Goal: Obtain resource: Download file/media

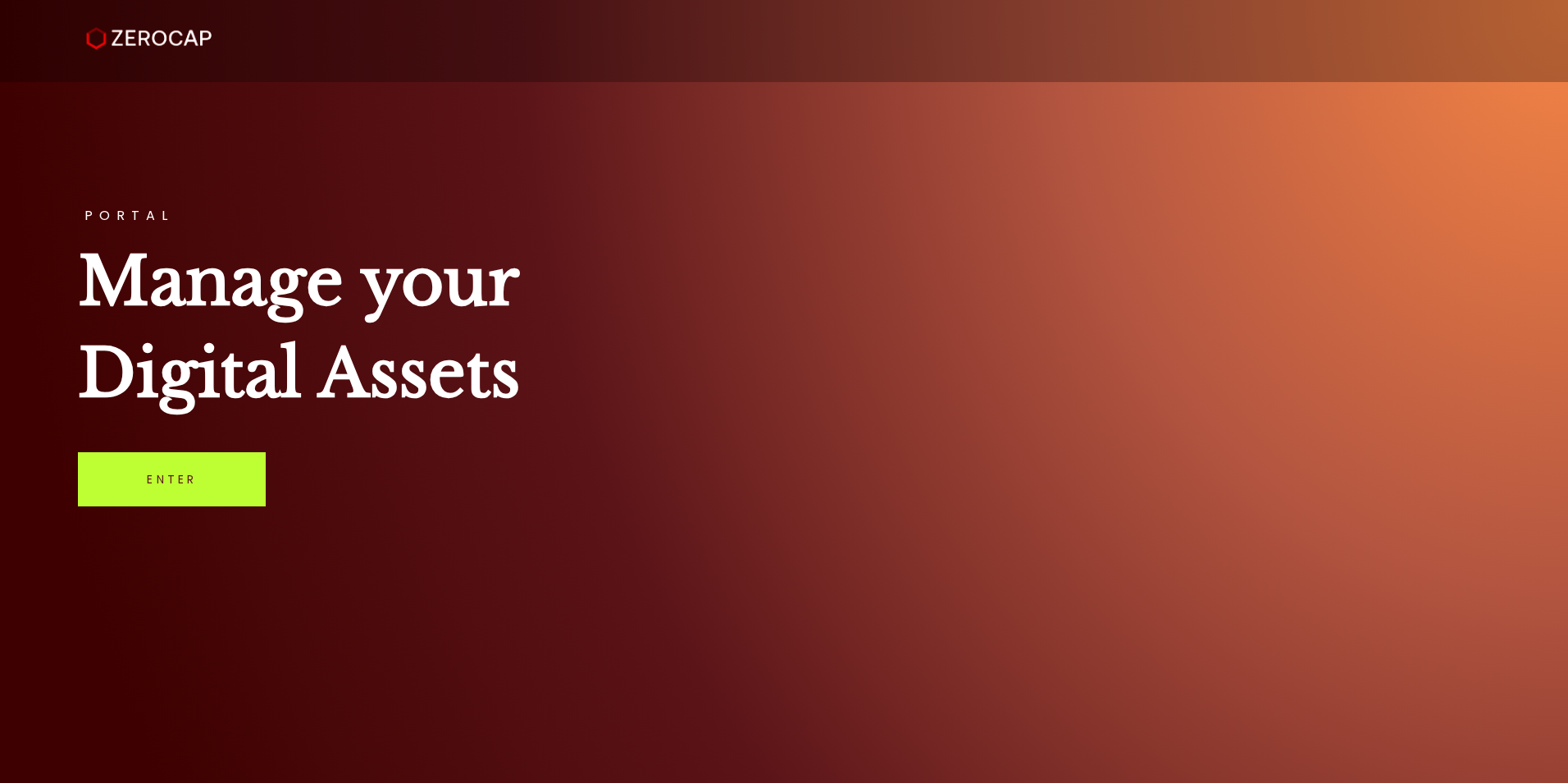
click at [184, 474] on link "Enter" at bounding box center [171, 479] width 187 height 54
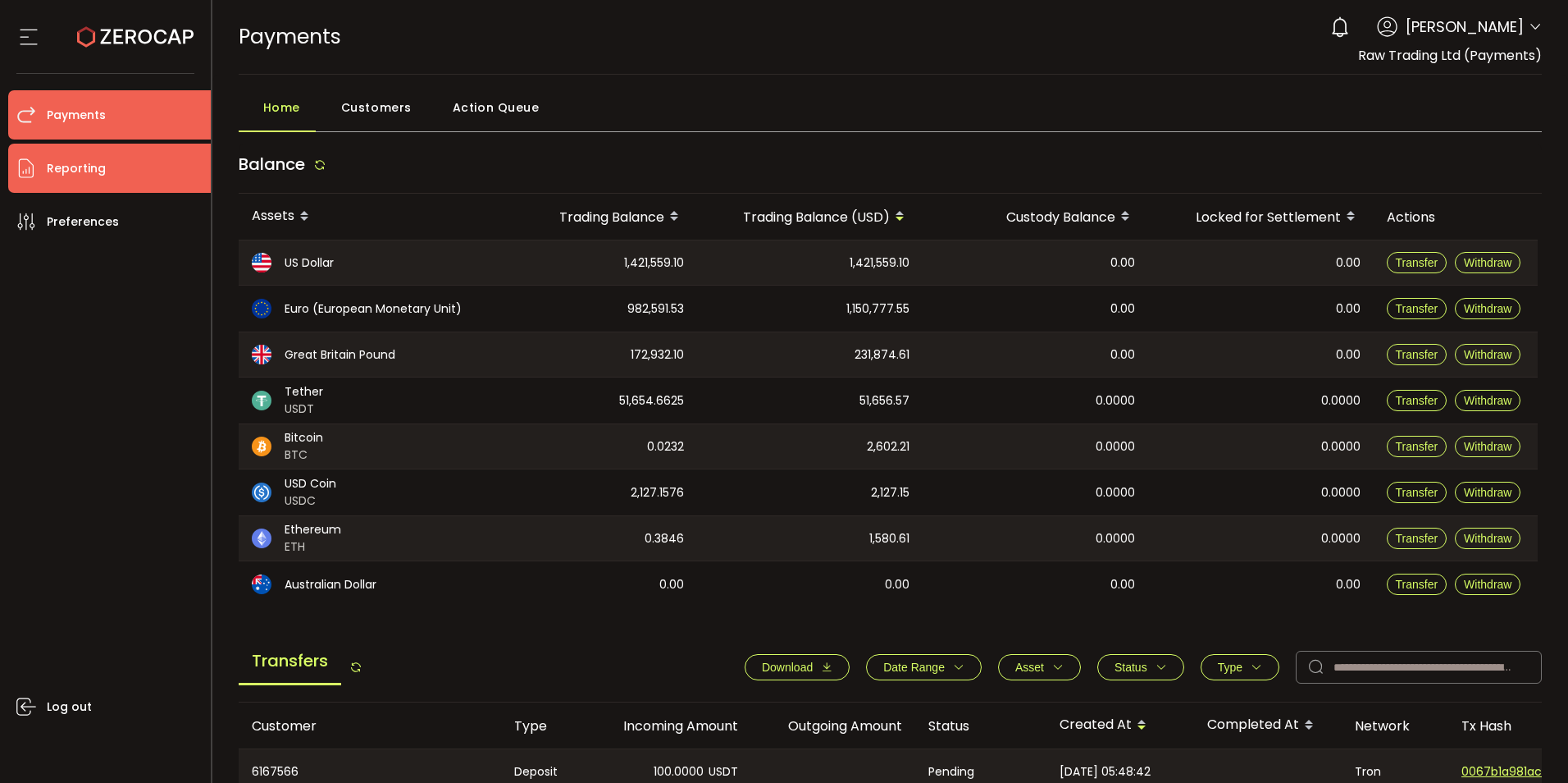
click at [110, 178] on li "Reporting" at bounding box center [110, 167] width 203 height 49
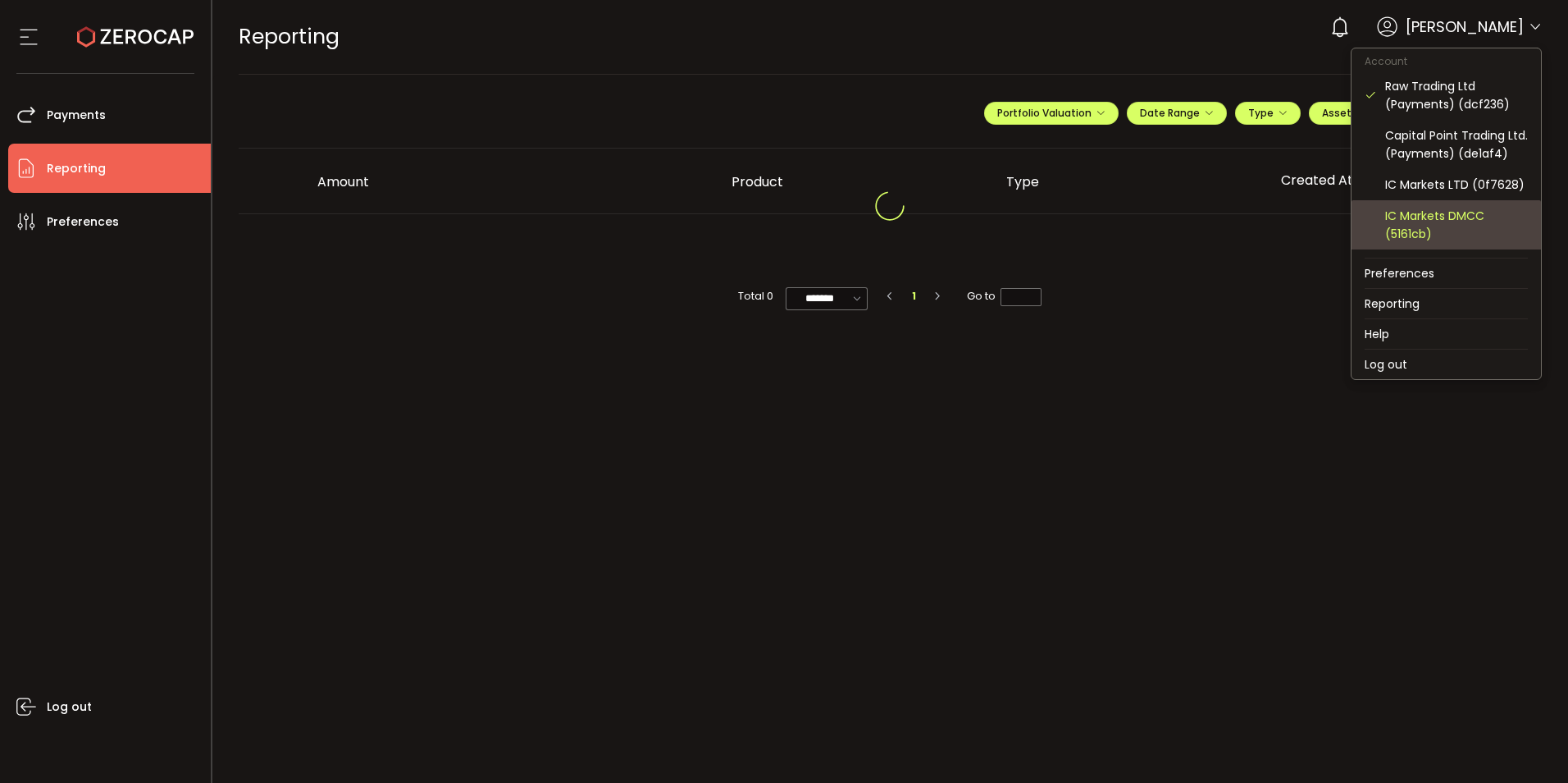
click at [1427, 243] on div "IC Markets DMCC (5161cb)" at bounding box center [1456, 225] width 142 height 37
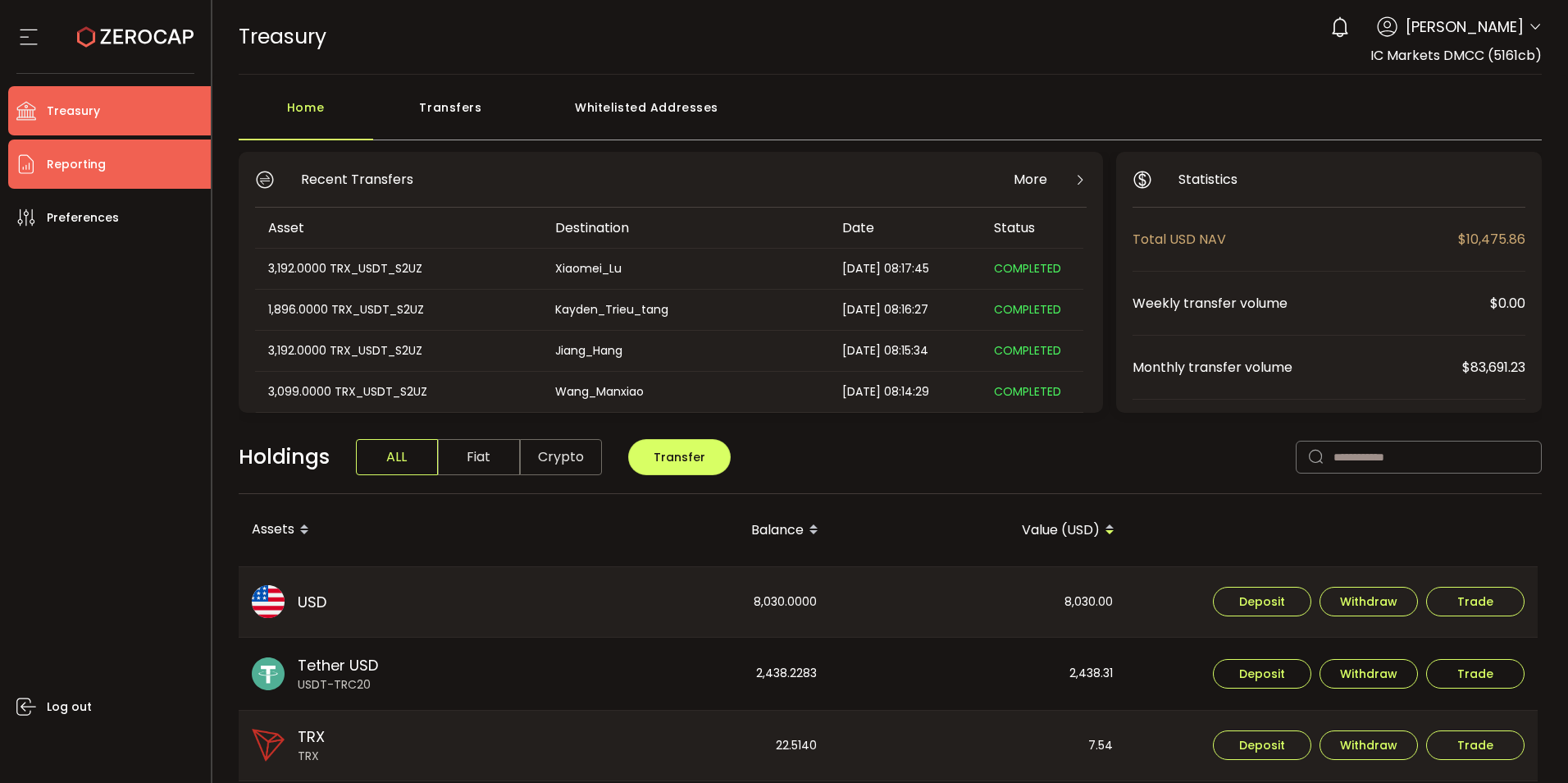
click at [100, 174] on span "Reporting" at bounding box center [76, 164] width 59 height 24
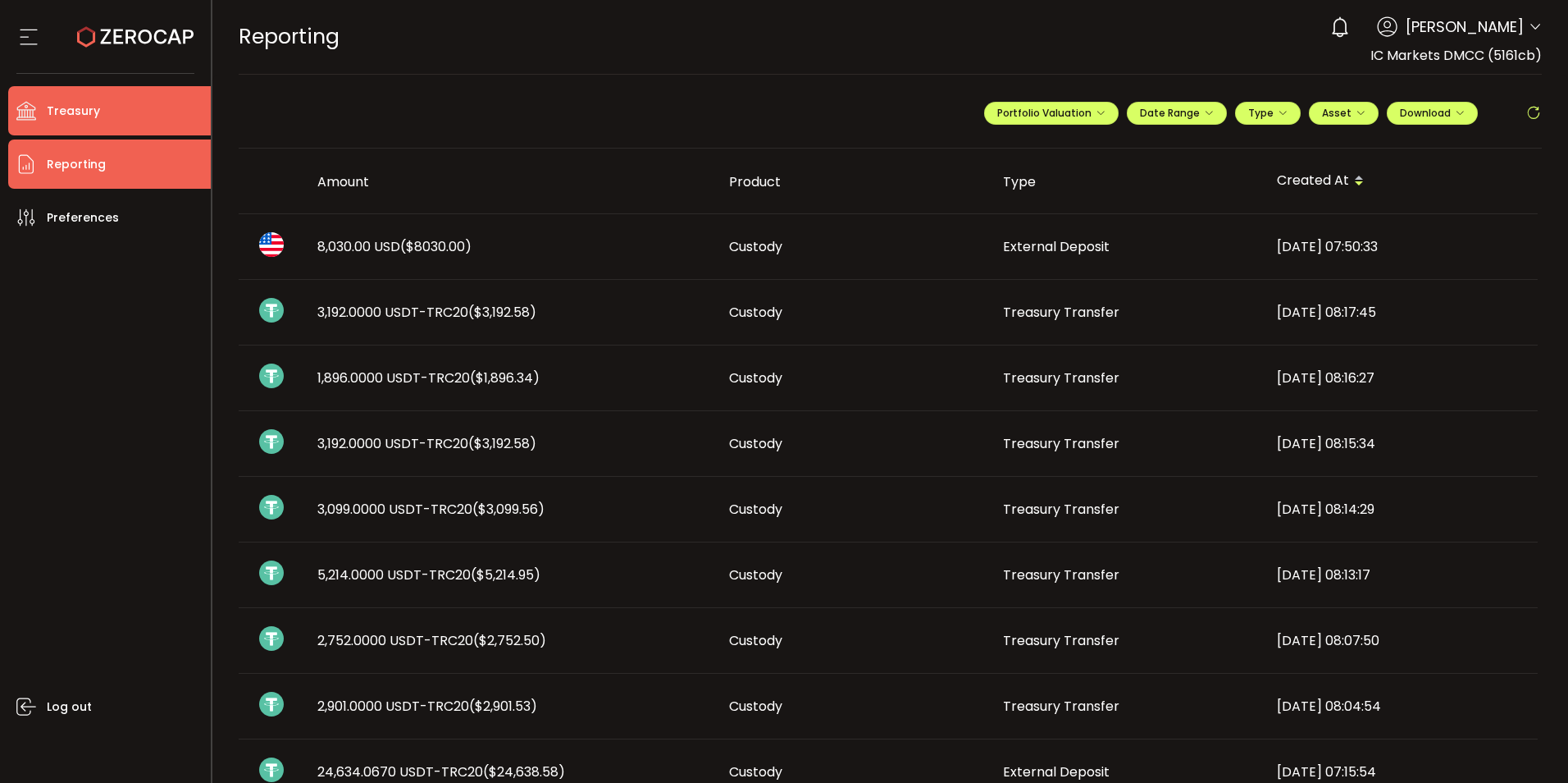
click at [79, 115] on span "Treasury" at bounding box center [73, 111] width 53 height 24
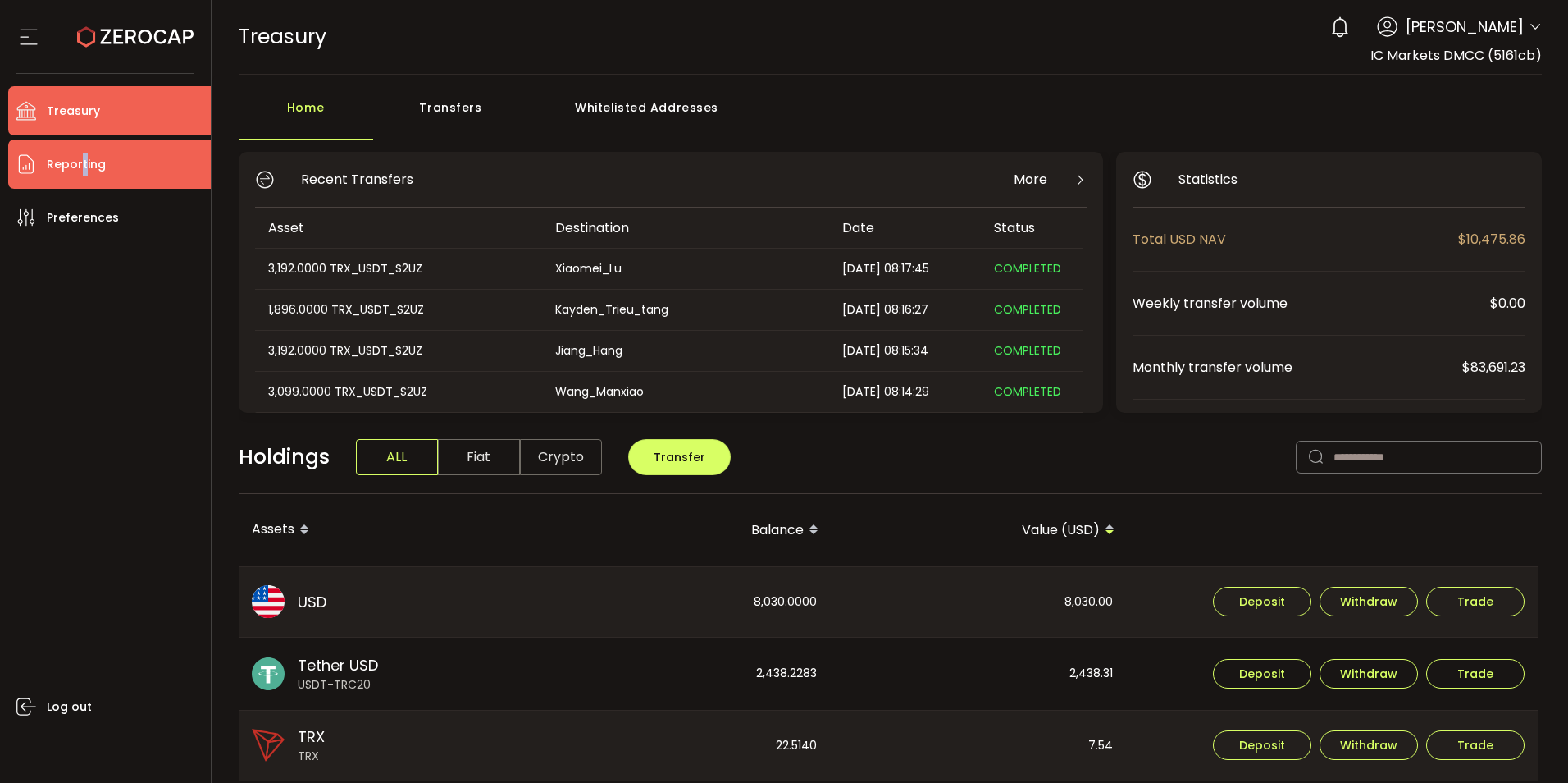
click at [82, 165] on span "Reporting" at bounding box center [76, 164] width 59 height 24
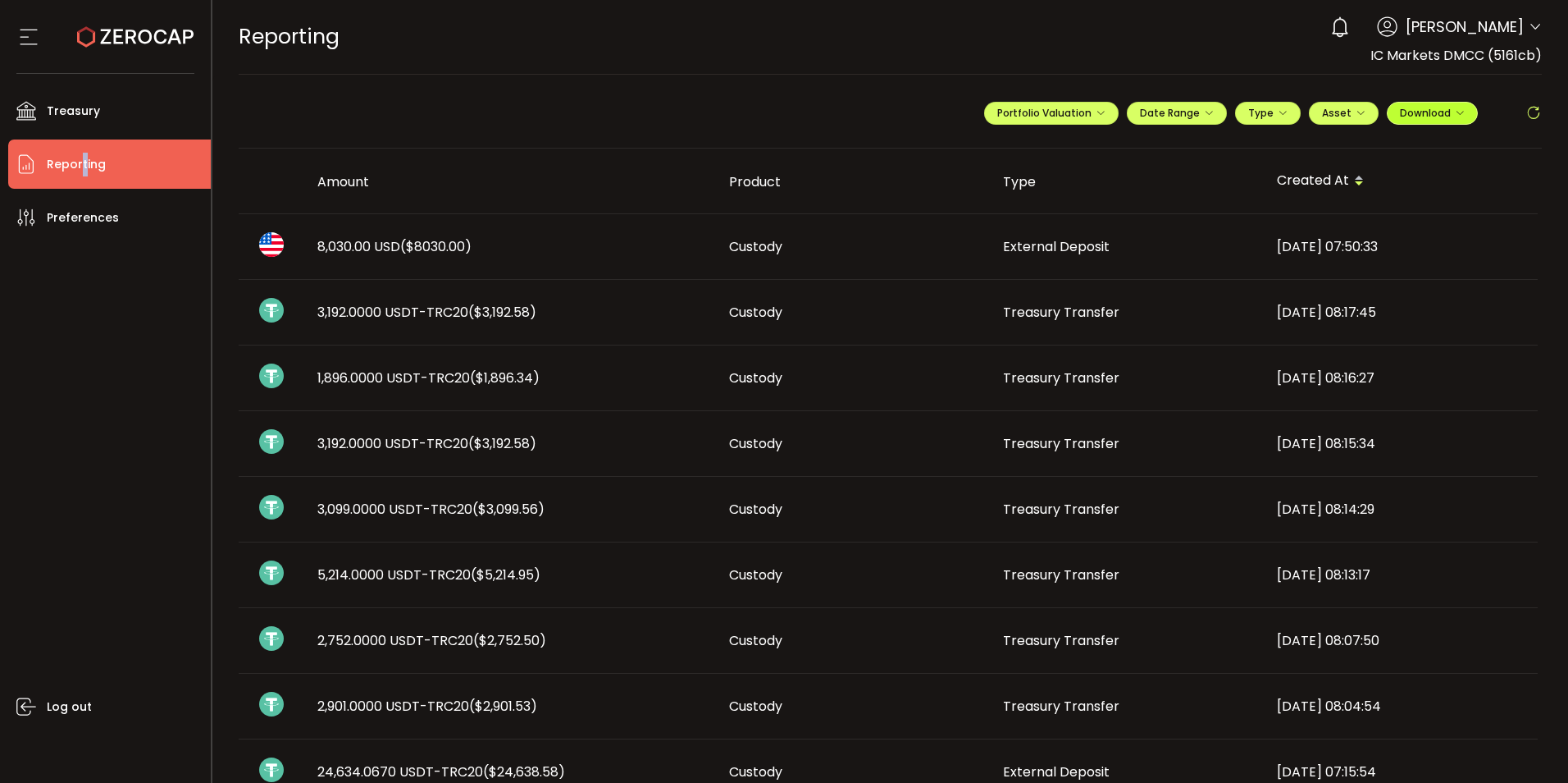
click at [1455, 114] on icon "button" at bounding box center [1459, 114] width 10 height 10
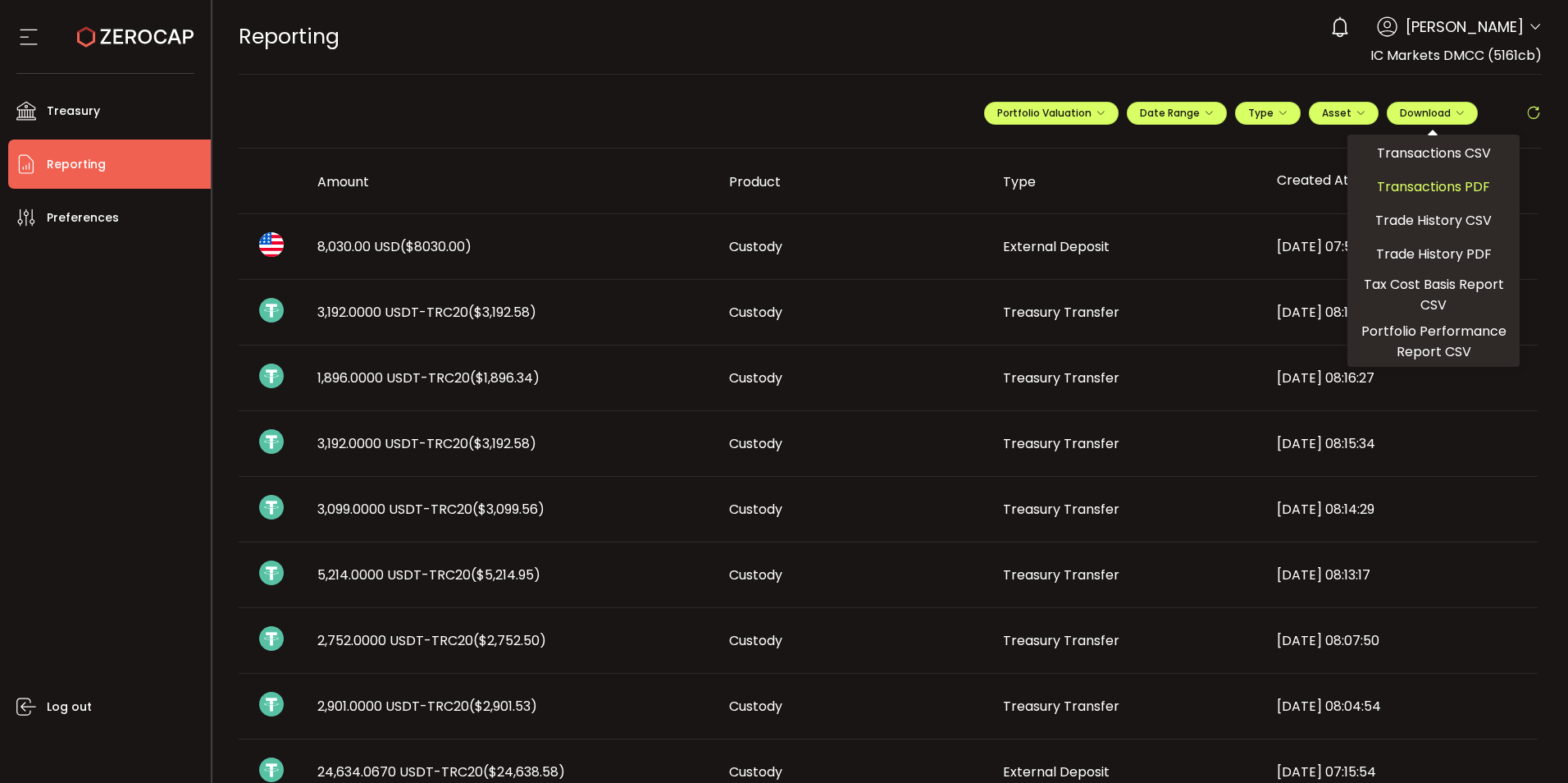
click at [1406, 180] on span "Transactions PDF" at bounding box center [1433, 186] width 113 height 20
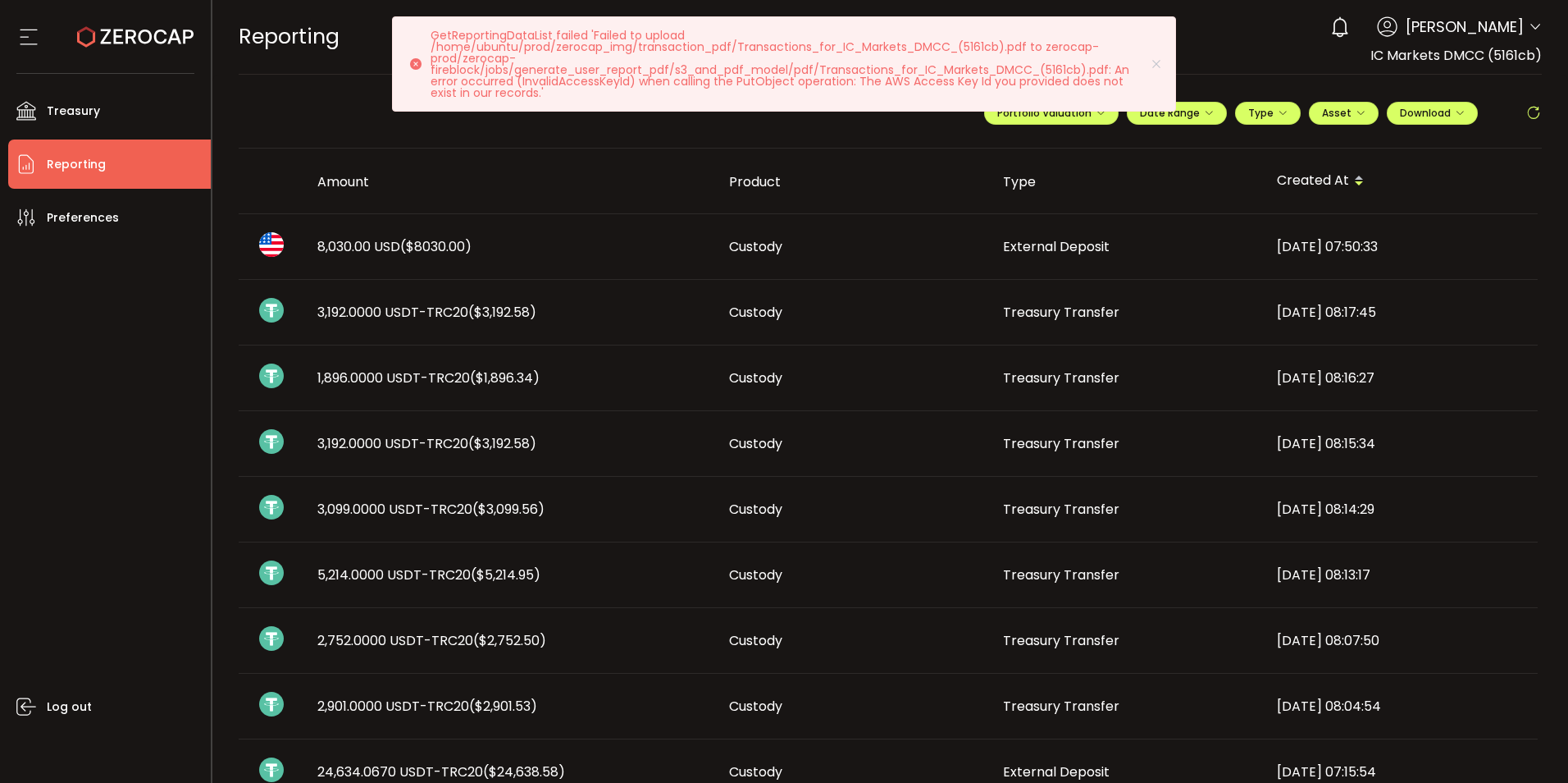
click at [1154, 60] on icon at bounding box center [1157, 64] width 13 height 13
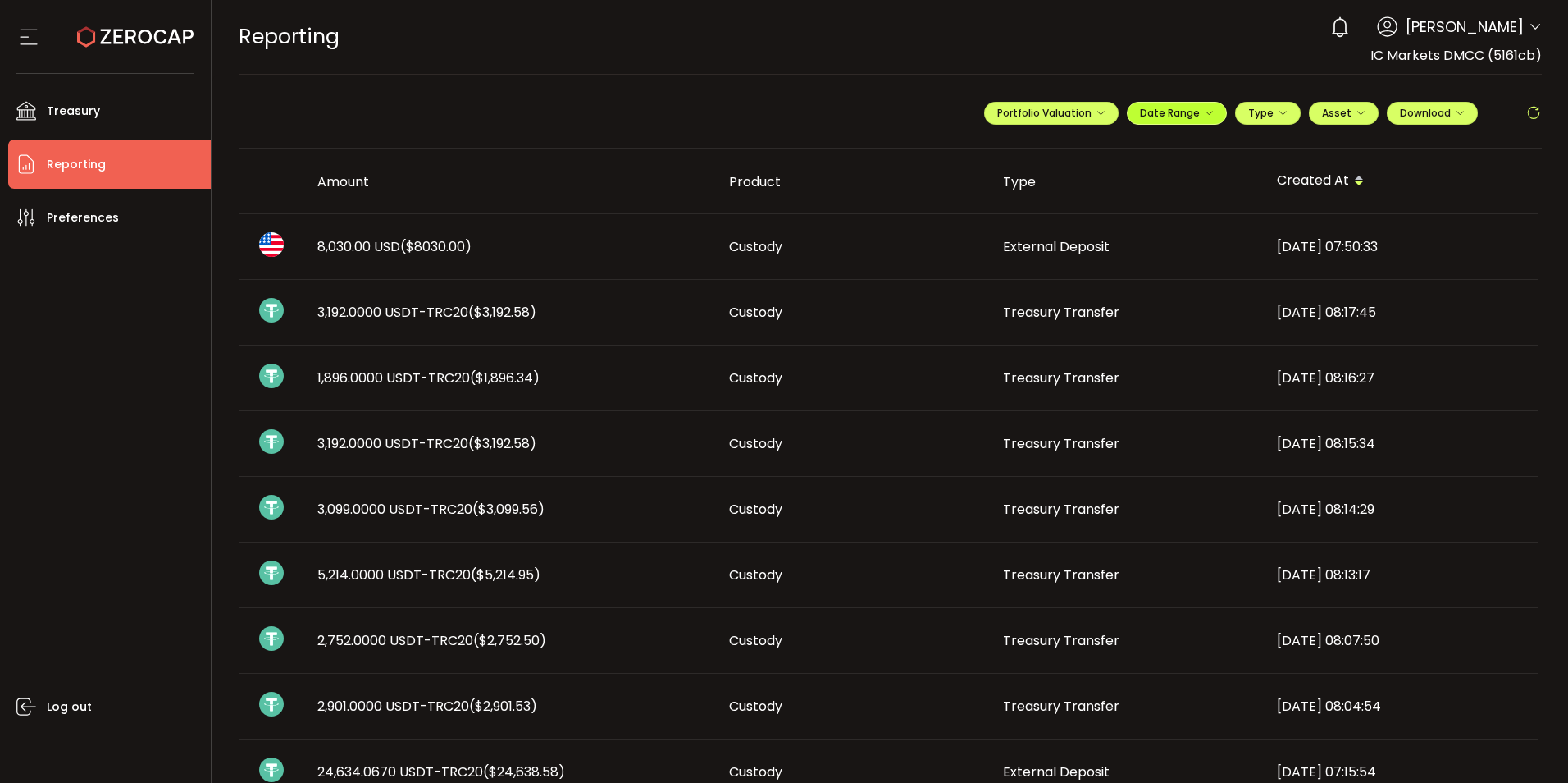
click at [1204, 116] on icon "button" at bounding box center [1208, 114] width 10 height 10
click at [1158, 152] on input at bounding box center [1132, 146] width 105 height 16
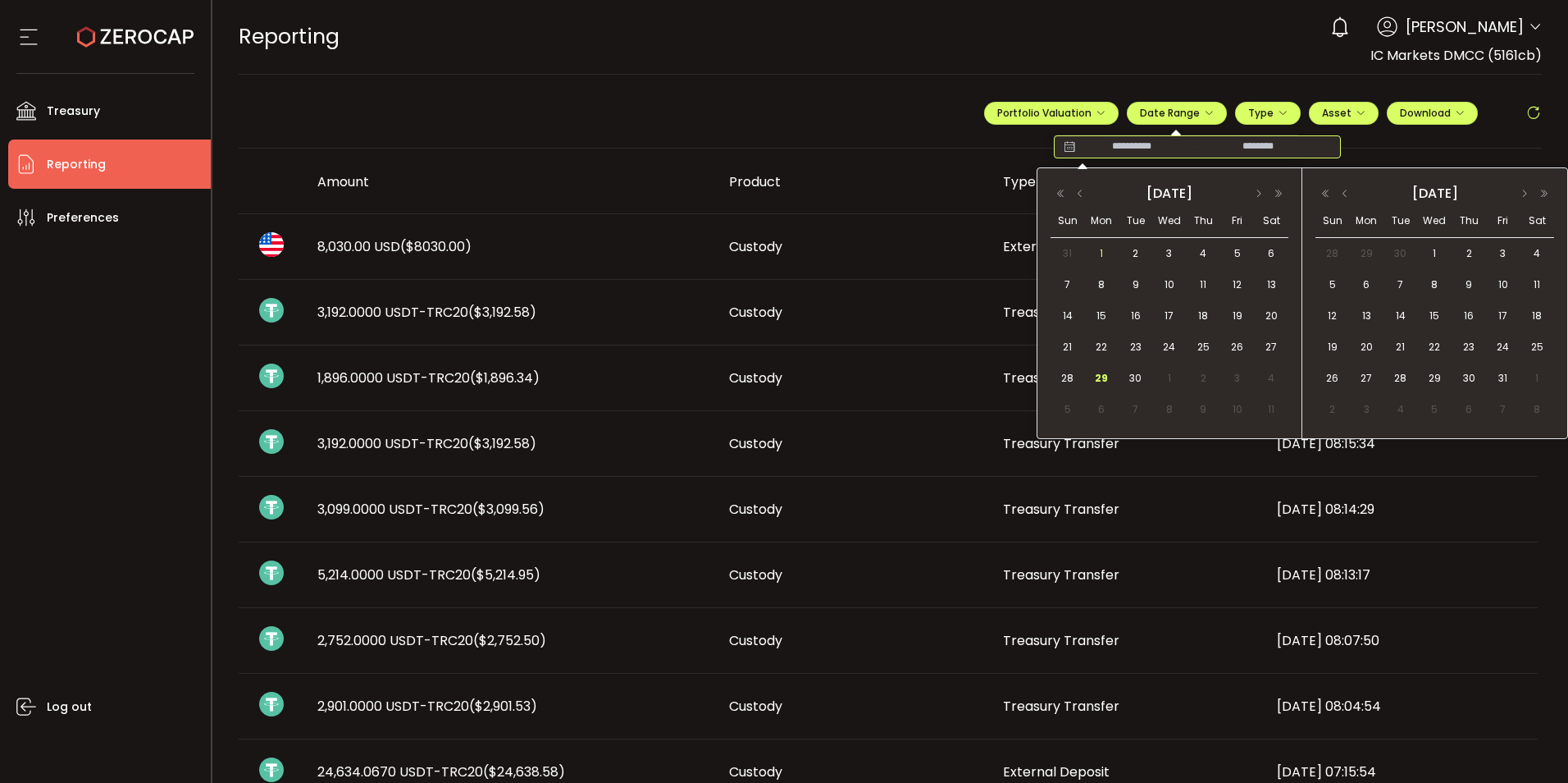
click at [1105, 251] on span "1" at bounding box center [1102, 253] width 19 height 19
click at [1145, 370] on div "30" at bounding box center [1133, 378] width 30 height 25
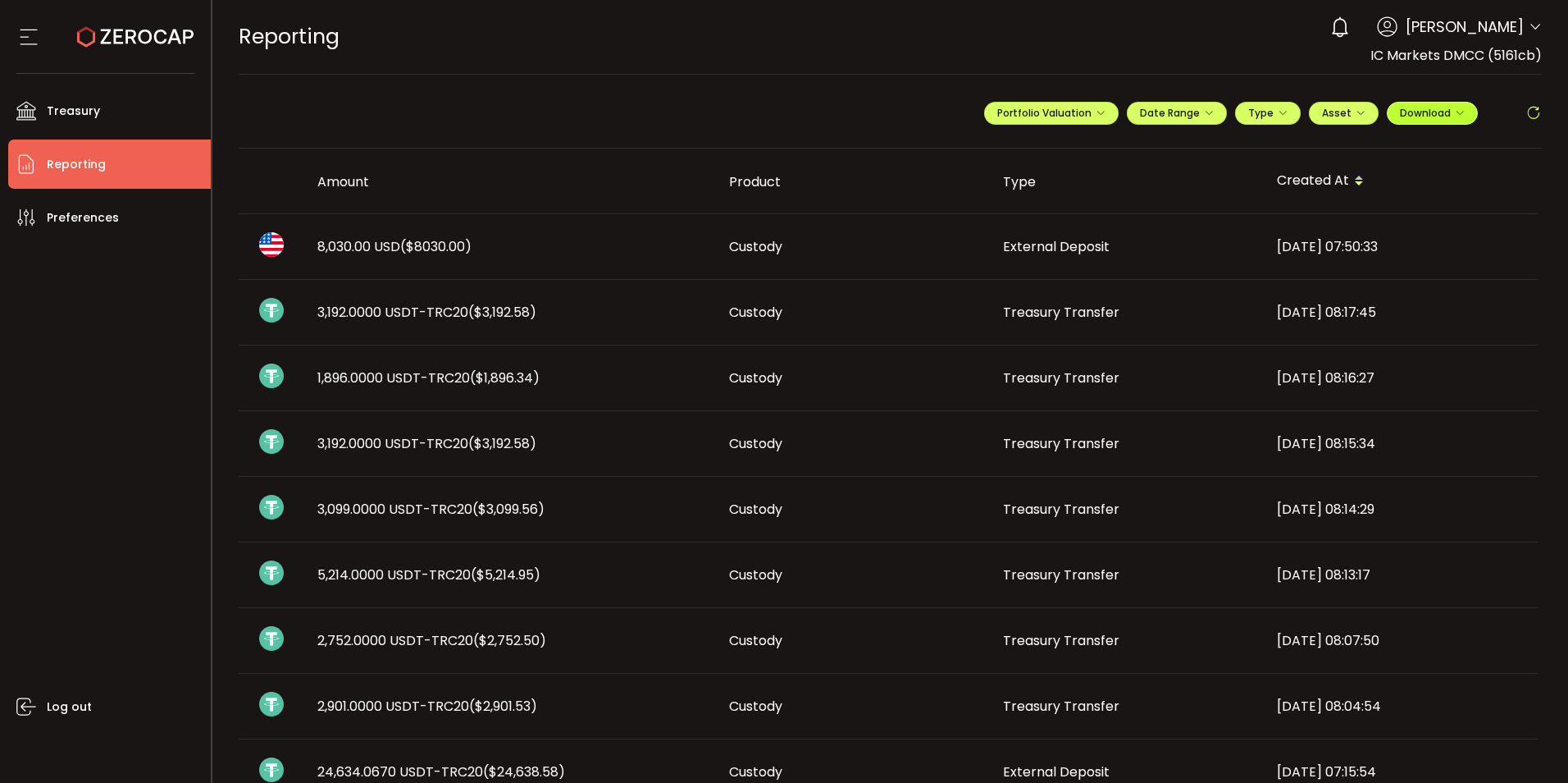
click at [1453, 119] on span "Download" at bounding box center [1431, 113] width 64 height 14
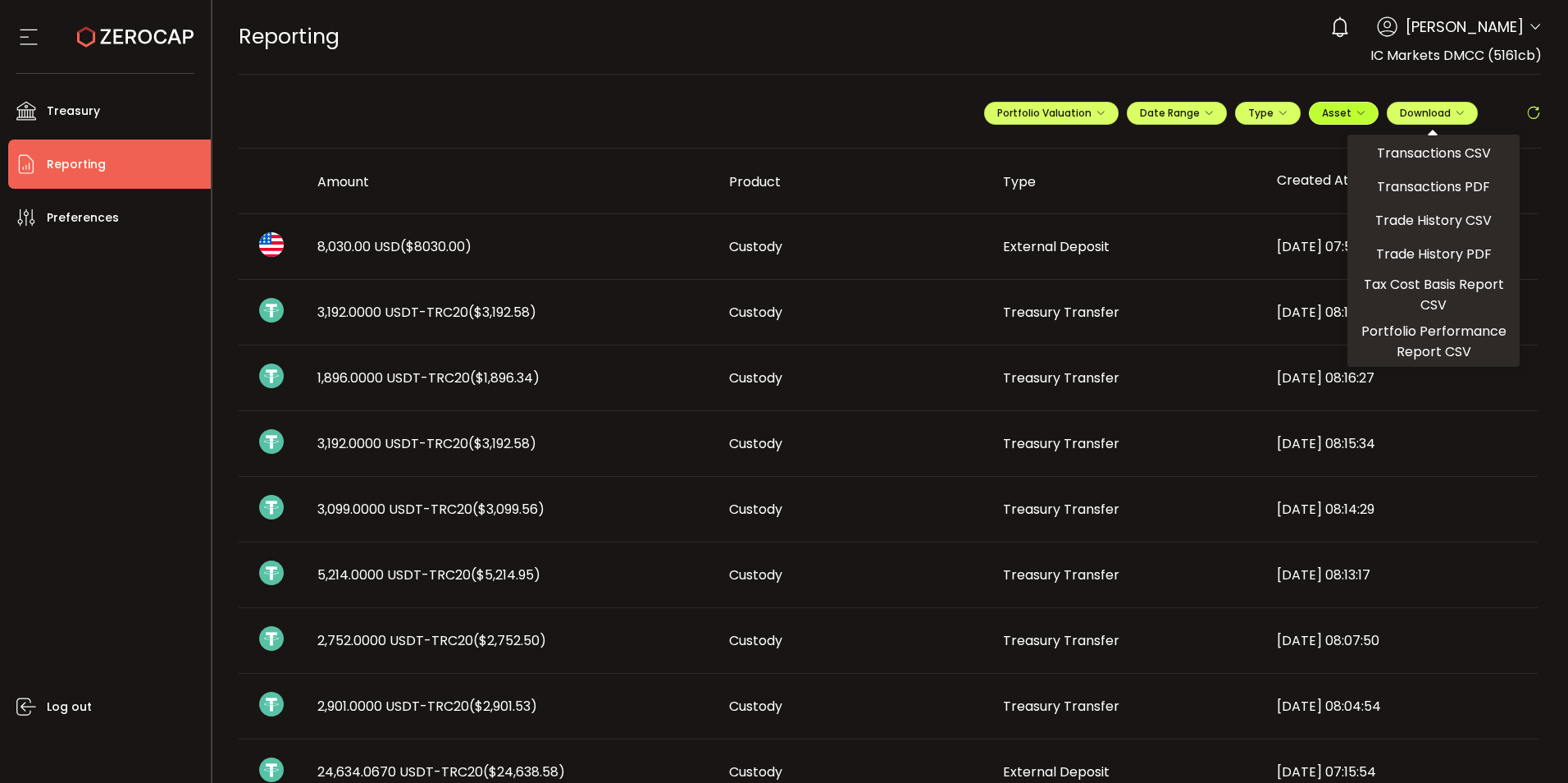
click at [1344, 116] on span "Asset" at bounding box center [1336, 113] width 30 height 14
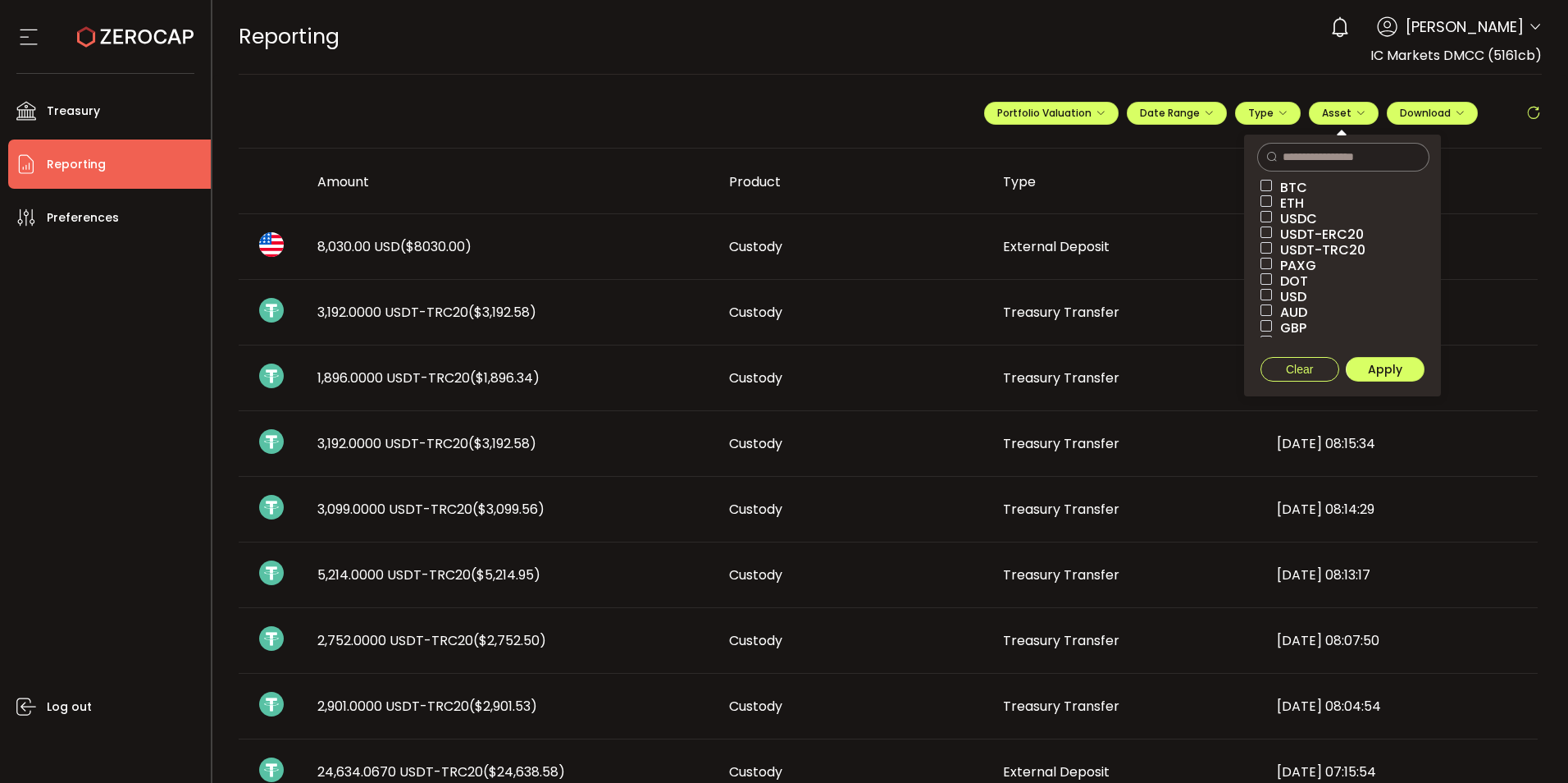
click at [1321, 248] on span "USDT-TRC20" at bounding box center [1318, 250] width 93 height 15
click at [1288, 296] on span "USD" at bounding box center [1289, 296] width 35 height 15
click at [1382, 369] on span "Apply" at bounding box center [1385, 368] width 35 height 16
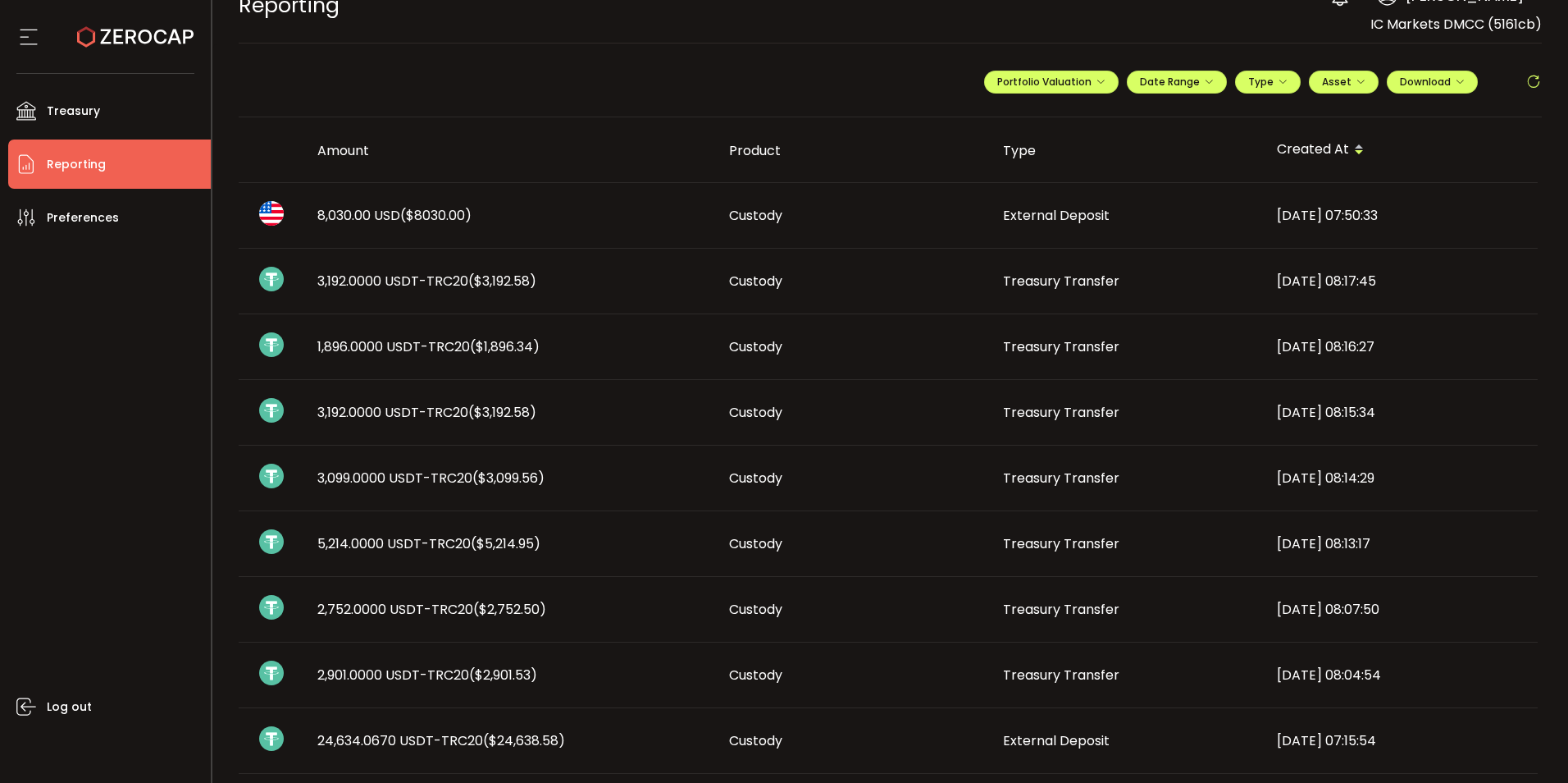
scroll to position [82, 0]
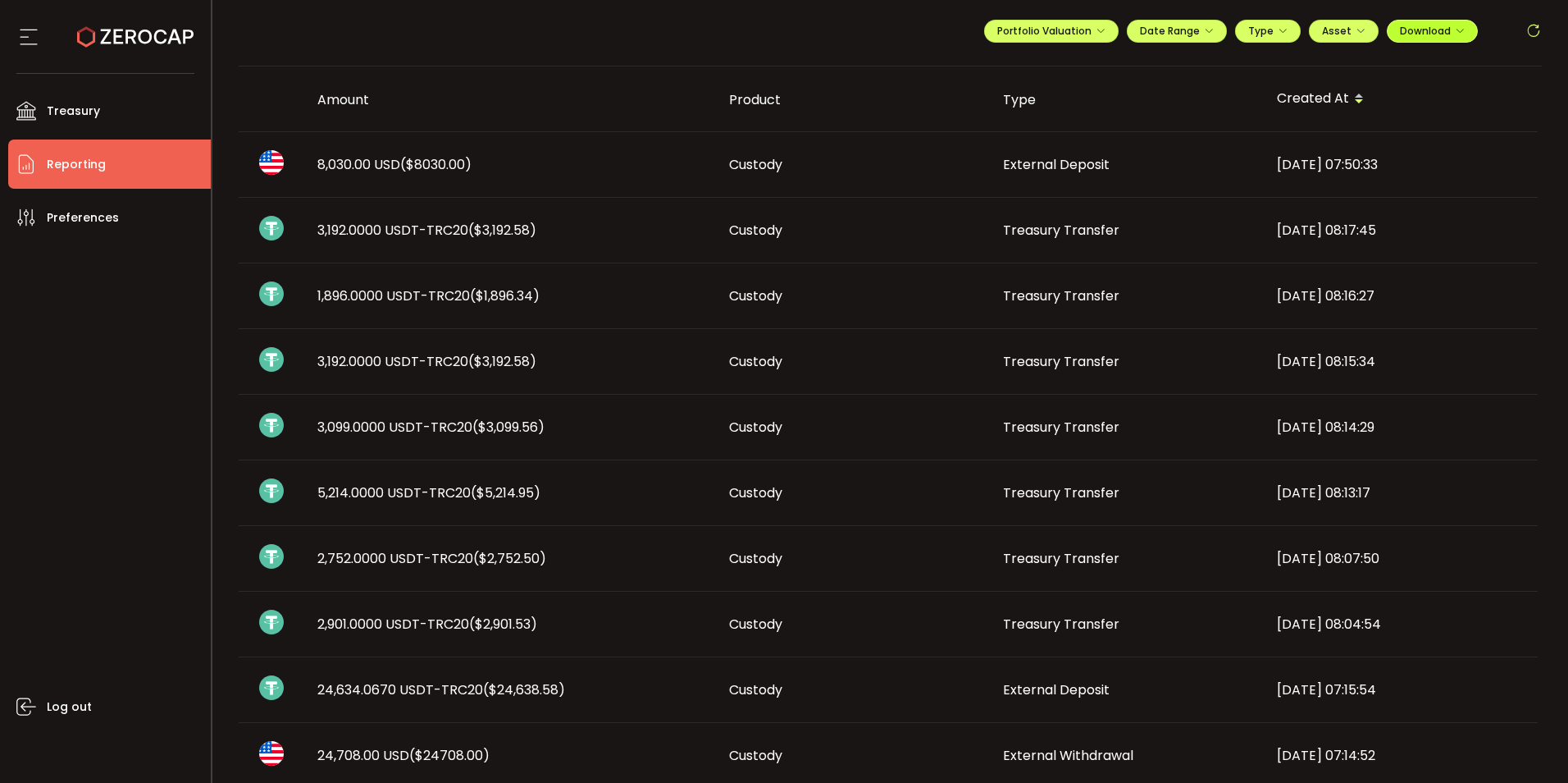
click at [1444, 29] on span "Download" at bounding box center [1431, 31] width 64 height 14
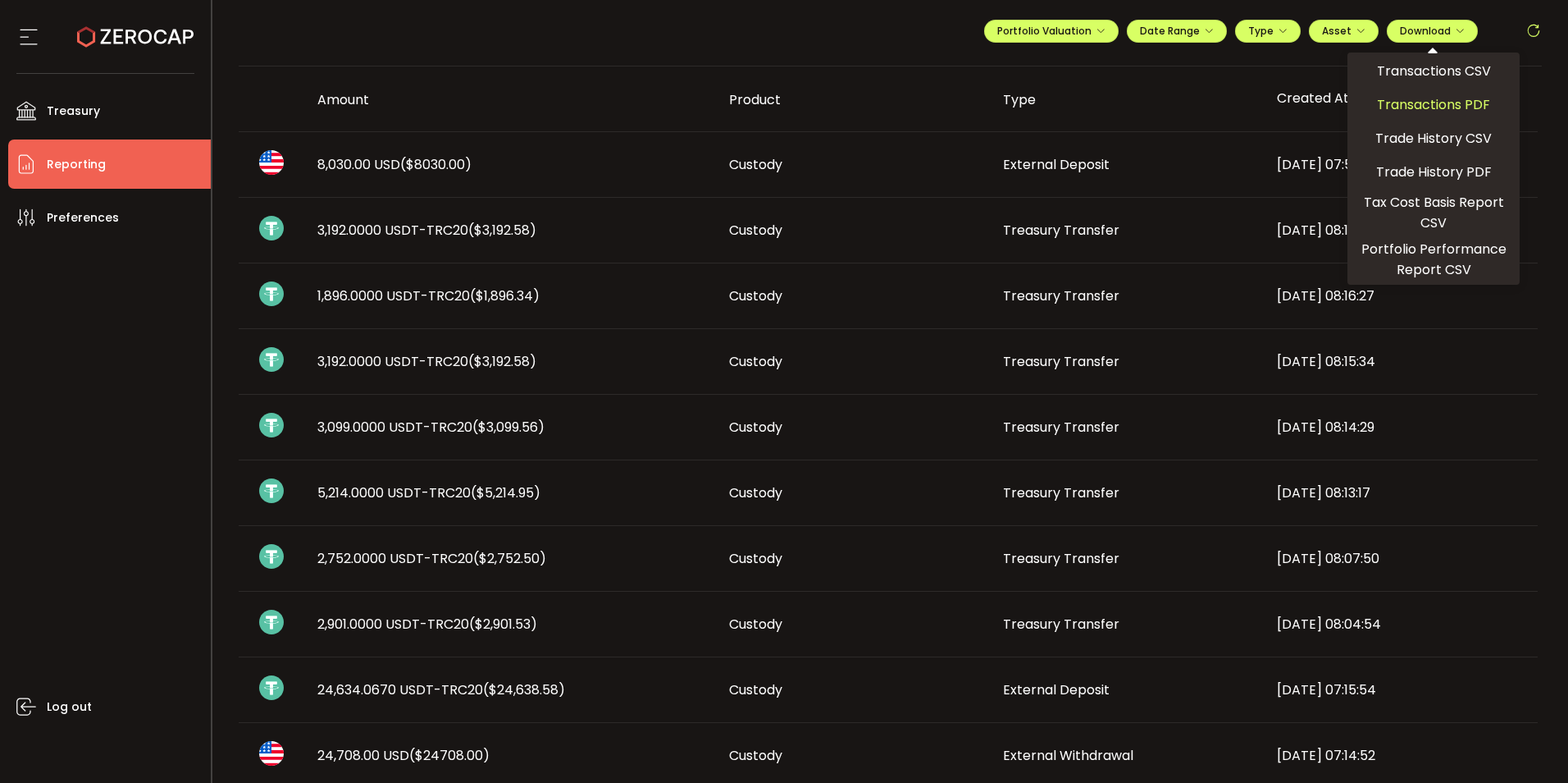
click at [1431, 95] on span "Transactions PDF" at bounding box center [1433, 104] width 113 height 20
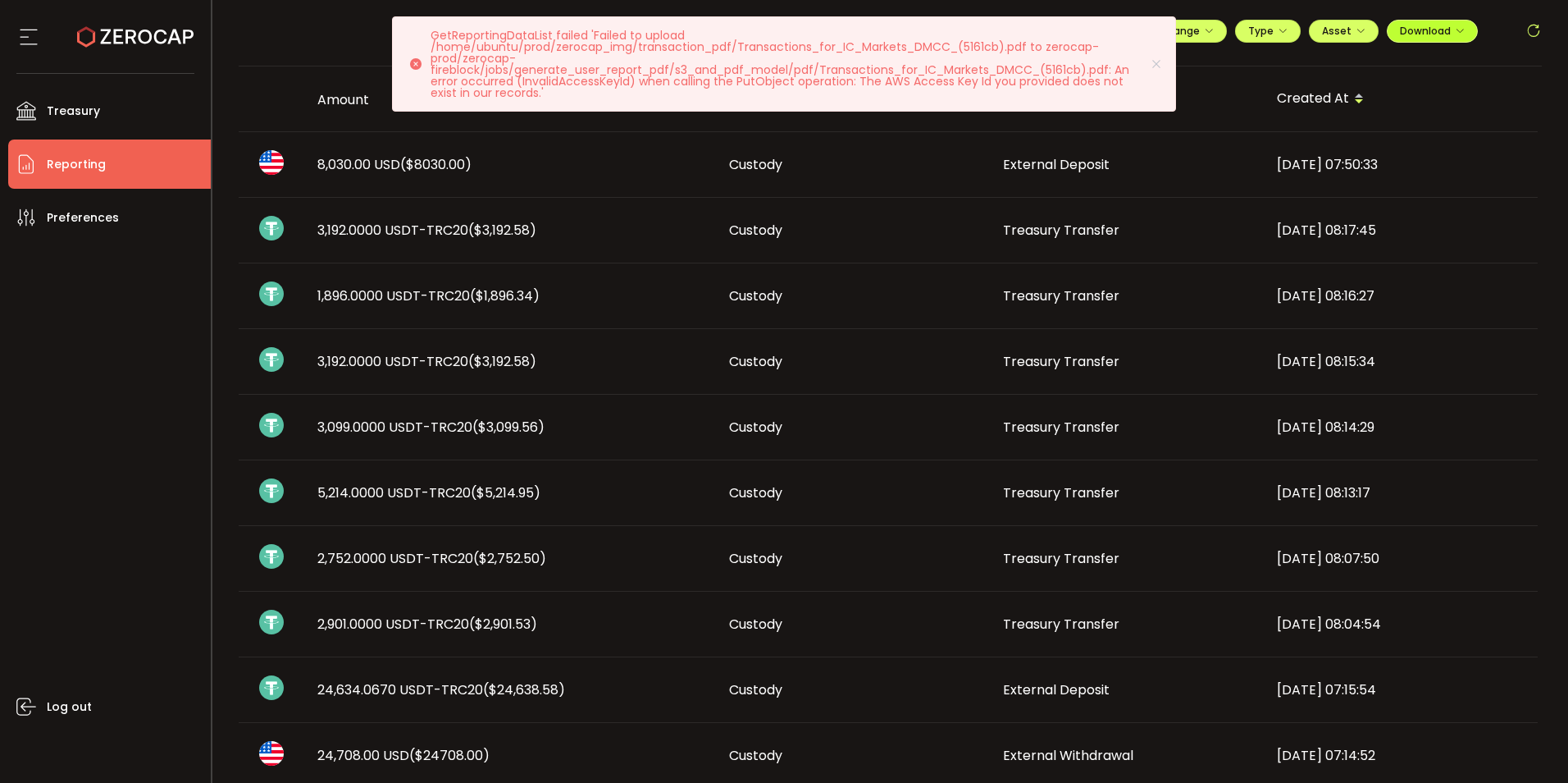
click at [1460, 32] on button "Download" at bounding box center [1432, 31] width 91 height 23
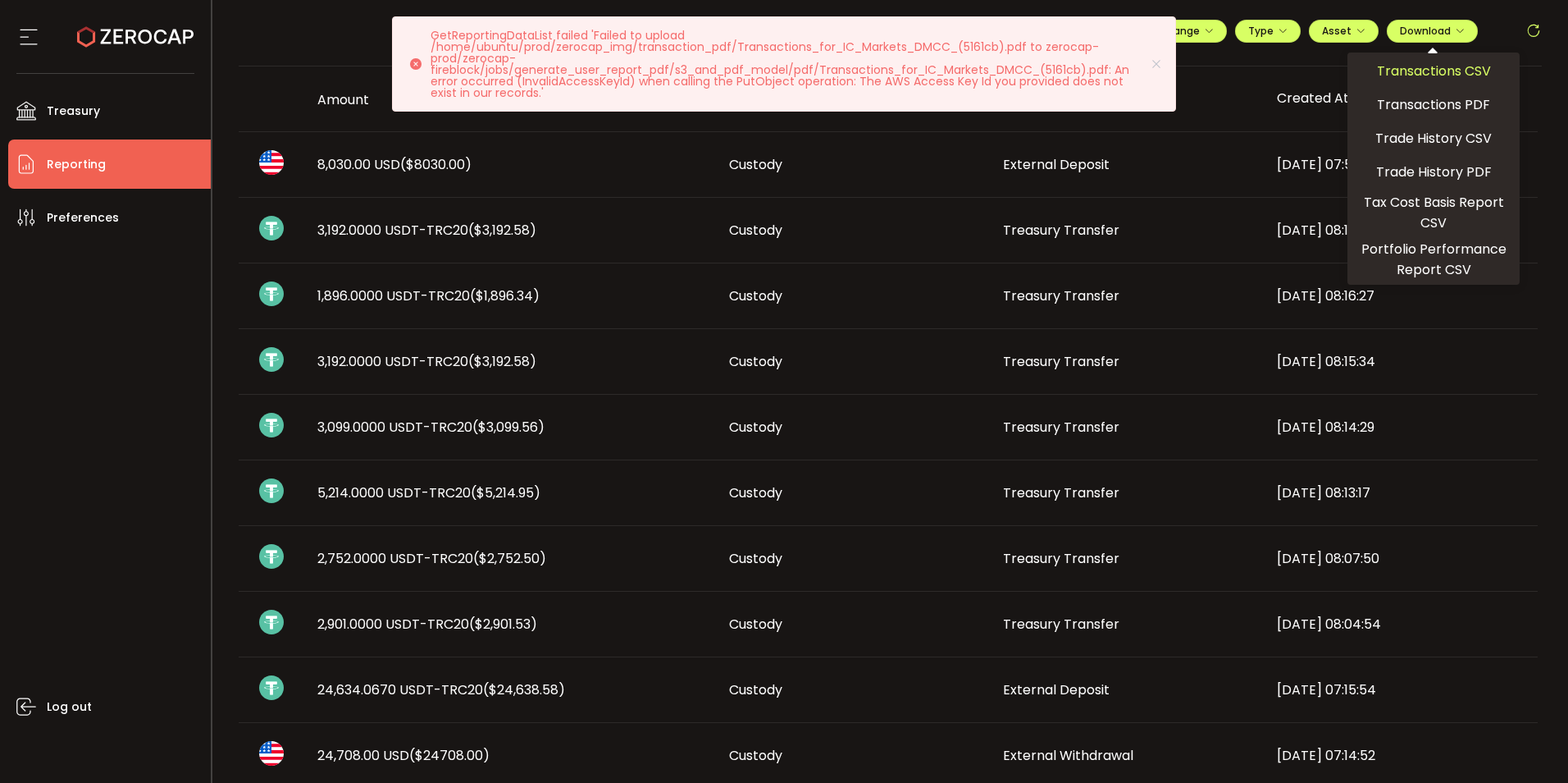
click at [1444, 69] on span "Transactions CSV" at bounding box center [1433, 70] width 114 height 20
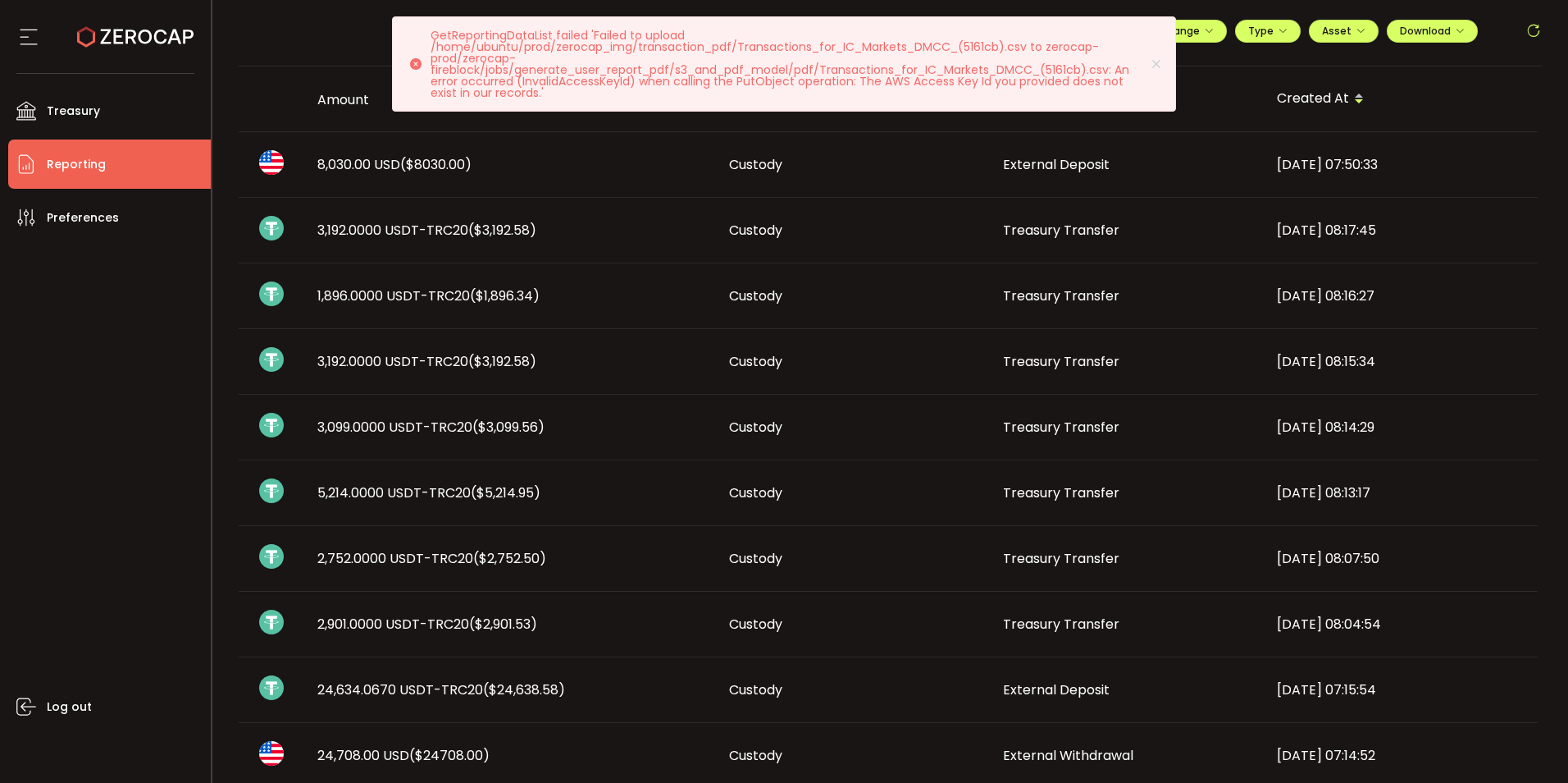
click at [770, 71] on p "GetReportingDataList failed 'Failed to upload /home/ubuntu/prod/zerocap_img/tra…" at bounding box center [797, 64] width 733 height 69
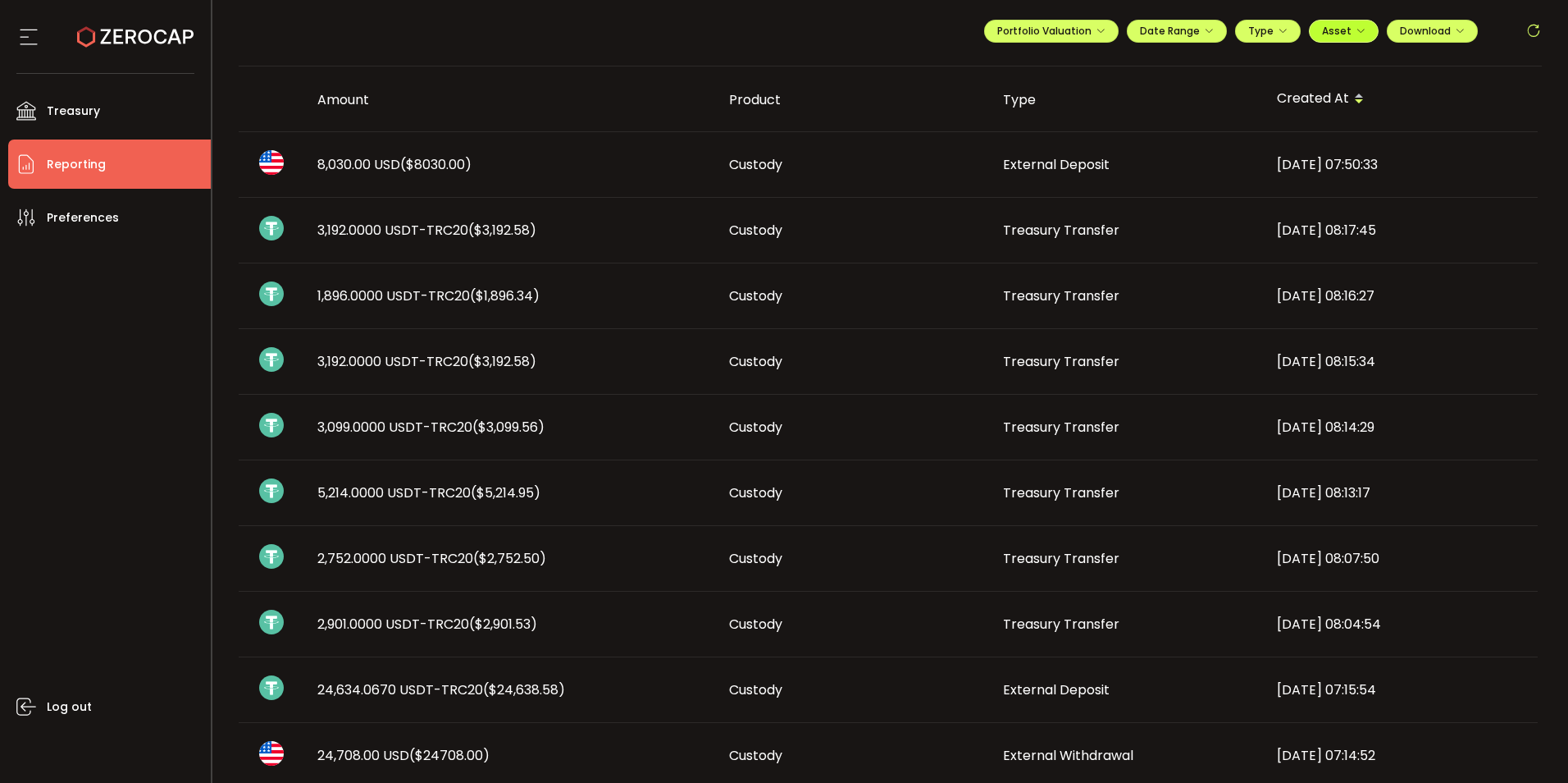
click at [1342, 31] on span "Asset" at bounding box center [1336, 31] width 30 height 14
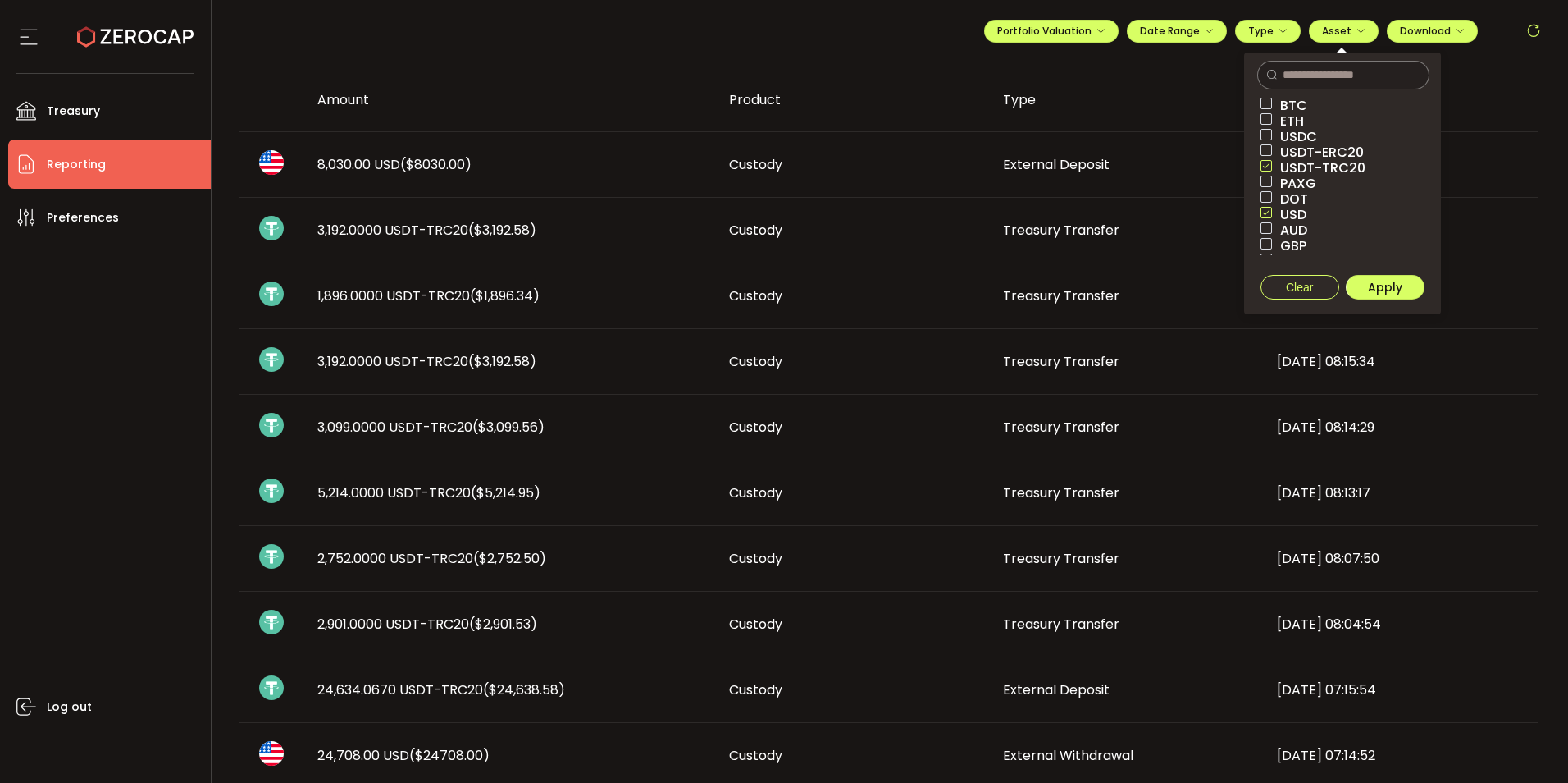
click at [1263, 208] on span at bounding box center [1266, 213] width 12 height 12
click at [1387, 282] on span "Apply" at bounding box center [1385, 287] width 35 height 16
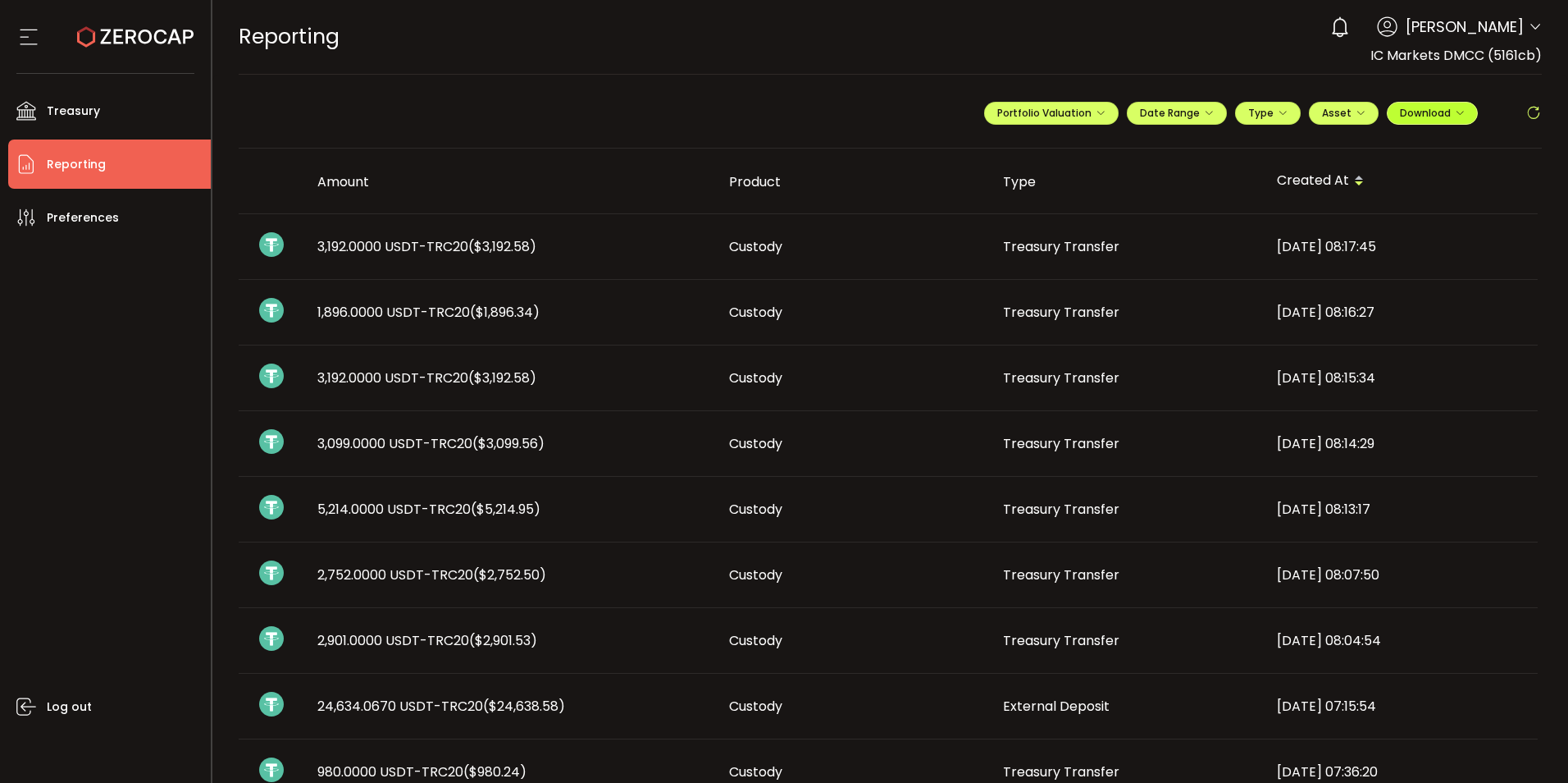
click at [1416, 120] on button "Download" at bounding box center [1432, 114] width 91 height 23
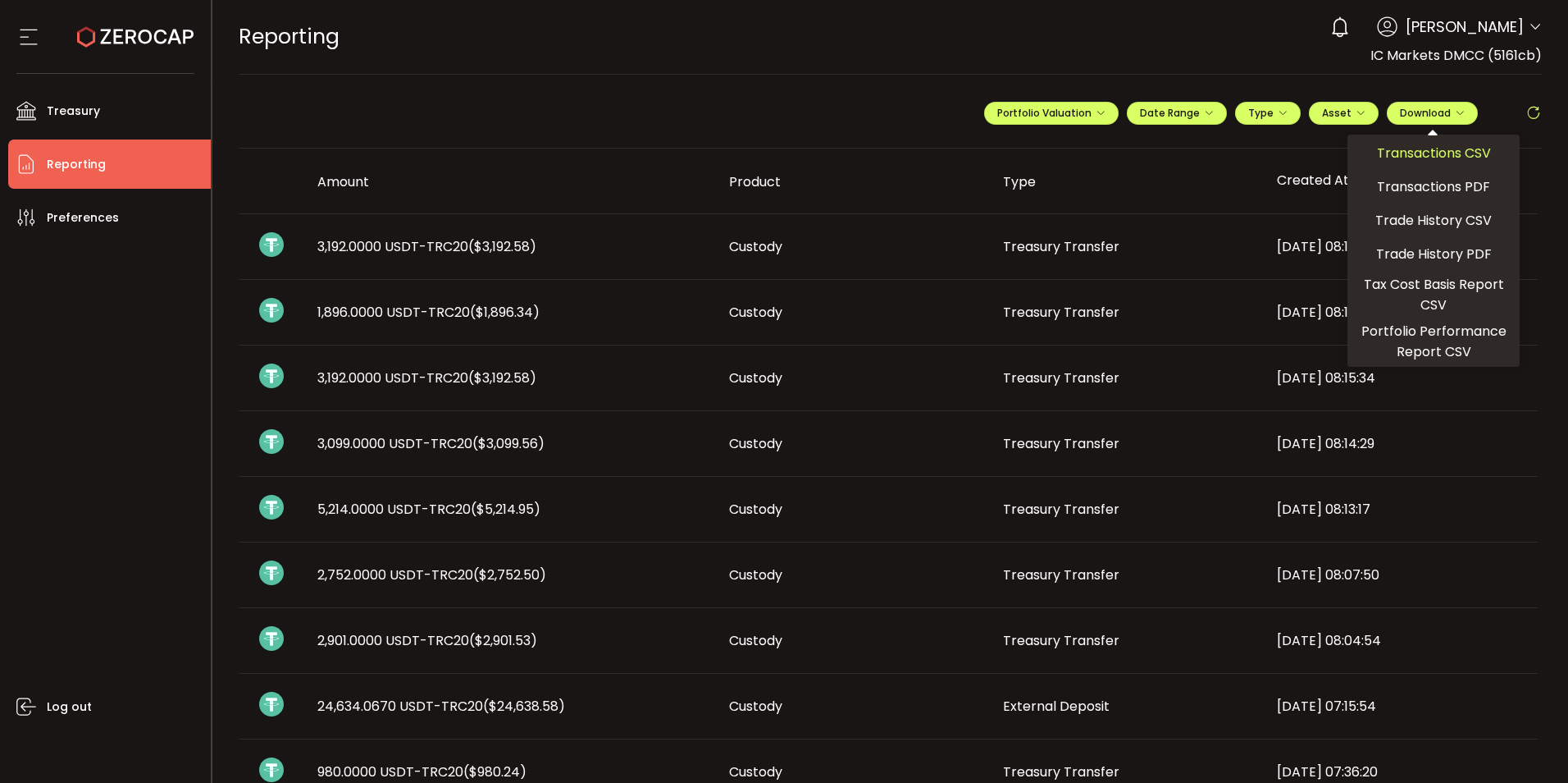
click at [1407, 152] on span "Transactions CSV" at bounding box center [1433, 152] width 114 height 20
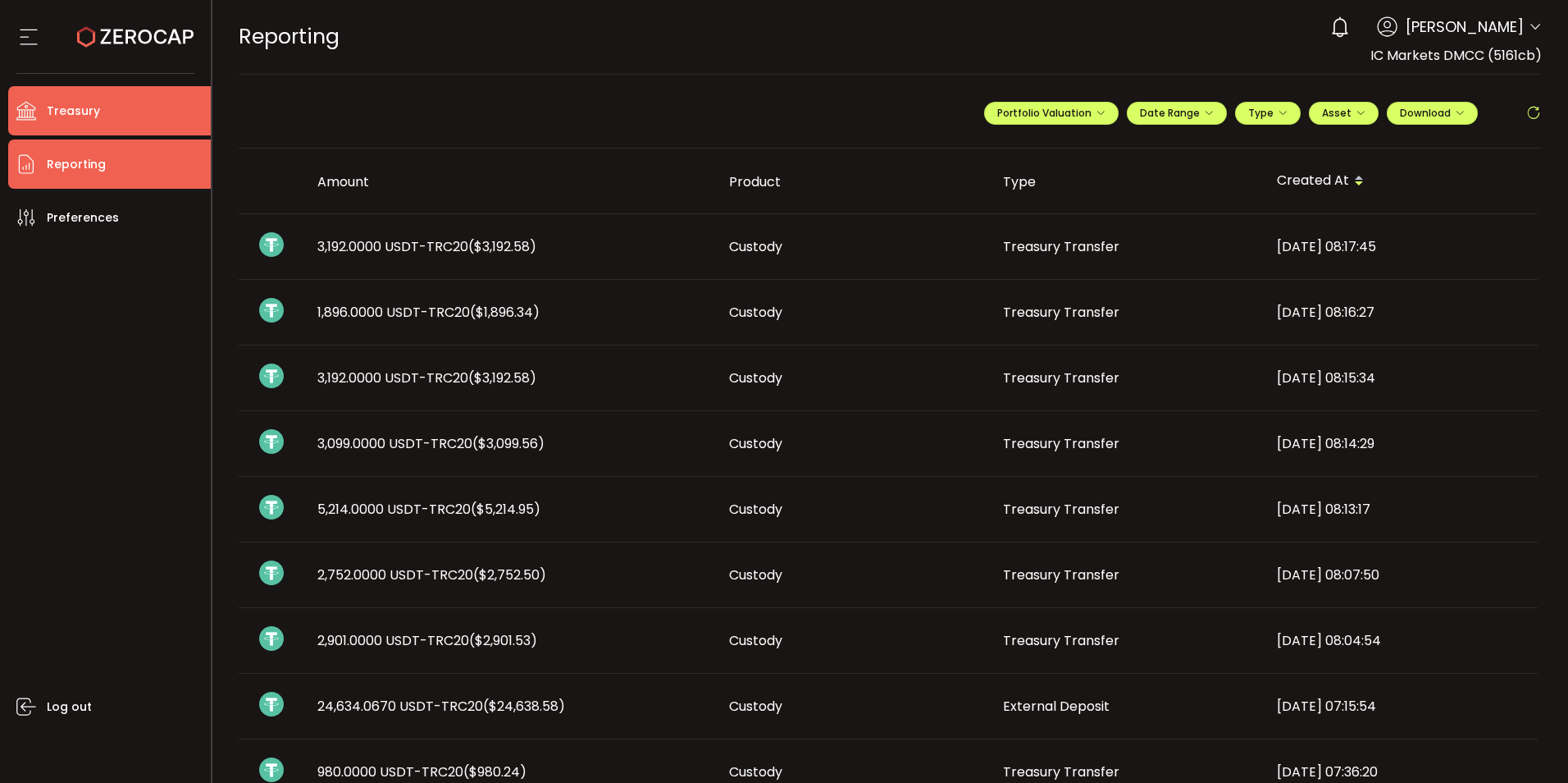
click at [61, 115] on span "Treasury" at bounding box center [73, 111] width 53 height 24
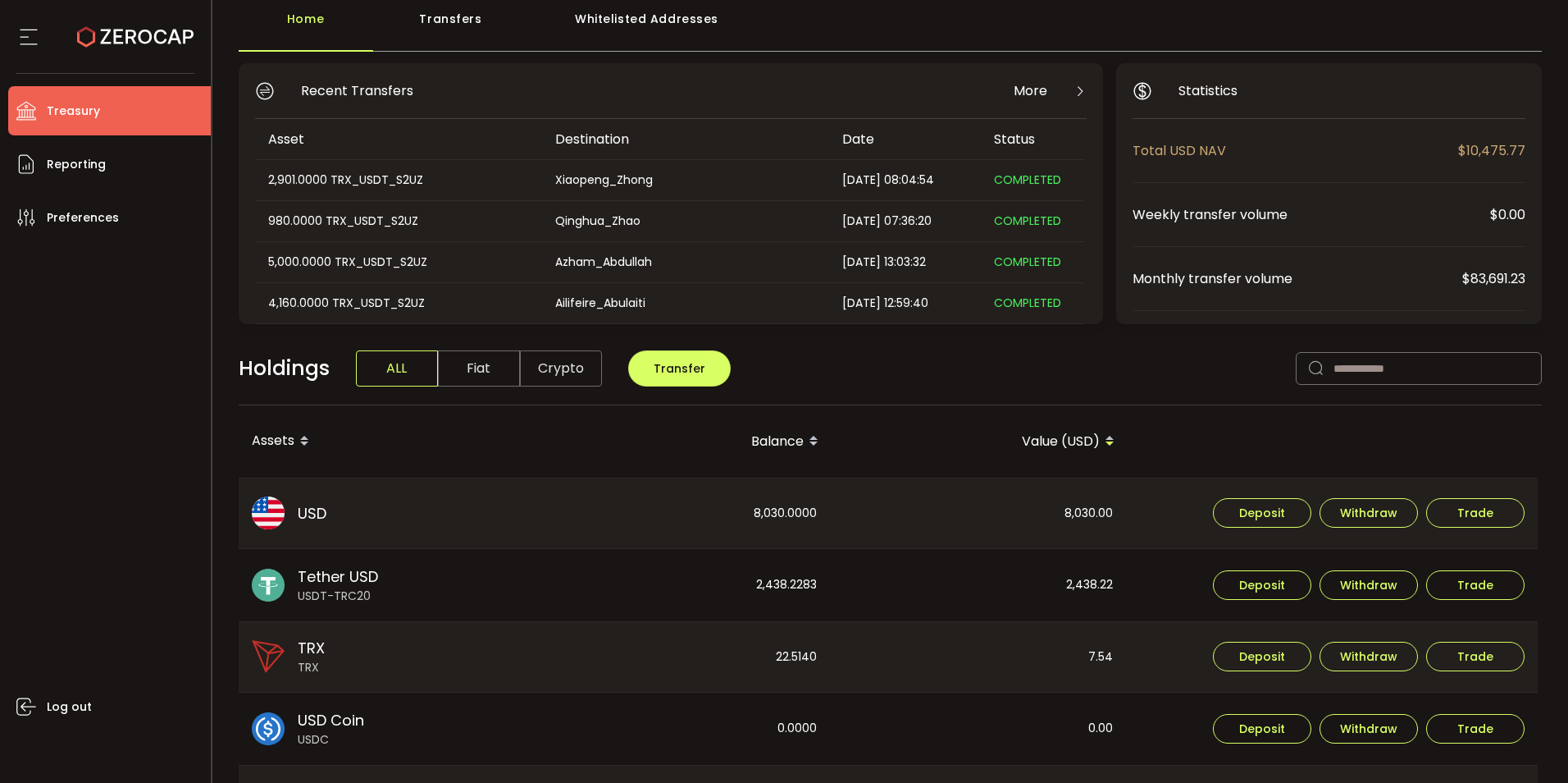
scroll to position [82, 0]
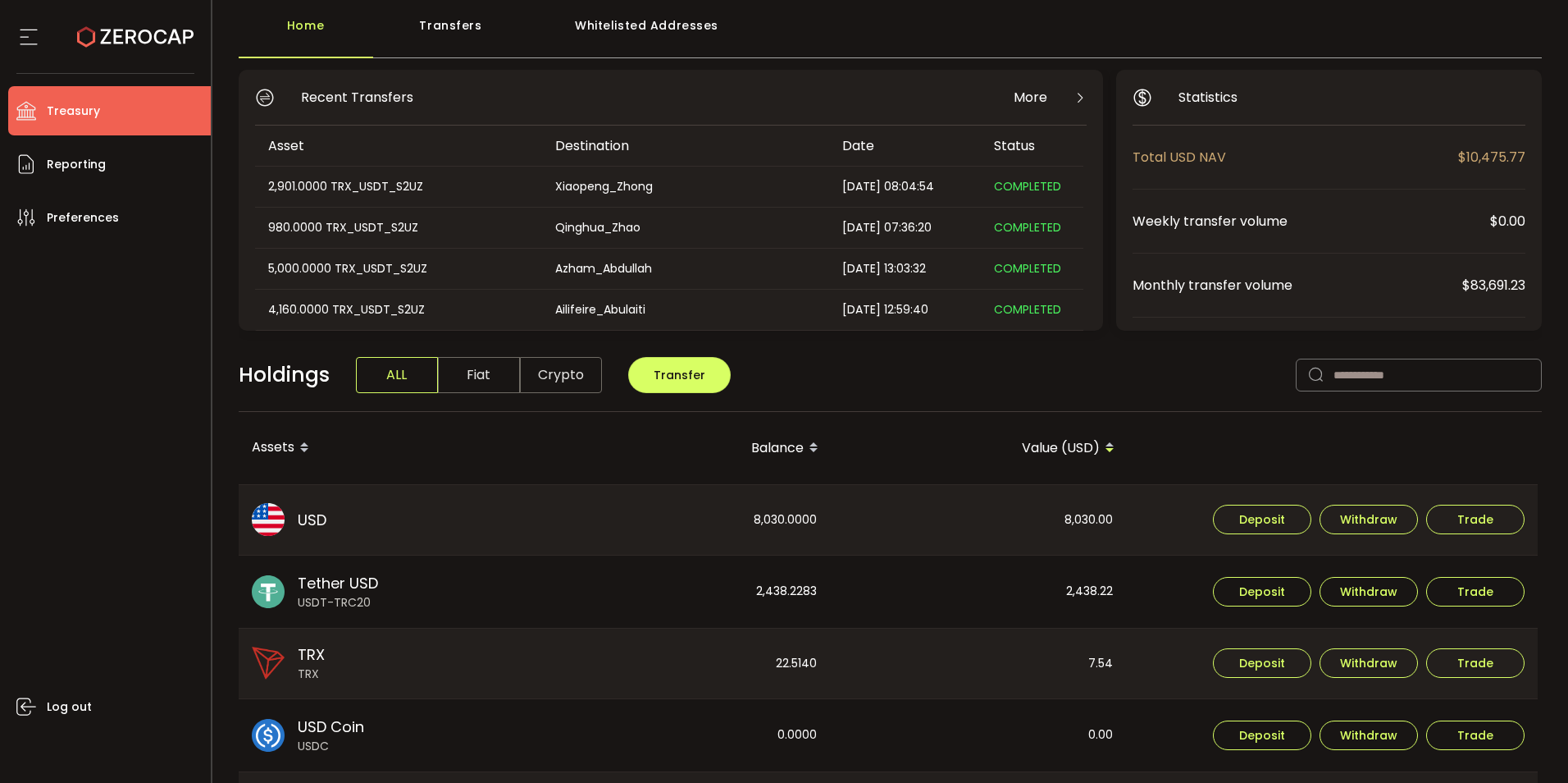
click at [316, 518] on span "USD" at bounding box center [312, 519] width 29 height 22
click at [996, 516] on div "8,030.00" at bounding box center [979, 519] width 294 height 70
click at [480, 581] on div "Tether USD USDT-TRC20" at bounding box center [386, 592] width 295 height 72
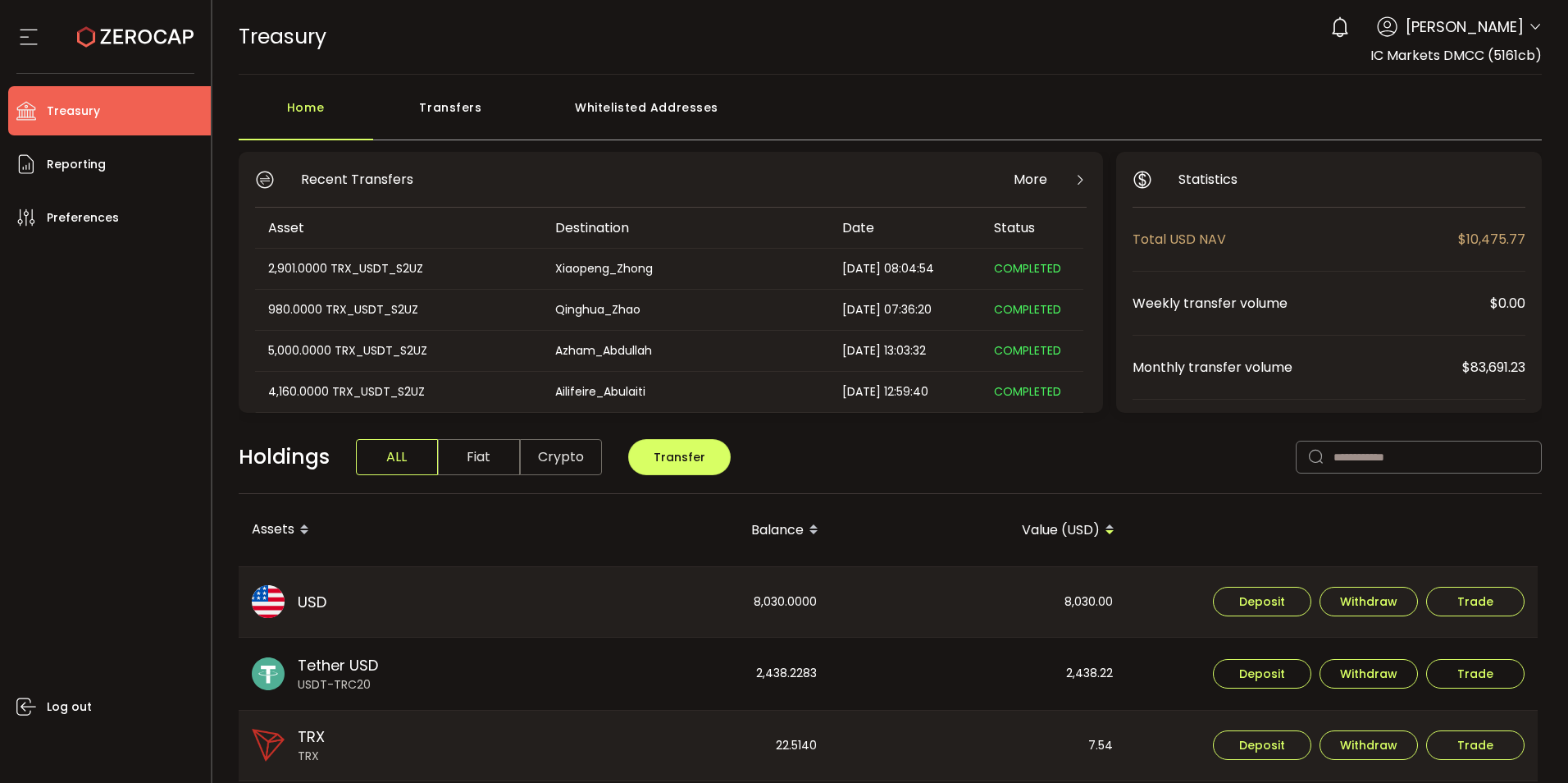
click at [480, 109] on div "Transfers" at bounding box center [451, 115] width 156 height 49
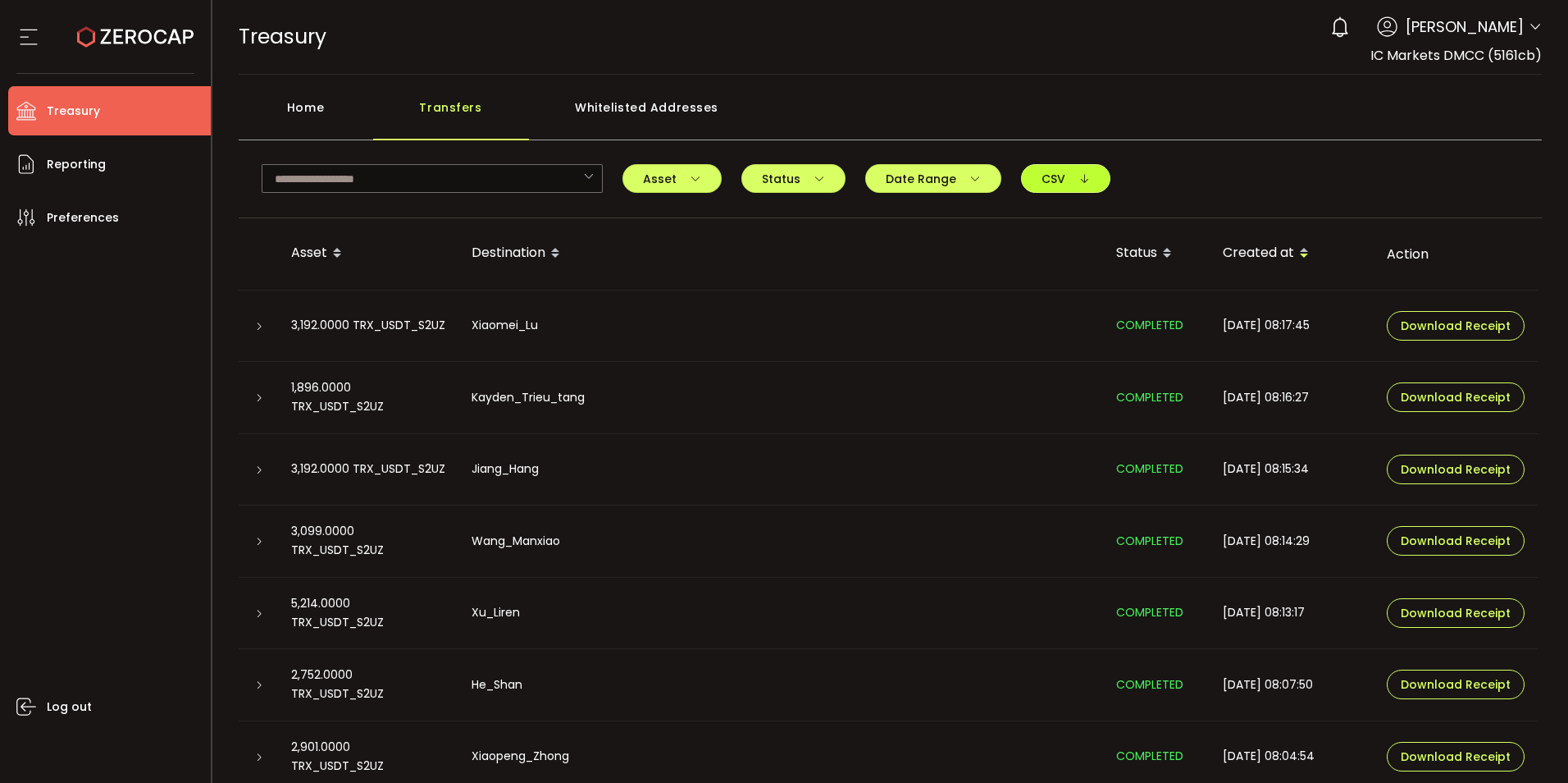
click at [1081, 176] on icon "button" at bounding box center [1084, 179] width 12 height 12
click at [836, 102] on div "Home Transfers Whitelisted Addresses" at bounding box center [890, 115] width 1304 height 49
click at [628, 114] on div "Whitelisted Addresses" at bounding box center [647, 115] width 236 height 49
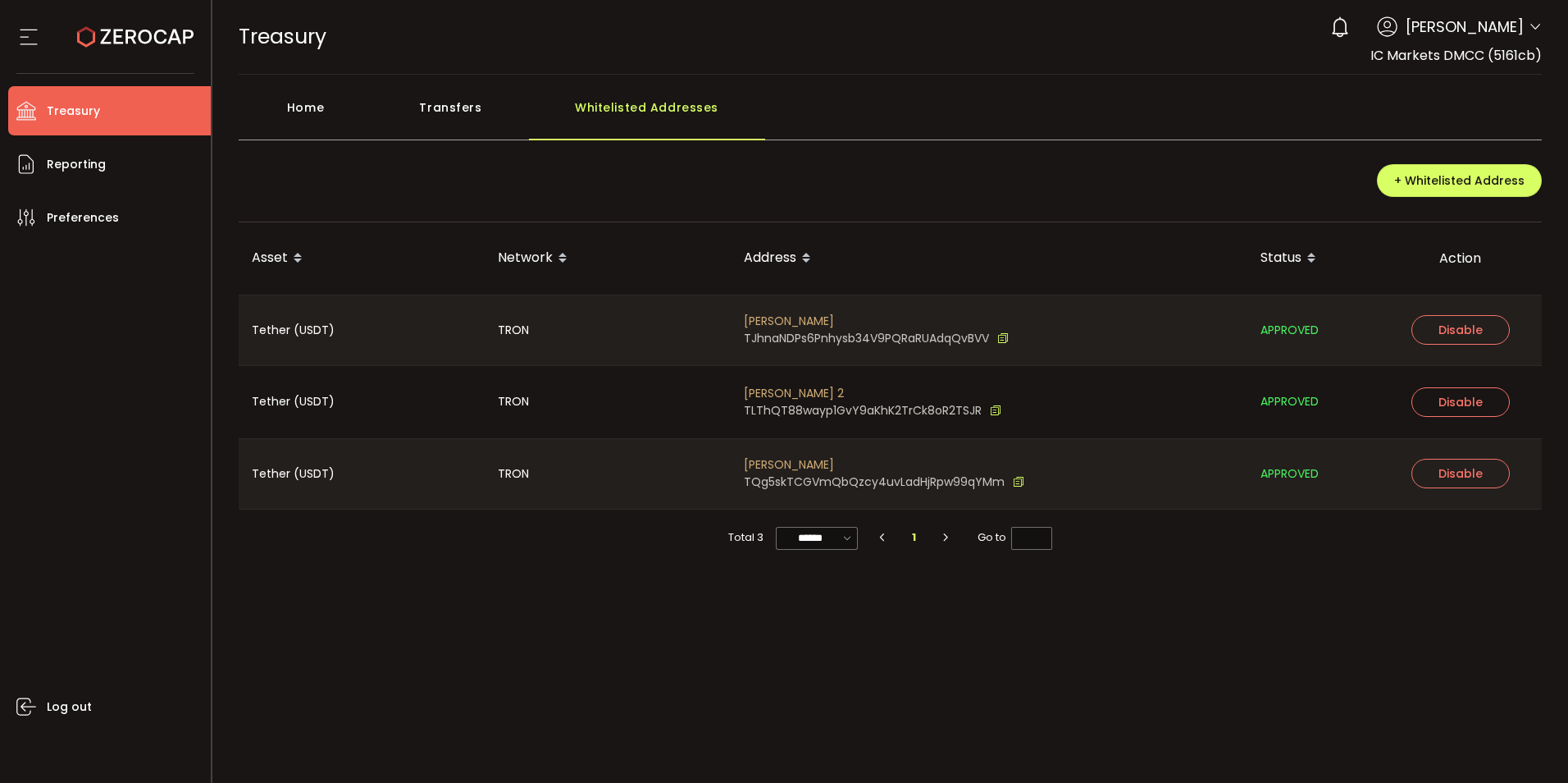
click at [456, 117] on div "Transfers" at bounding box center [451, 115] width 156 height 49
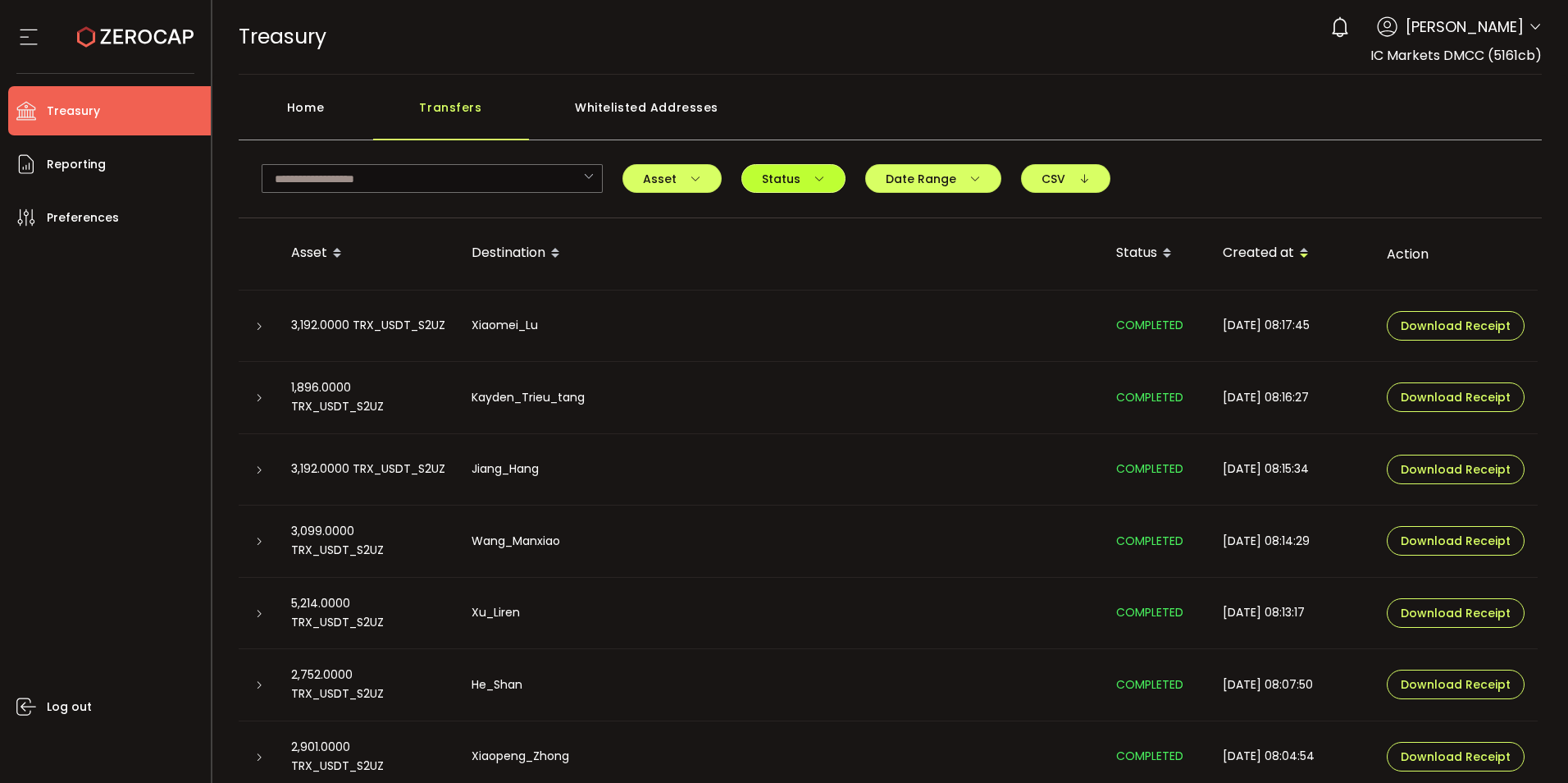
click at [824, 189] on button "Status" at bounding box center [793, 179] width 104 height 29
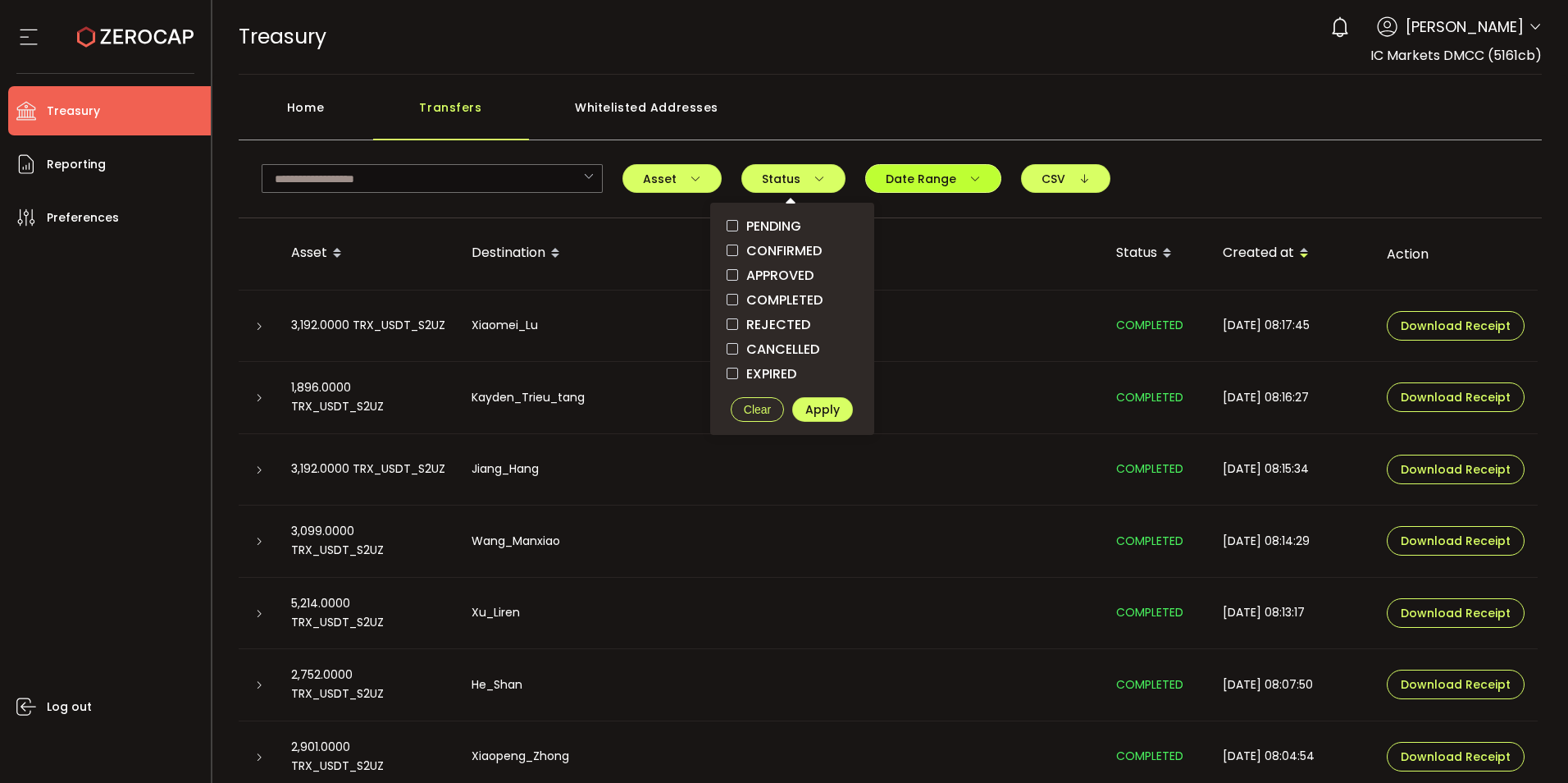
click at [958, 185] on button "Date Range" at bounding box center [933, 179] width 137 height 29
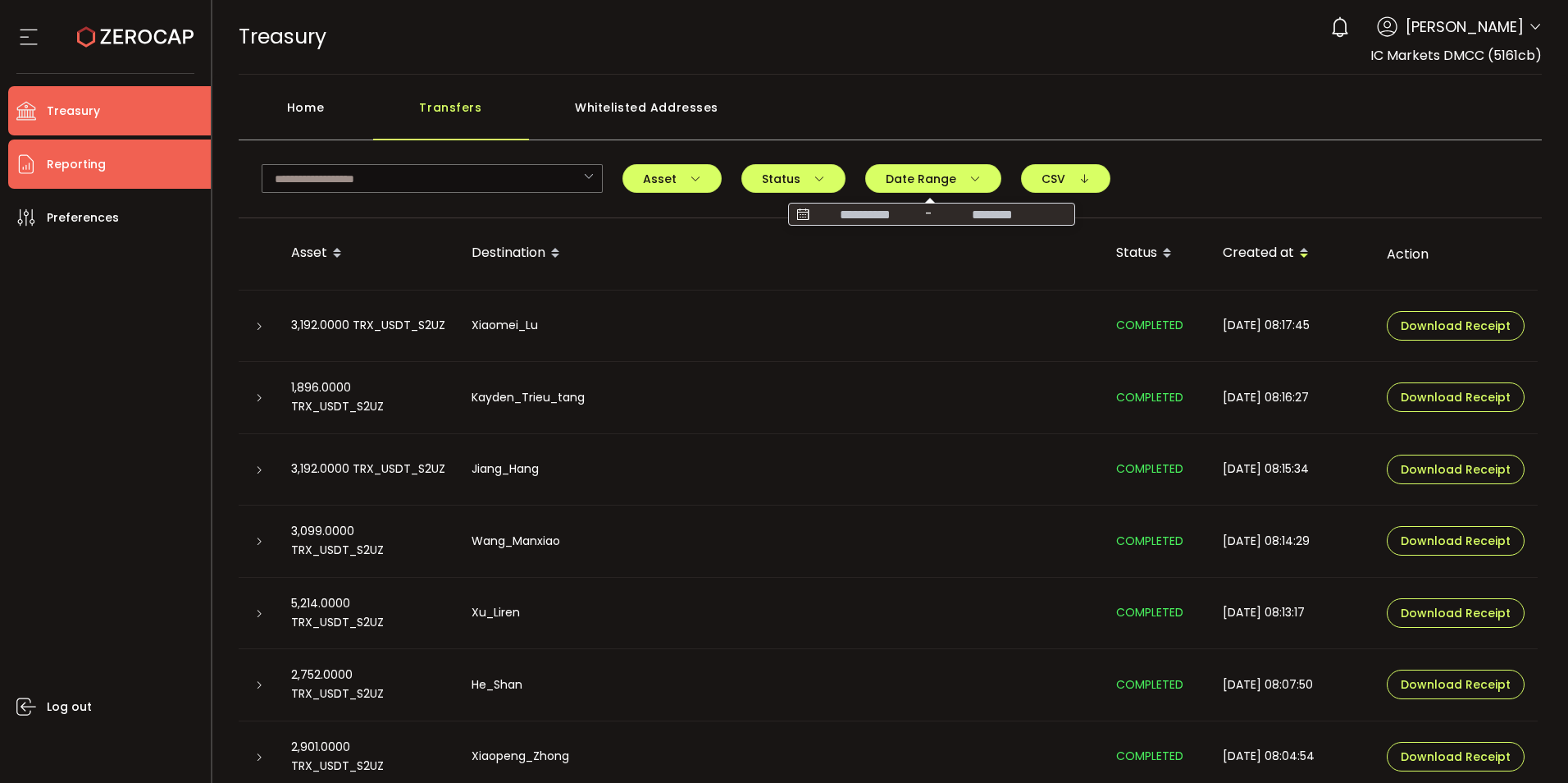
click at [77, 167] on span "Reporting" at bounding box center [76, 164] width 59 height 24
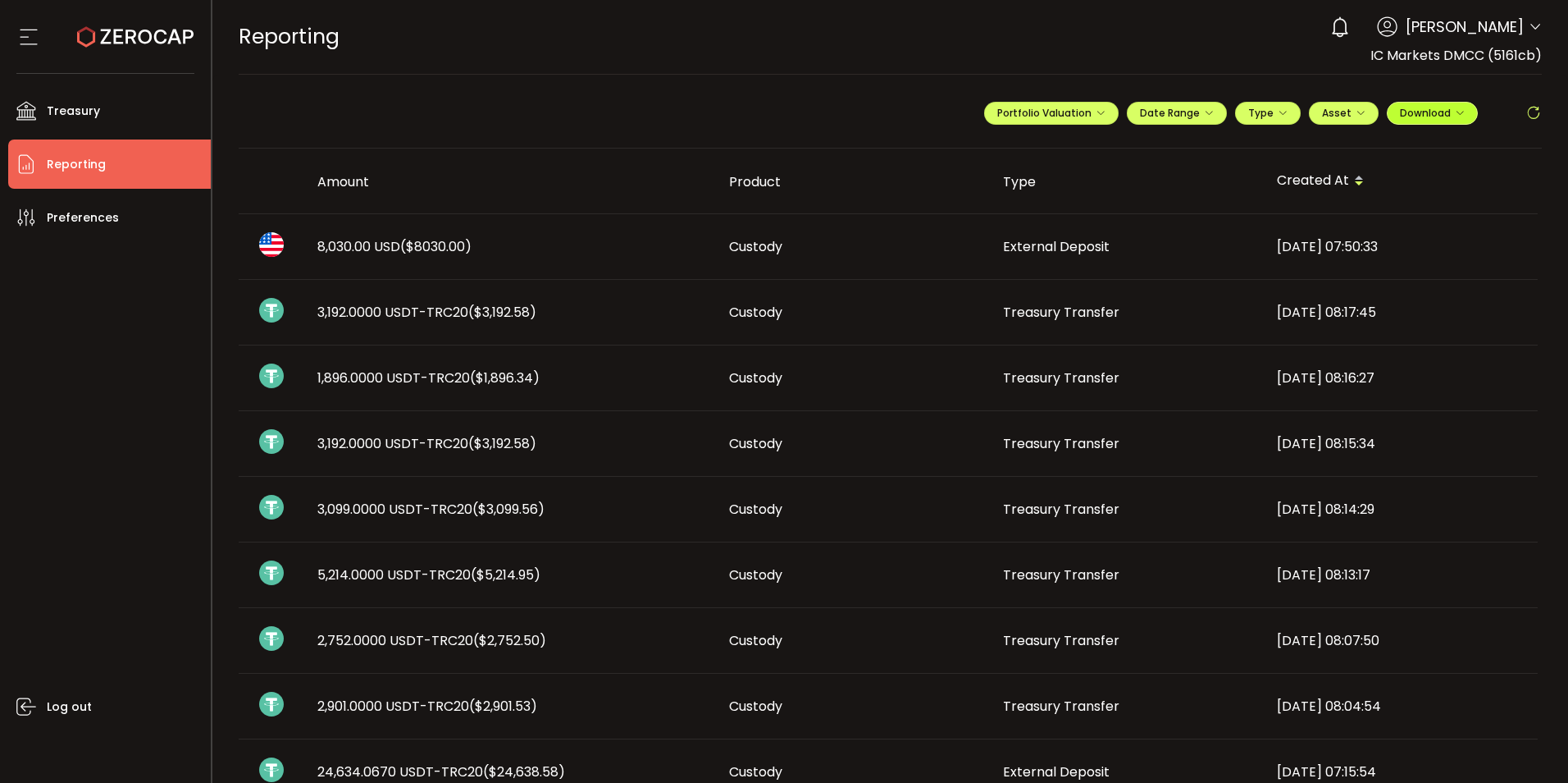
click at [1443, 119] on span "Download" at bounding box center [1431, 113] width 64 height 14
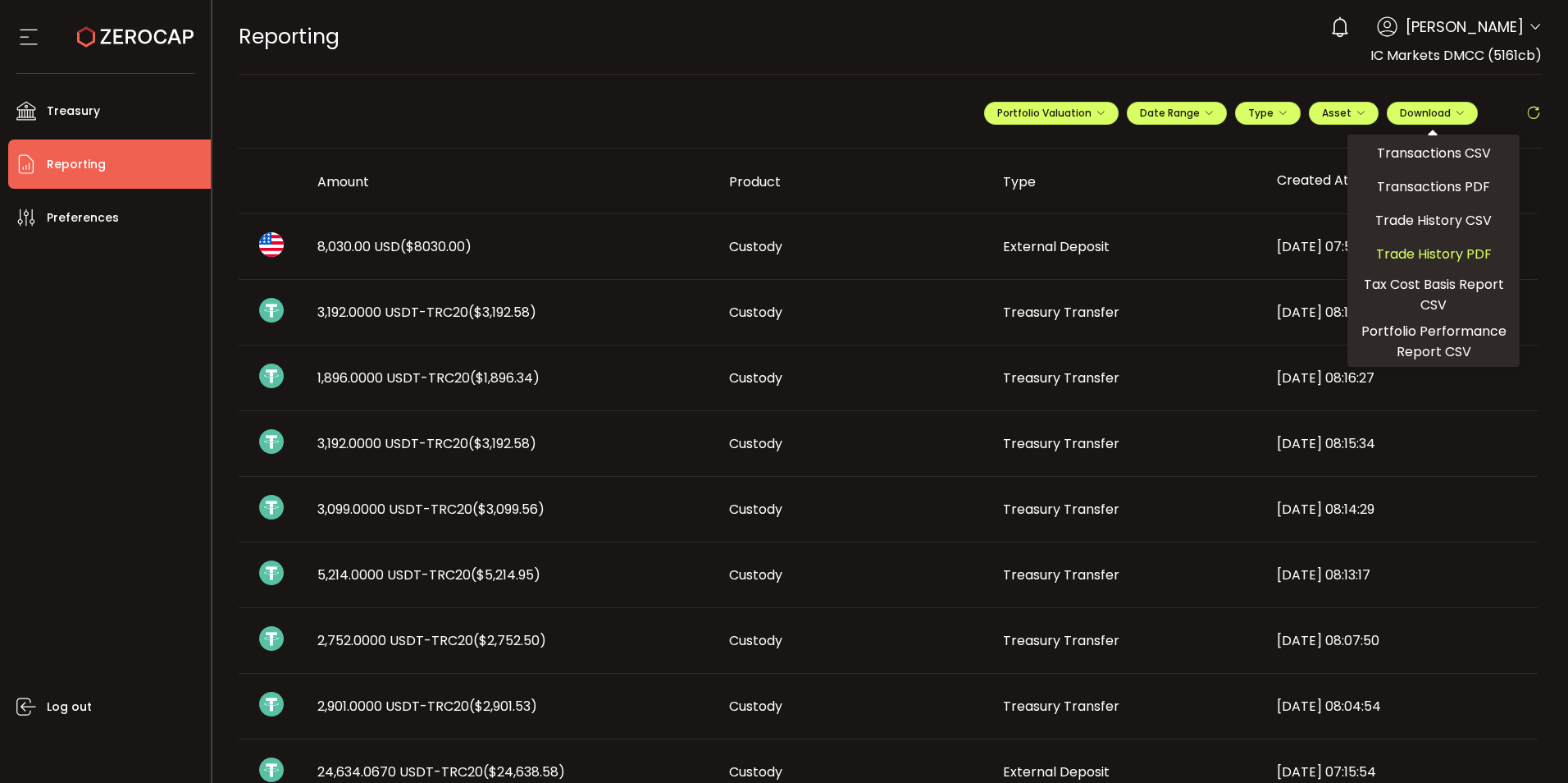
click at [1429, 250] on span "Trade History PDF" at bounding box center [1434, 253] width 115 height 20
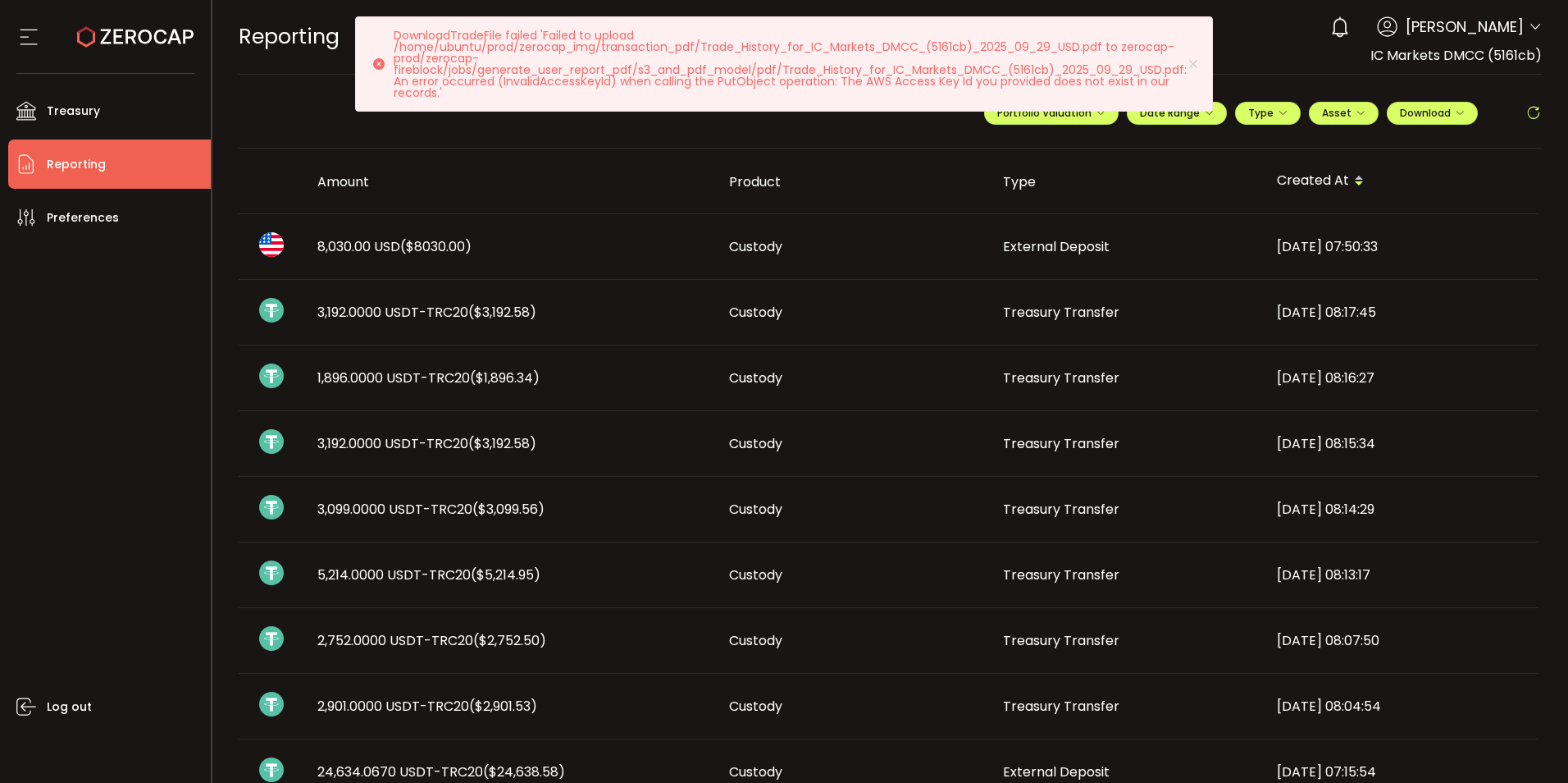
click at [1276, 65] on div "REPORTING Buy Power $0.00 USD Reporting Reporting Your verification is pending …" at bounding box center [890, 37] width 1304 height 74
click at [1347, 115] on span "Asset" at bounding box center [1343, 113] width 43 height 14
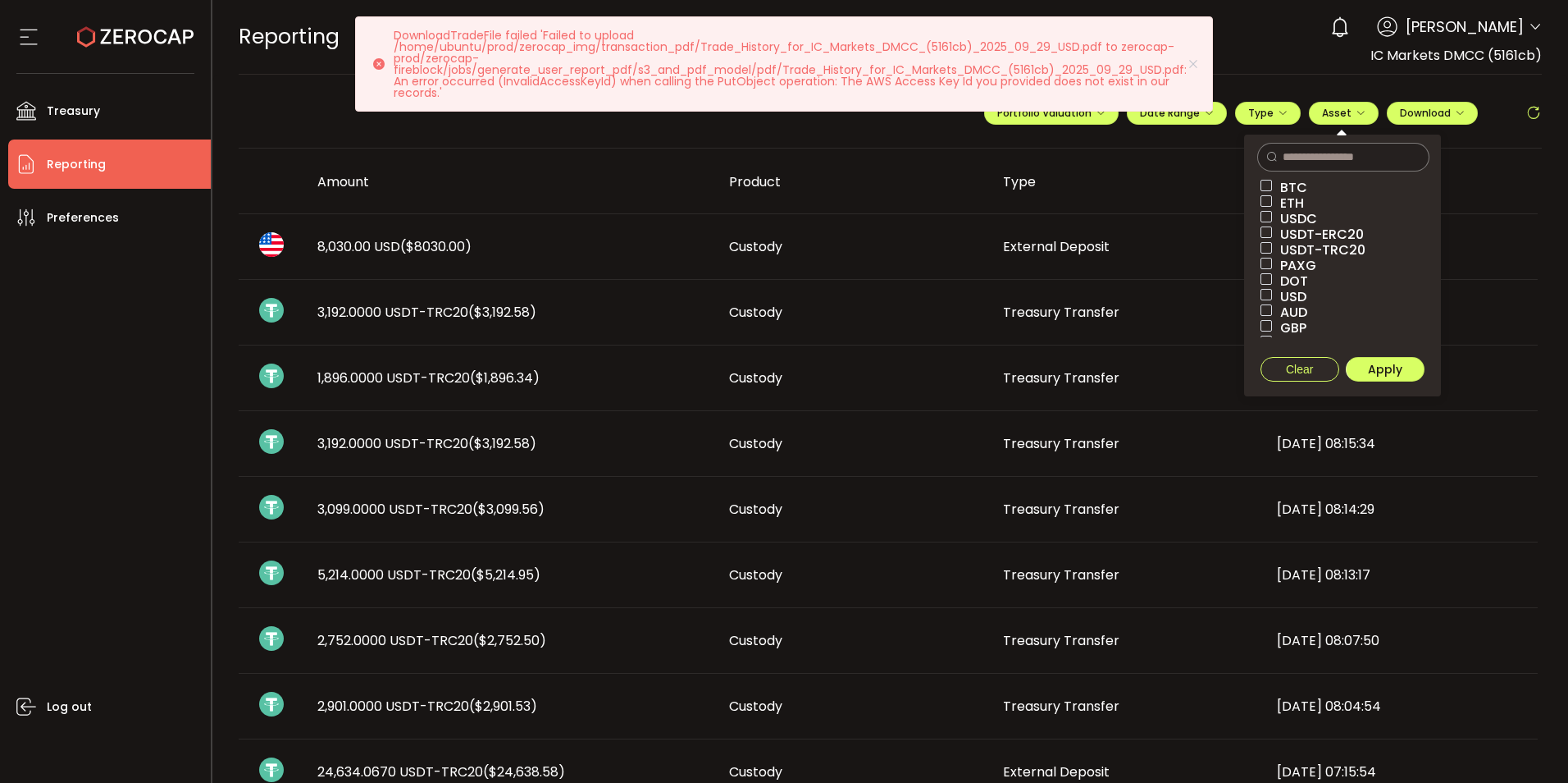
click at [1309, 246] on span "USDT-TRC20" at bounding box center [1318, 250] width 93 height 15
click at [1375, 374] on span "Apply" at bounding box center [1385, 368] width 35 height 16
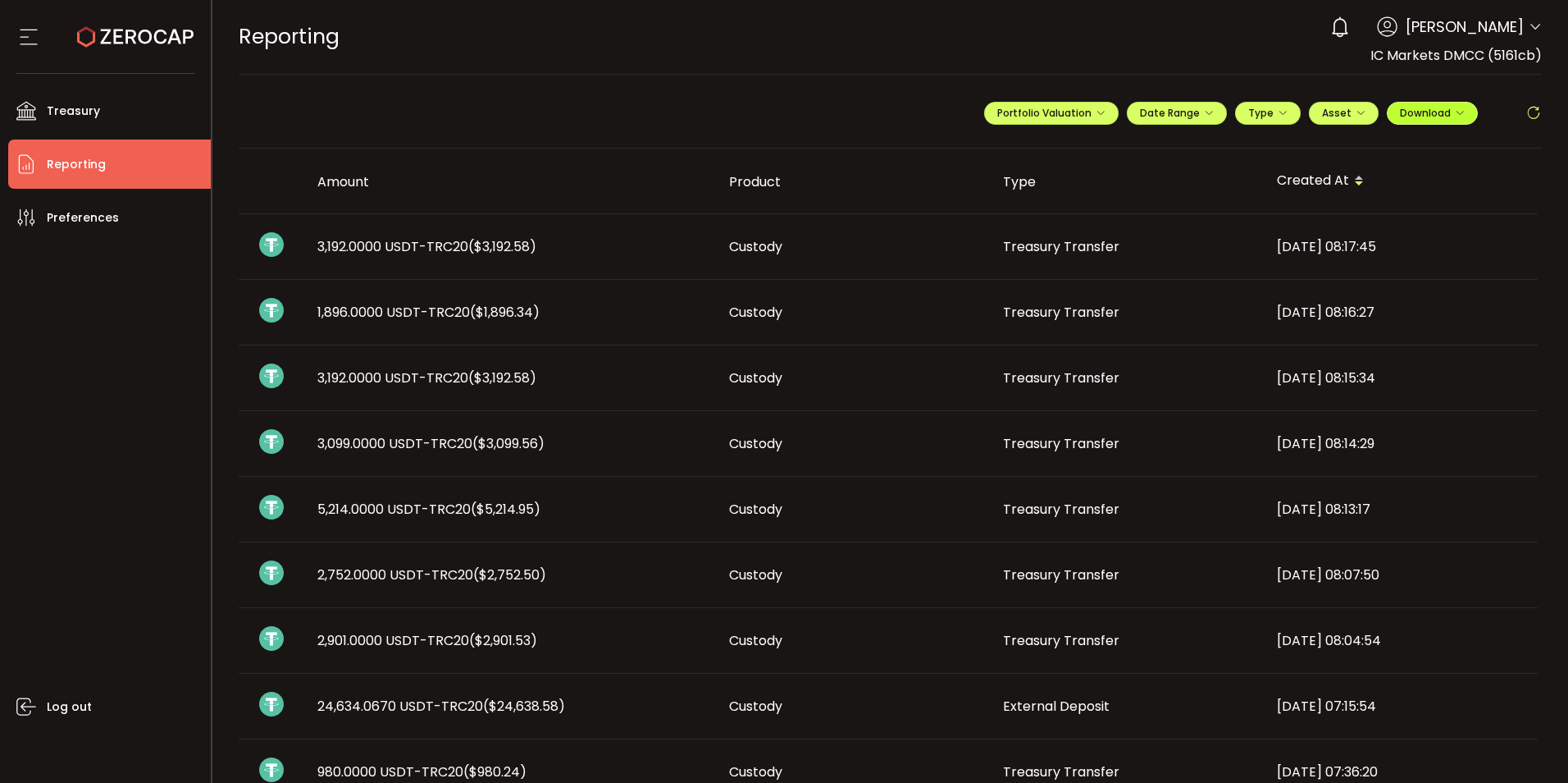
click at [1442, 114] on span "Download" at bounding box center [1431, 113] width 64 height 14
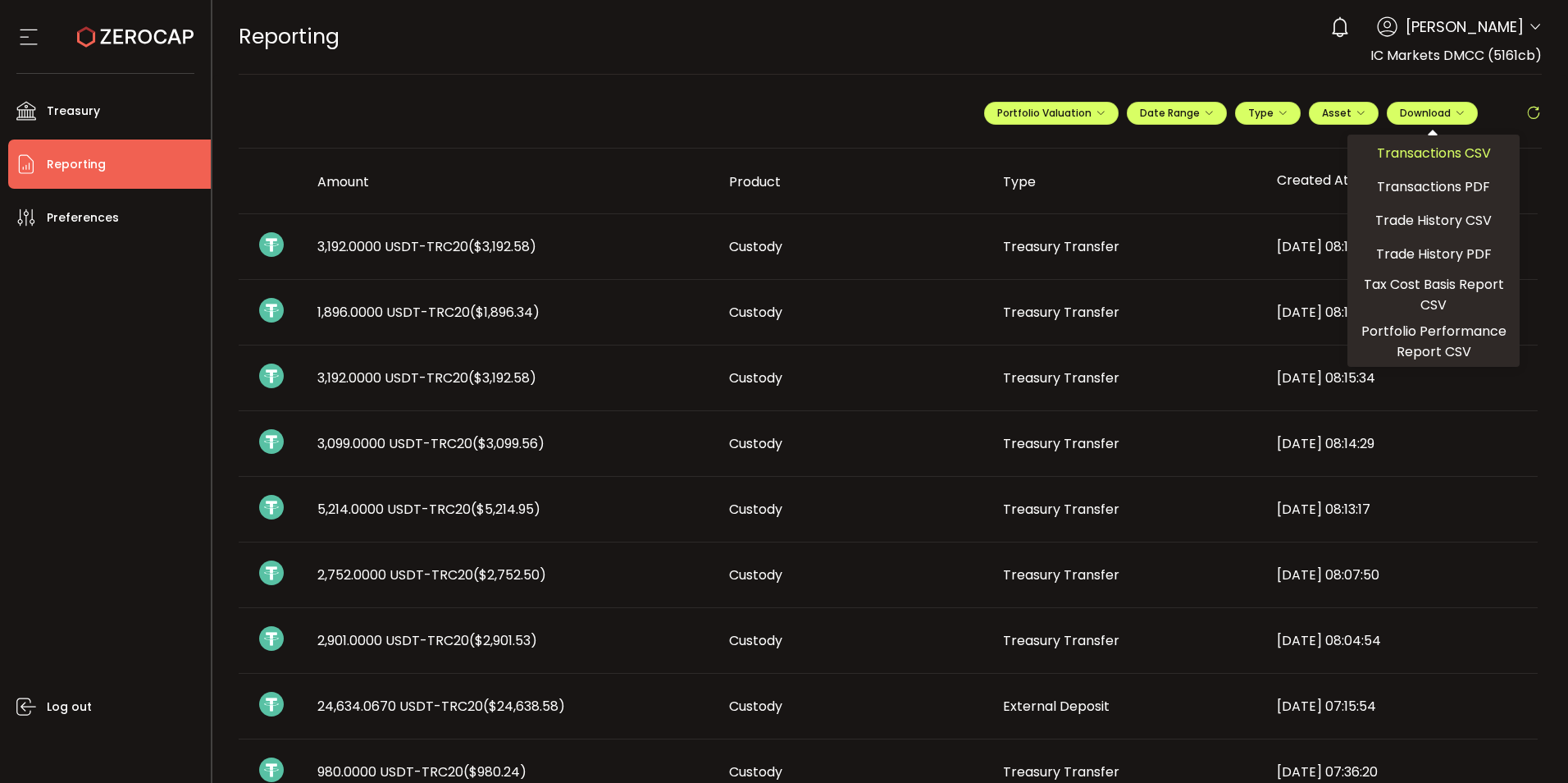
click at [1414, 156] on span "Transactions CSV" at bounding box center [1433, 152] width 114 height 20
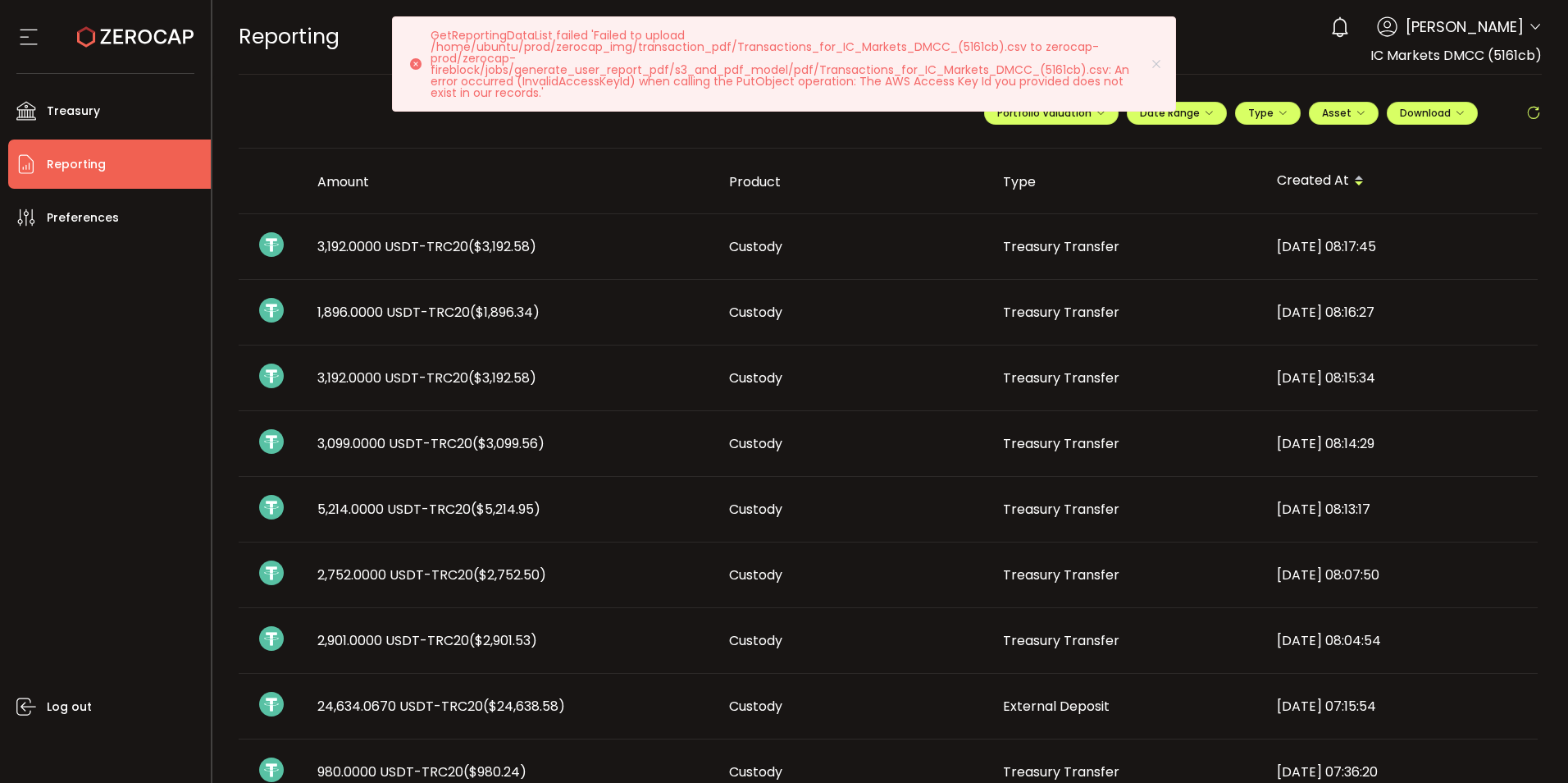
click at [874, 137] on div "**********" at bounding box center [890, 120] width 1304 height 58
click at [1169, 72] on div "GetReportingDataList failed 'Failed to upload /home/ubuntu/prod/zerocap_img/tra…" at bounding box center [784, 63] width 784 height 95
click at [1154, 64] on icon at bounding box center [1157, 64] width 13 height 13
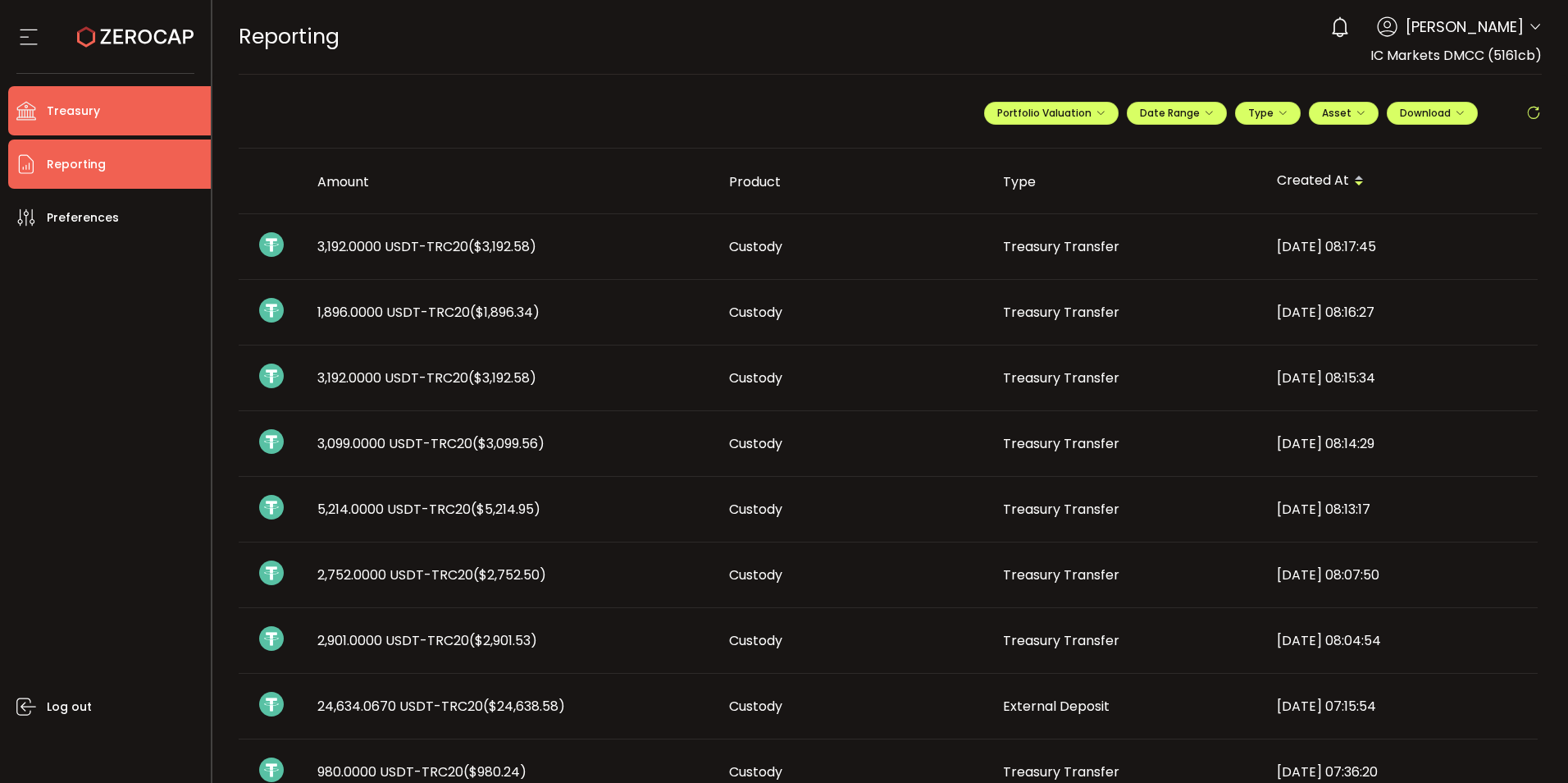
click at [97, 93] on li "Treasury" at bounding box center [110, 111] width 203 height 49
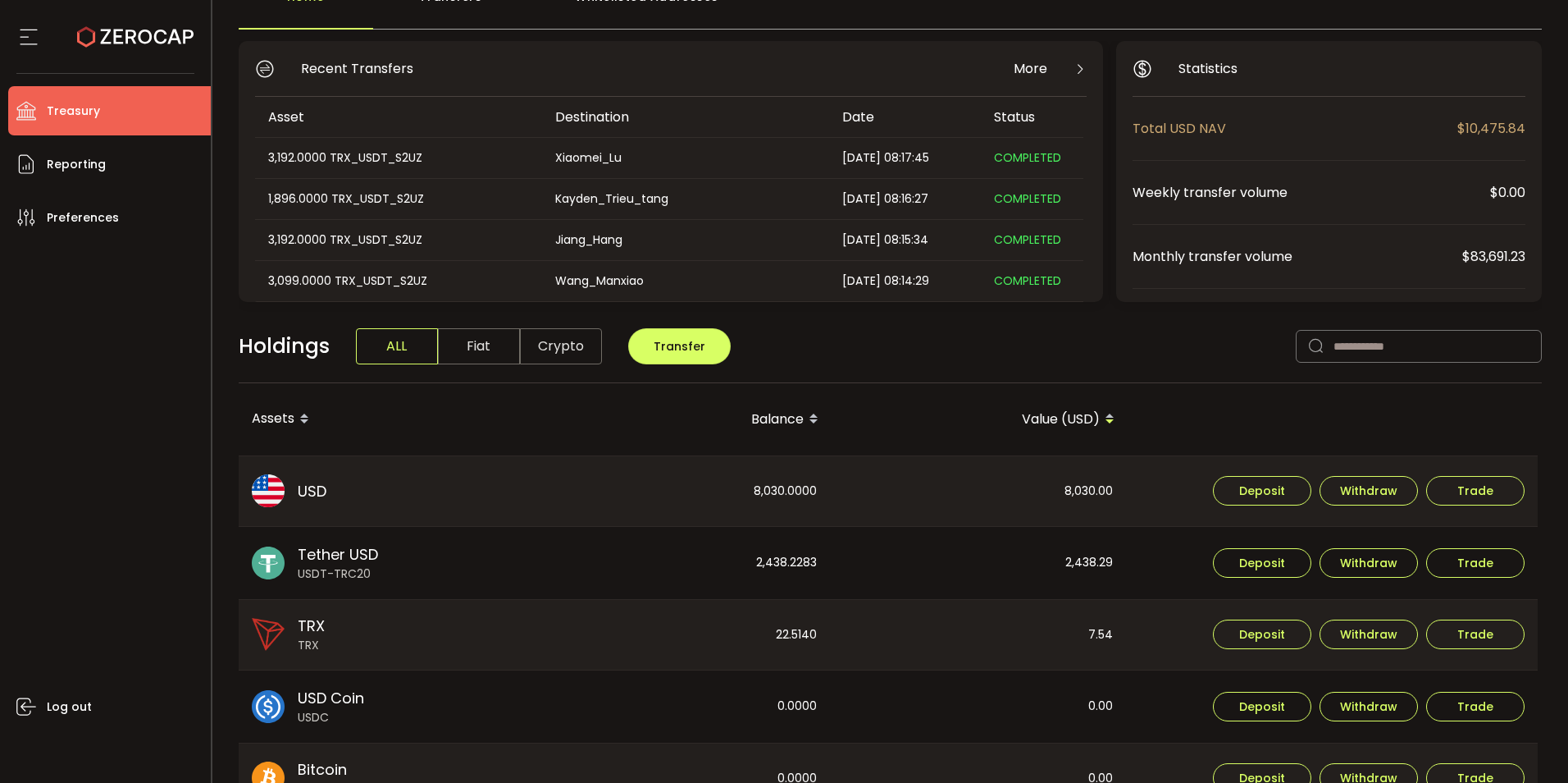
scroll to position [82, 0]
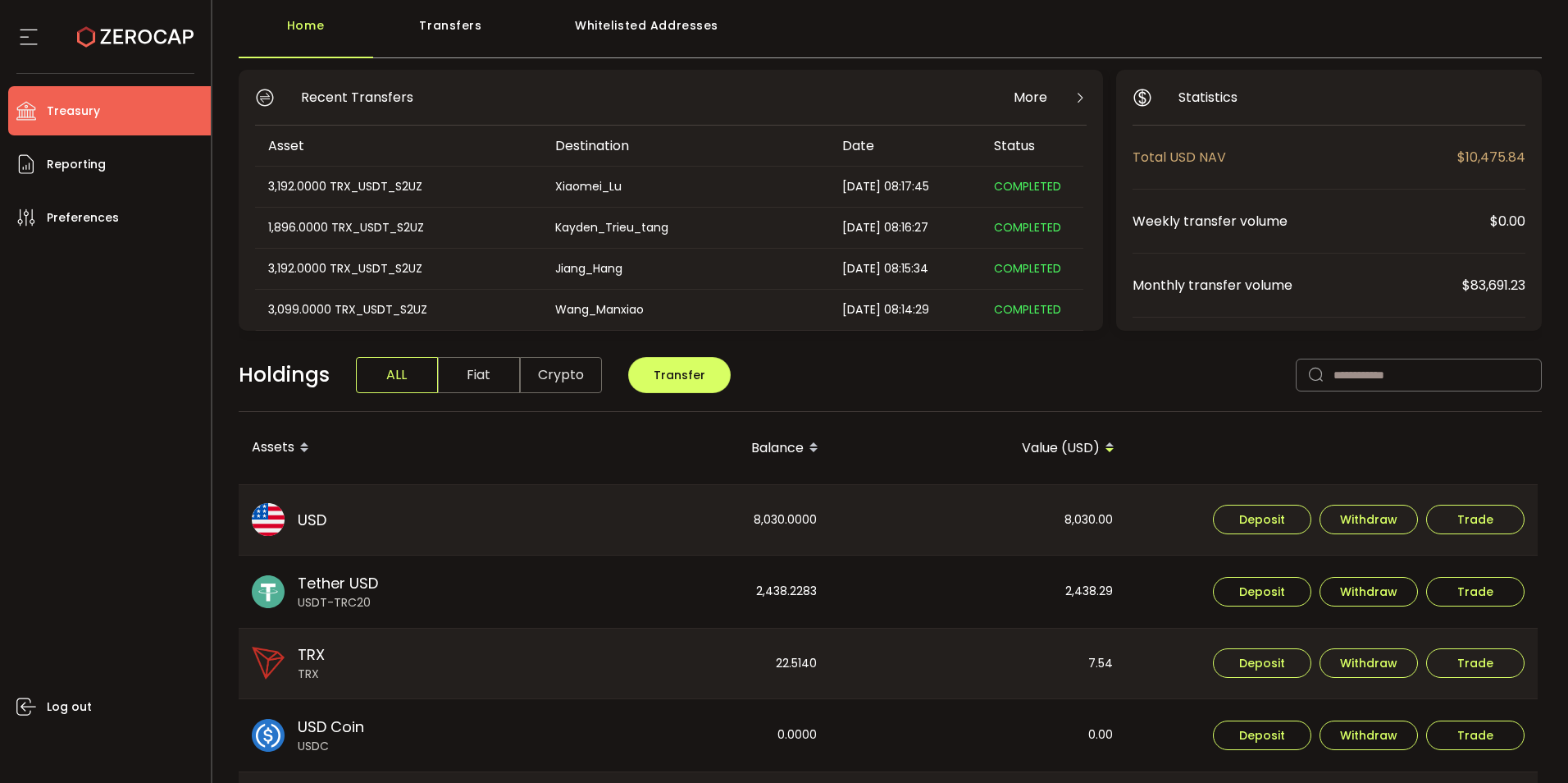
click at [1074, 93] on icon at bounding box center [1081, 98] width 13 height 13
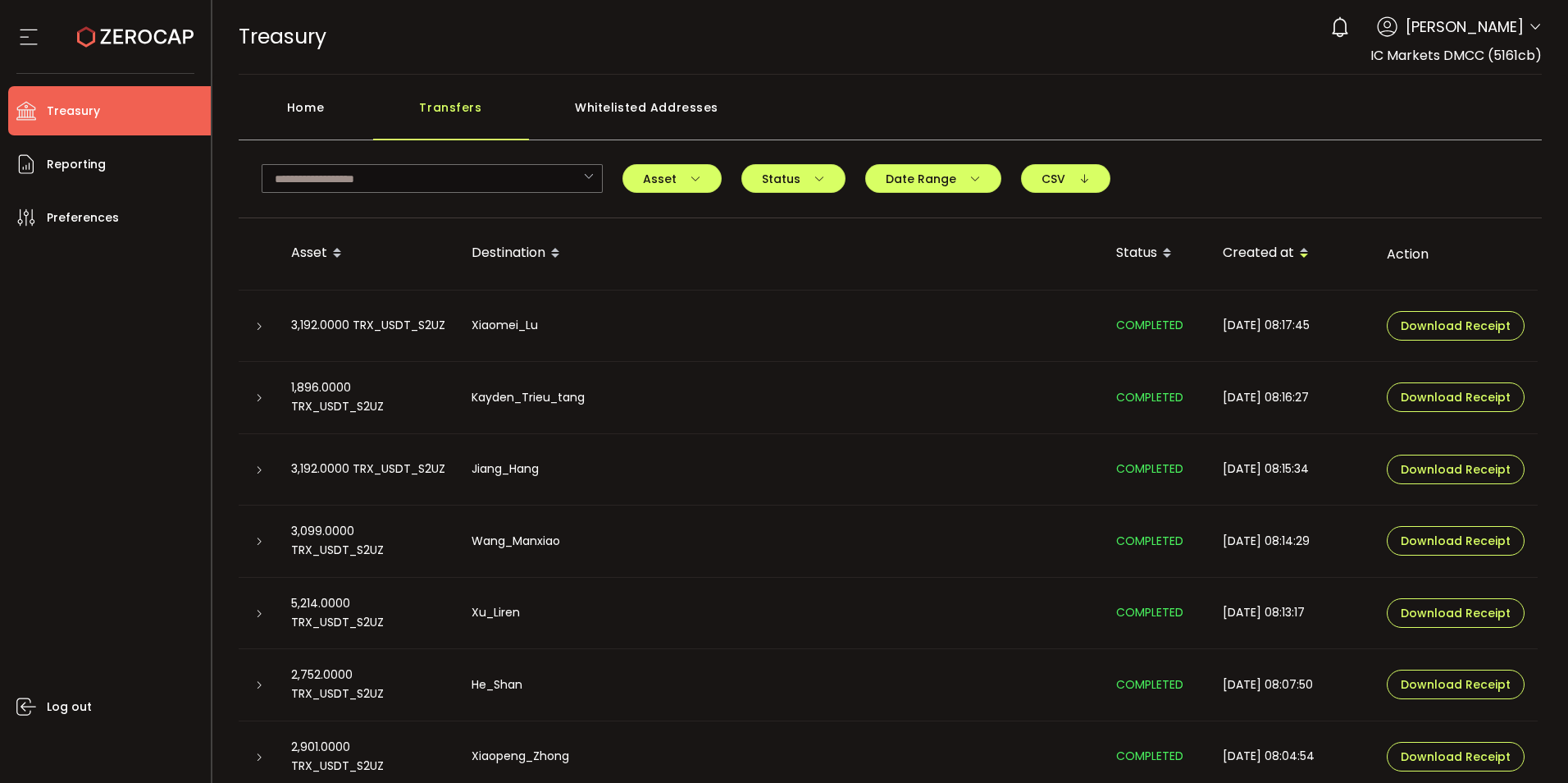
scroll to position [79, 0]
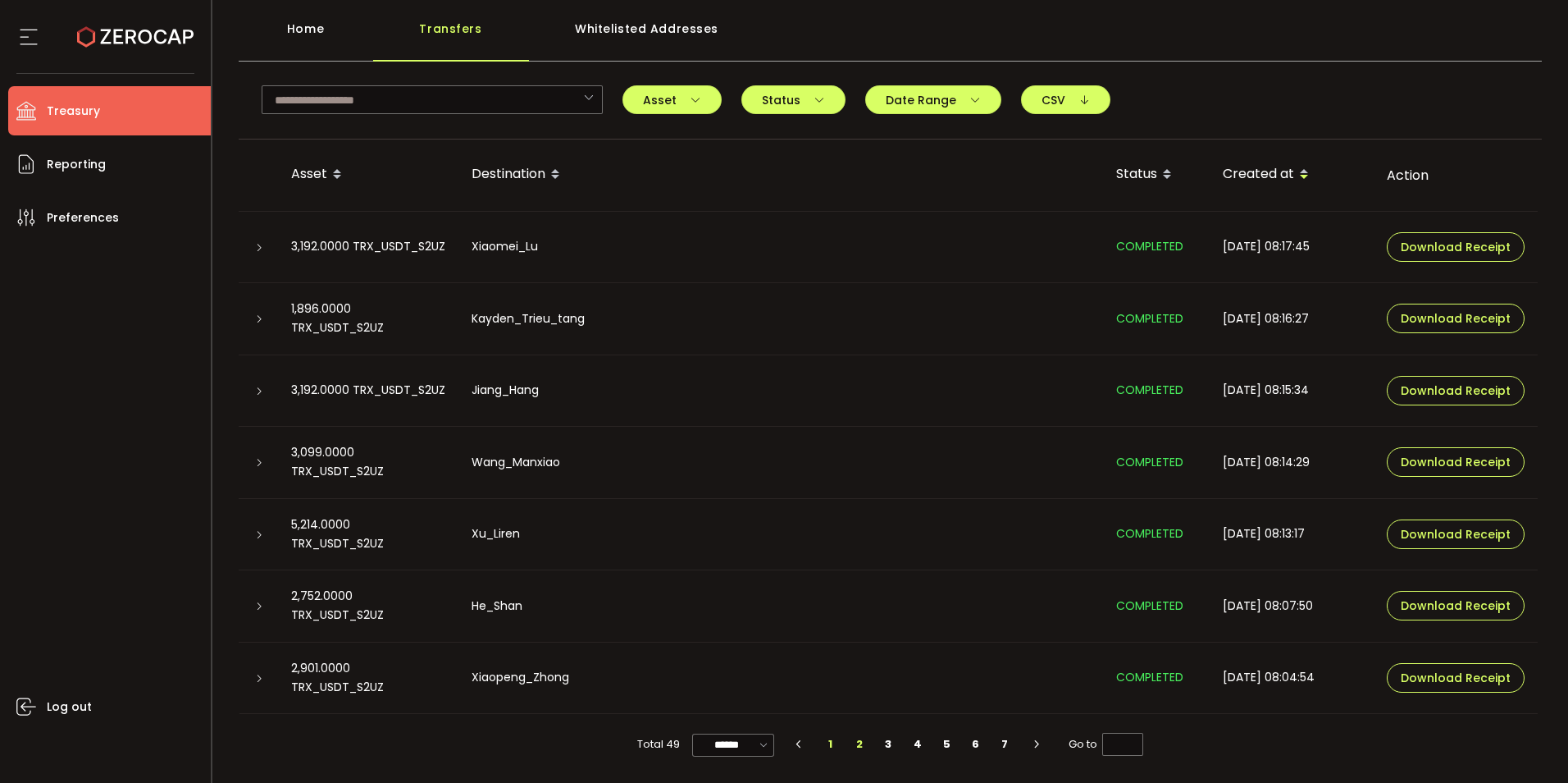
click at [845, 747] on li "2" at bounding box center [859, 745] width 30 height 23
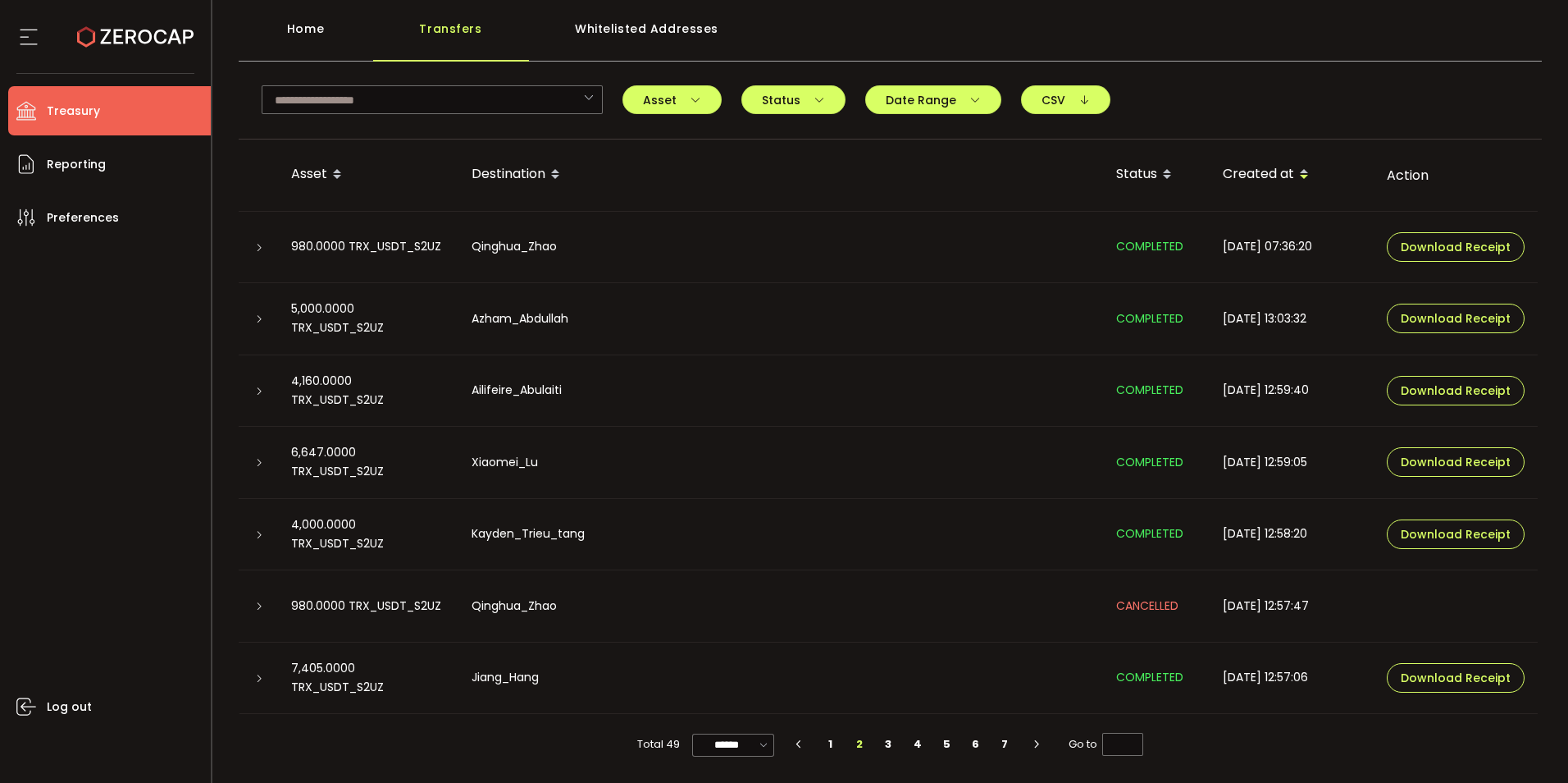
click at [869, 742] on li "2" at bounding box center [859, 745] width 30 height 23
click at [896, 741] on li "3" at bounding box center [888, 745] width 30 height 23
click at [831, 740] on li "1" at bounding box center [831, 745] width 30 height 23
type input "*"
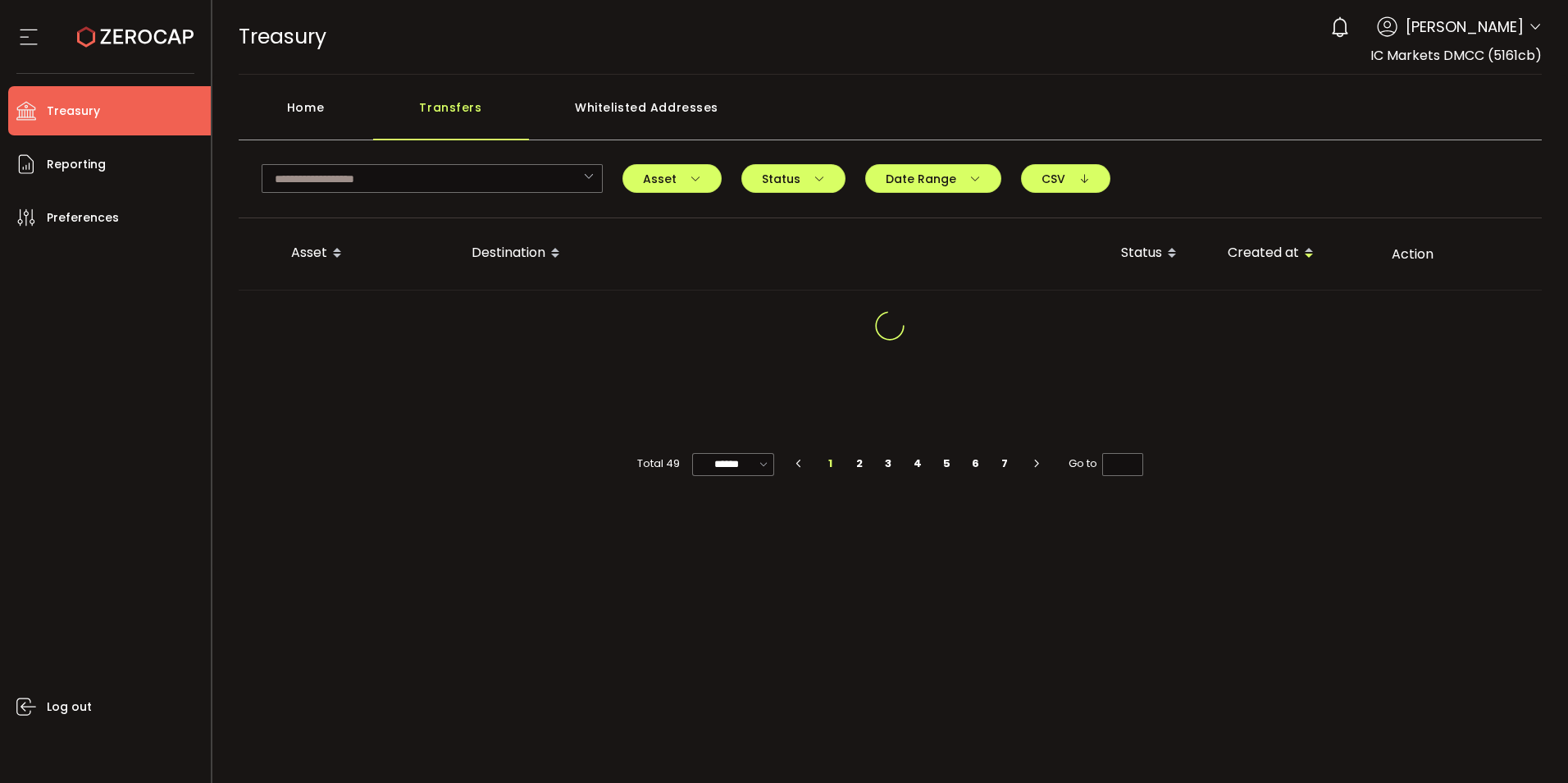
scroll to position [0, 0]
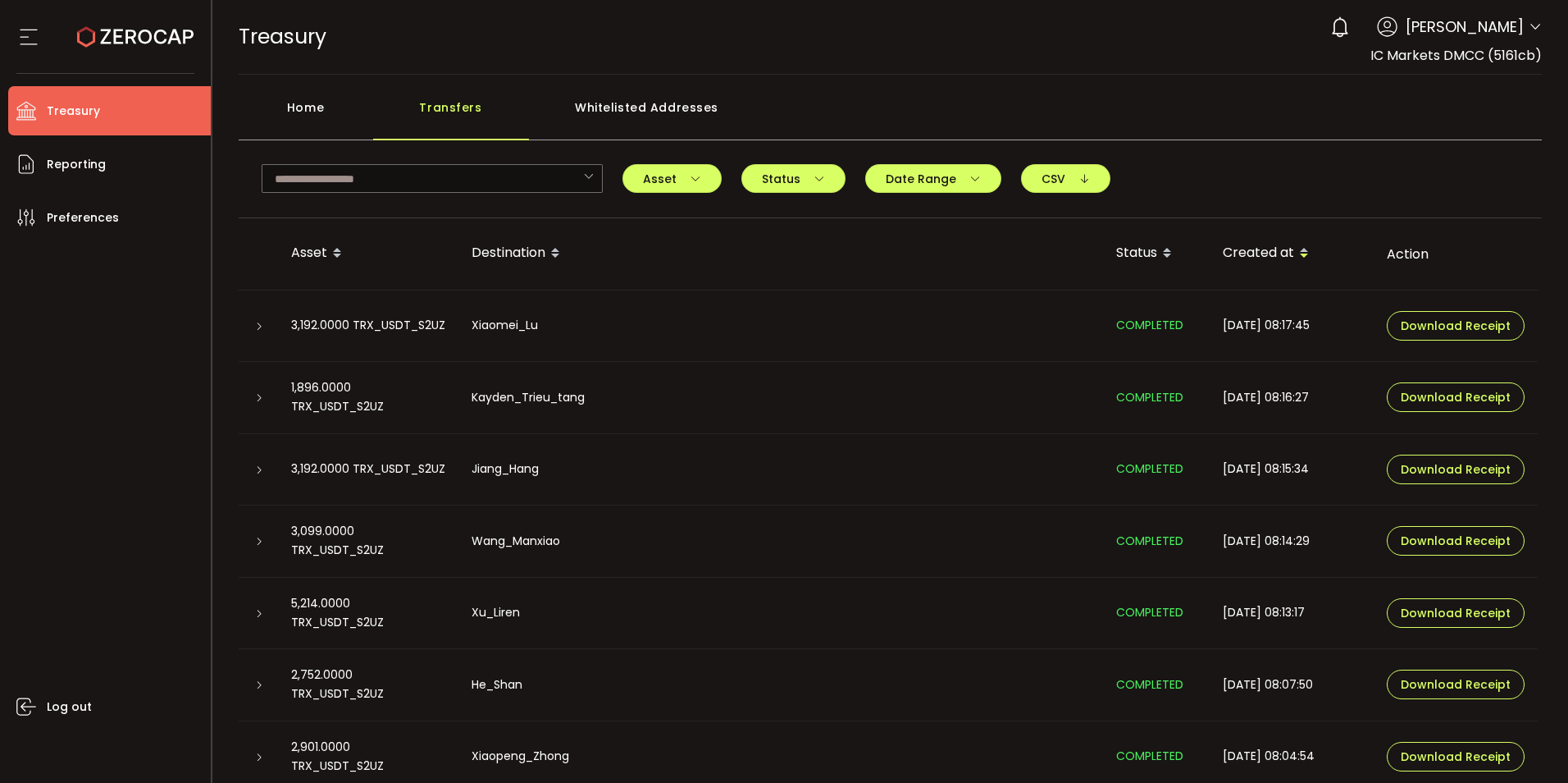
click at [109, 104] on li "Treasury" at bounding box center [110, 111] width 203 height 49
click at [87, 159] on span "Reporting" at bounding box center [76, 164] width 59 height 24
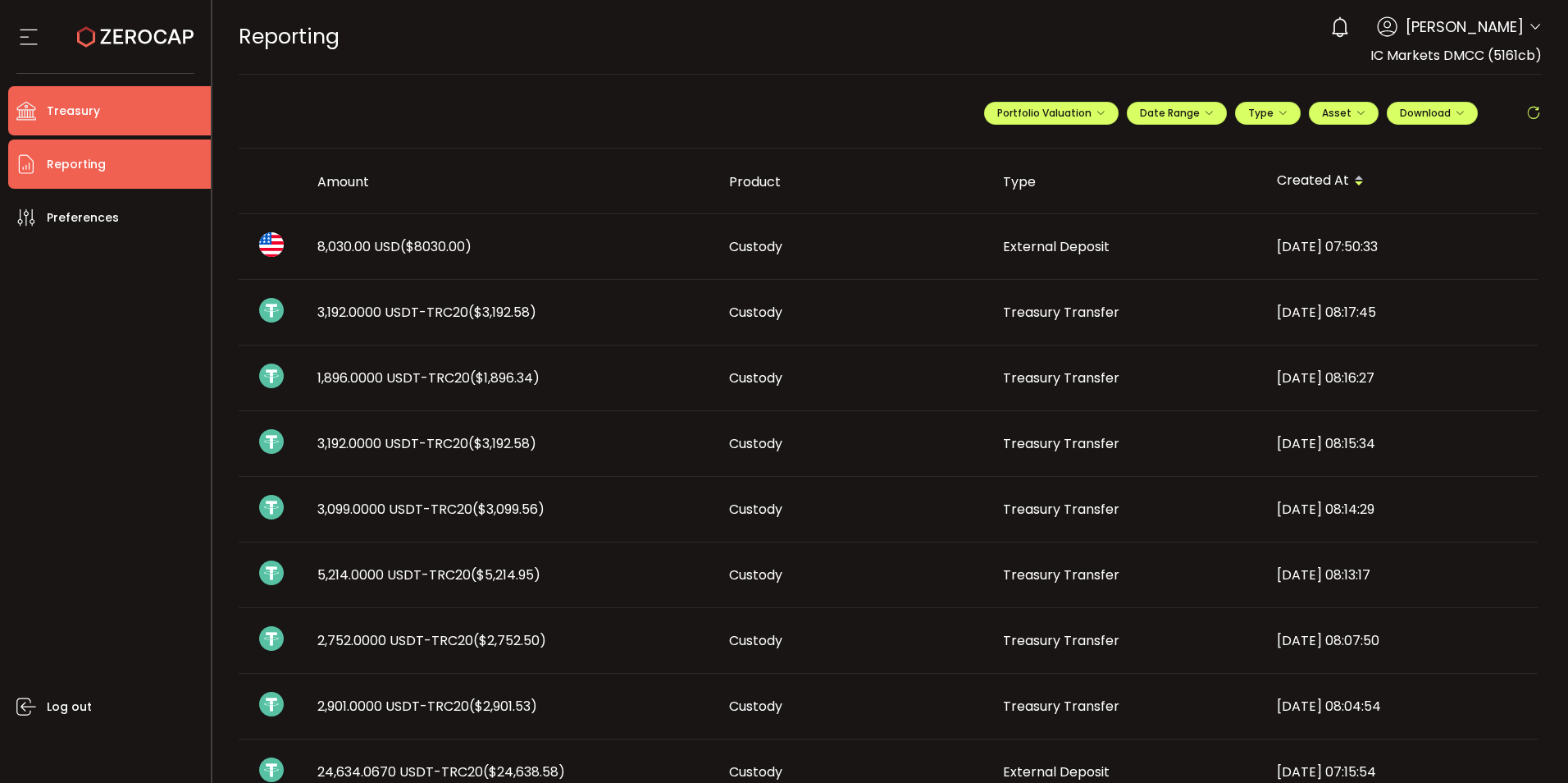
click at [45, 116] on li "Treasury" at bounding box center [110, 111] width 203 height 49
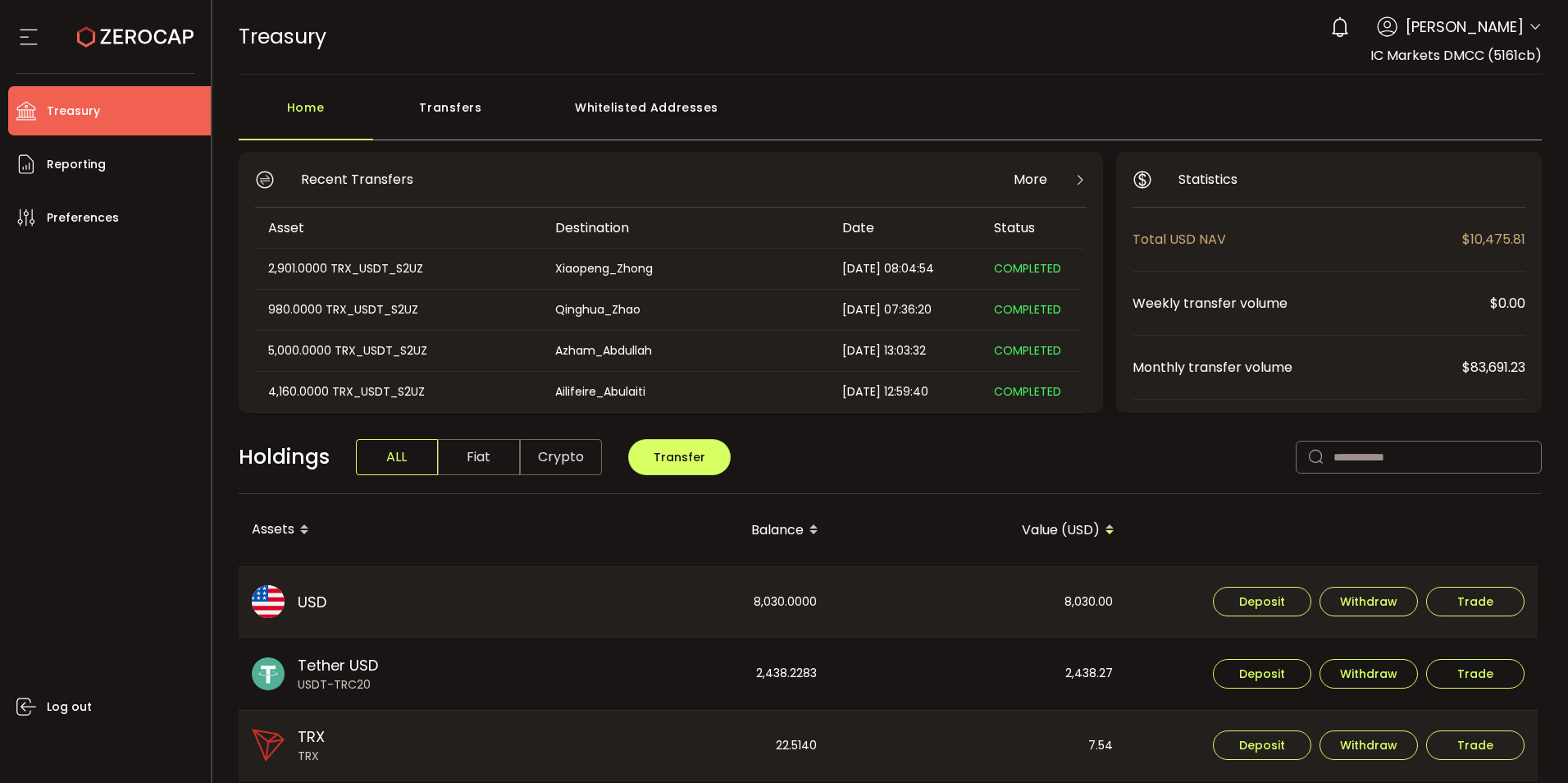
click at [1529, 26] on icon at bounding box center [1535, 27] width 13 height 13
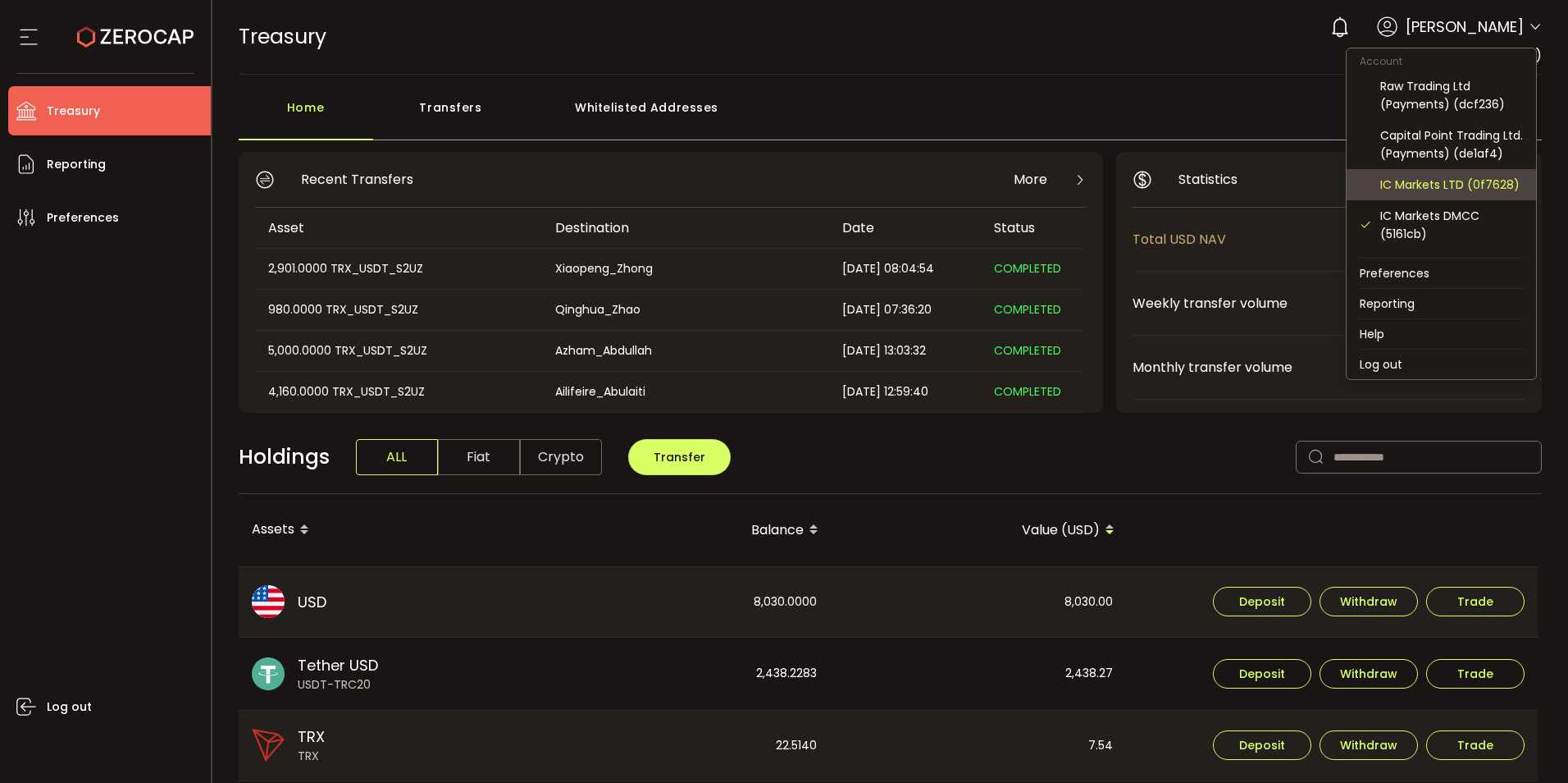
click at [1421, 193] on div "IC Markets LTD (0f7628)" at bounding box center [1452, 185] width 142 height 18
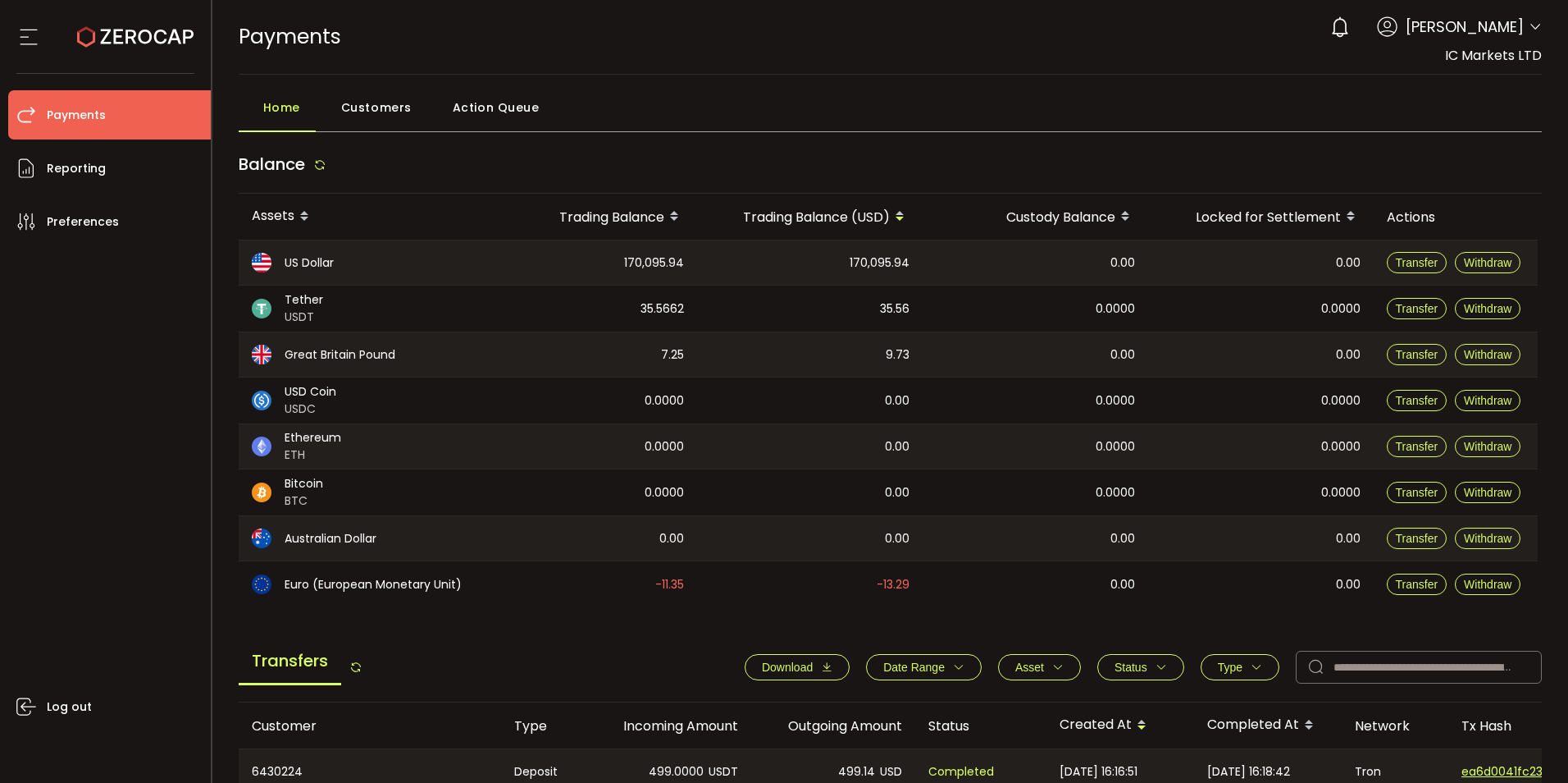
click at [369, 117] on span "Customers" at bounding box center [376, 108] width 70 height 33
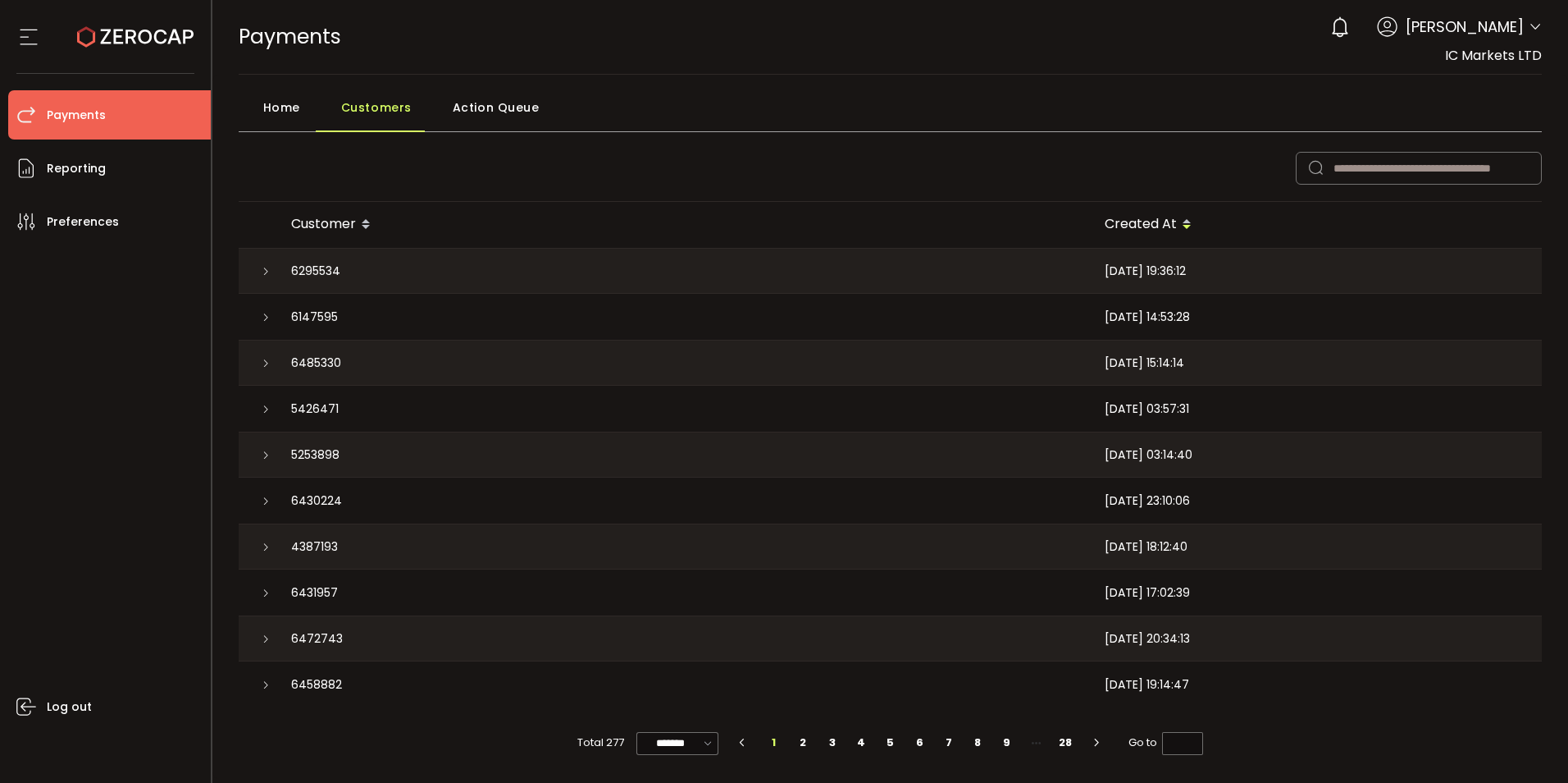
click at [479, 120] on span "Action Queue" at bounding box center [496, 108] width 87 height 33
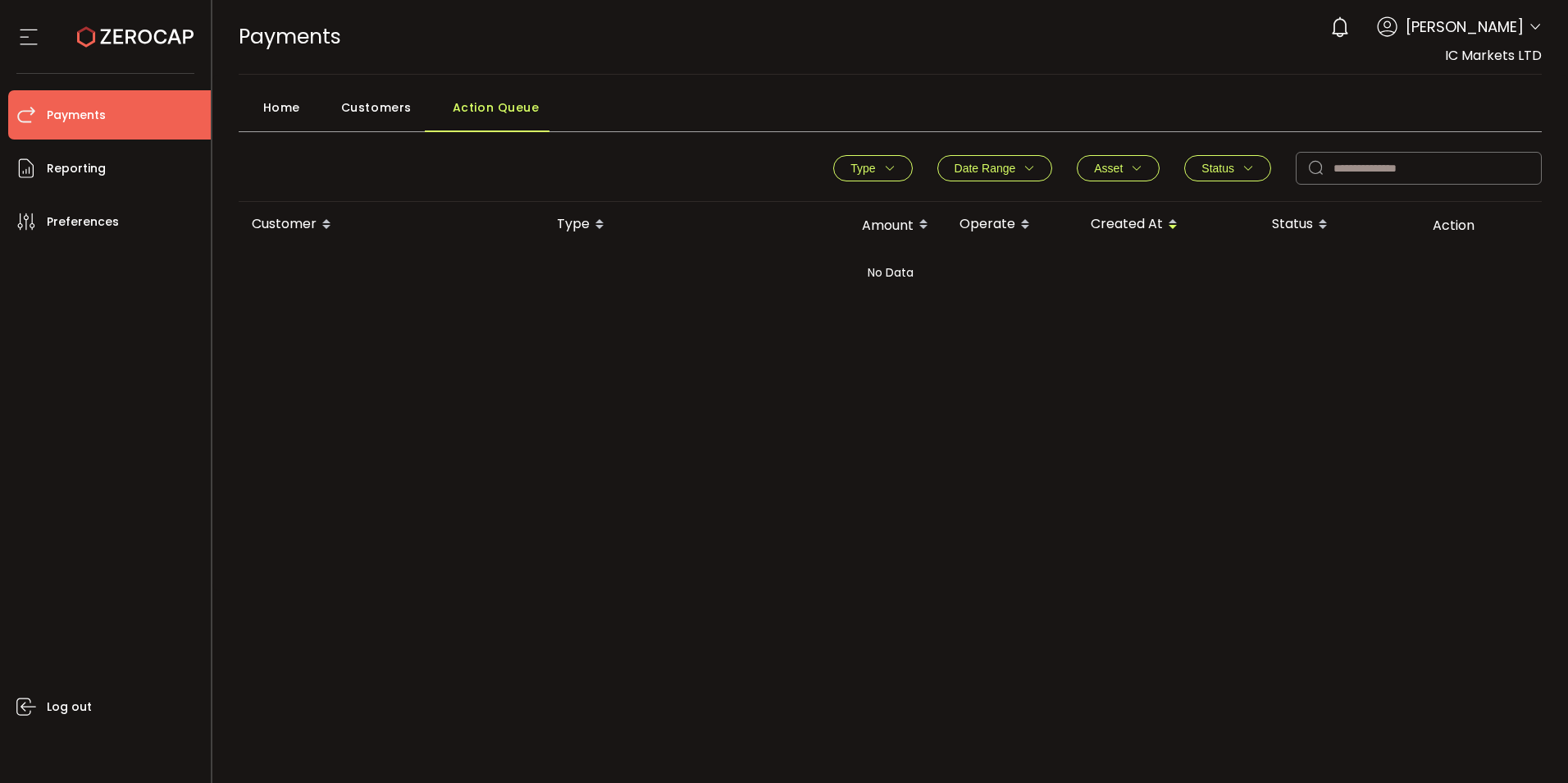
click at [337, 112] on div "Customers" at bounding box center [372, 112] width 112 height 41
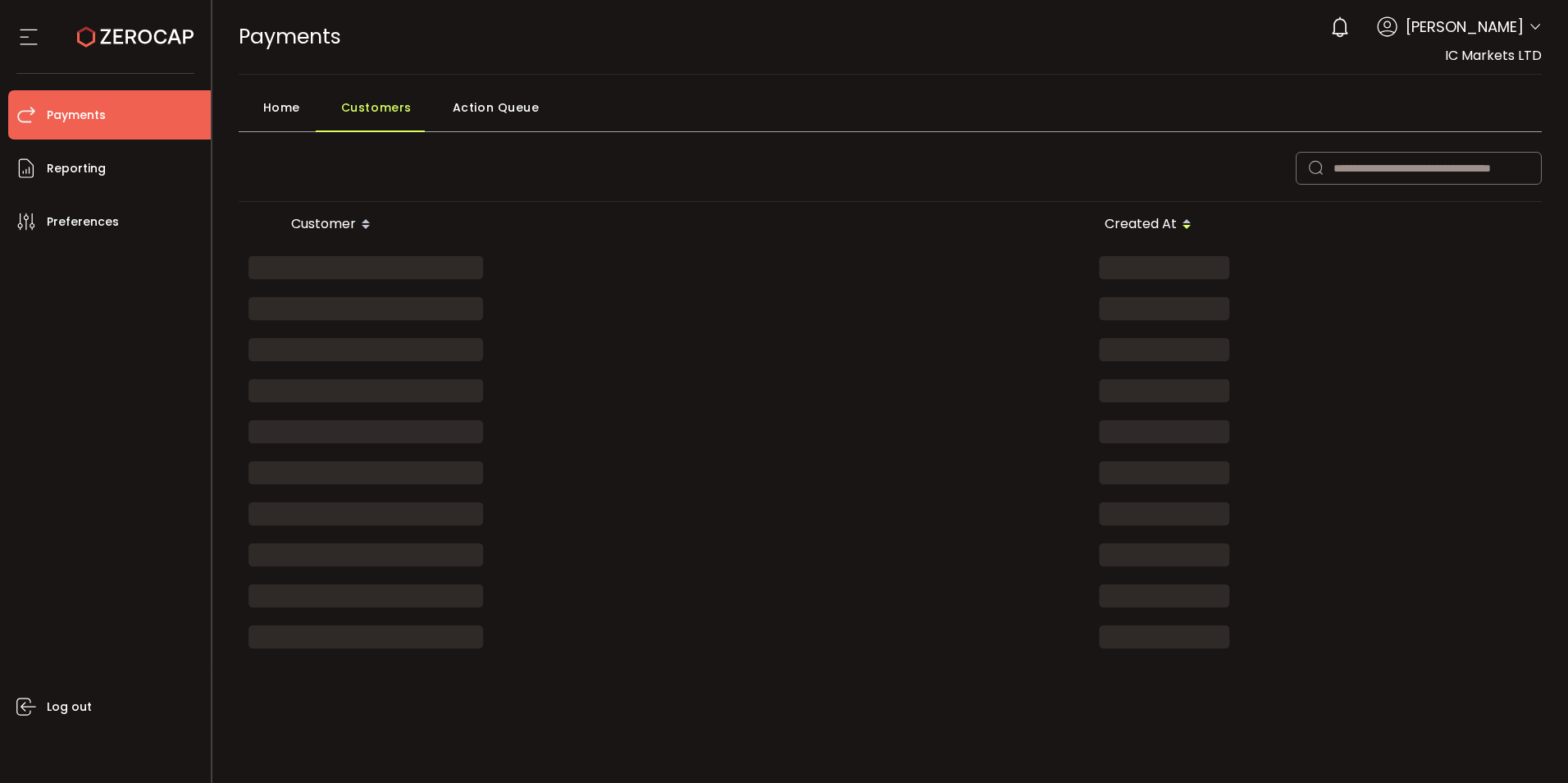
click at [281, 109] on span "Home" at bounding box center [282, 108] width 37 height 33
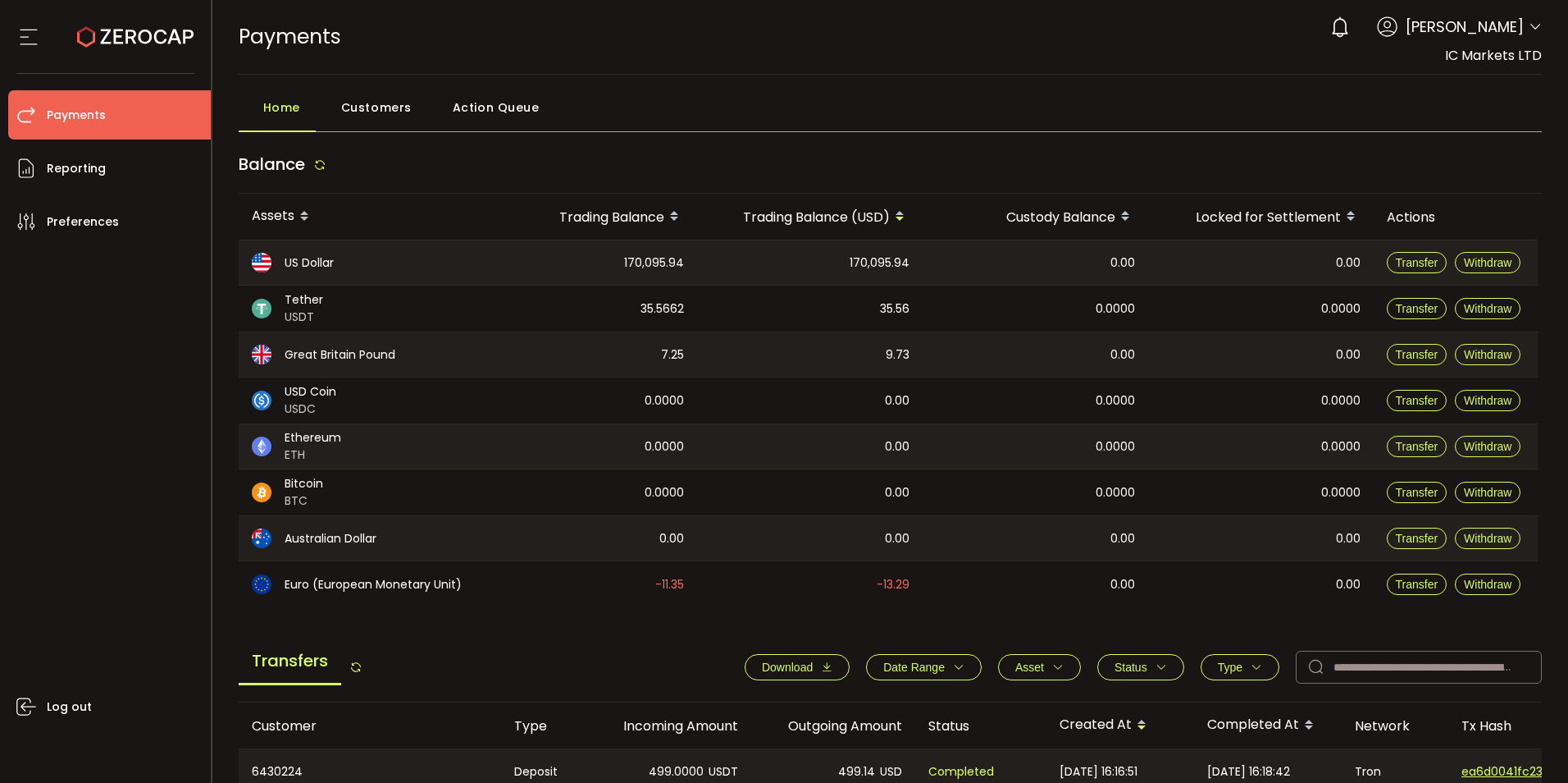
click at [174, 114] on li "Payments" at bounding box center [110, 114] width 203 height 49
click at [1529, 33] on icon at bounding box center [1535, 27] width 13 height 13
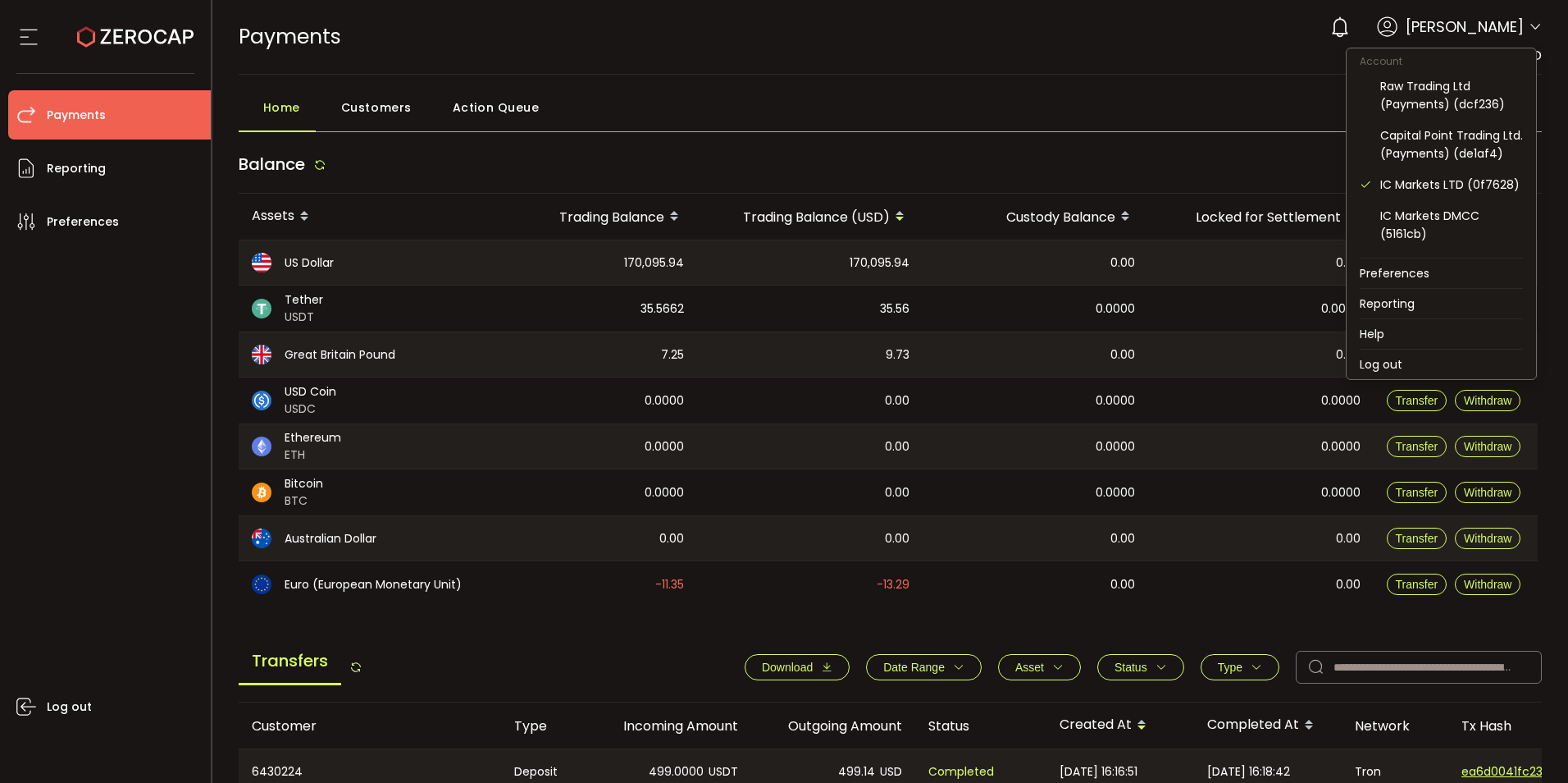
click at [1529, 28] on icon at bounding box center [1535, 27] width 13 height 13
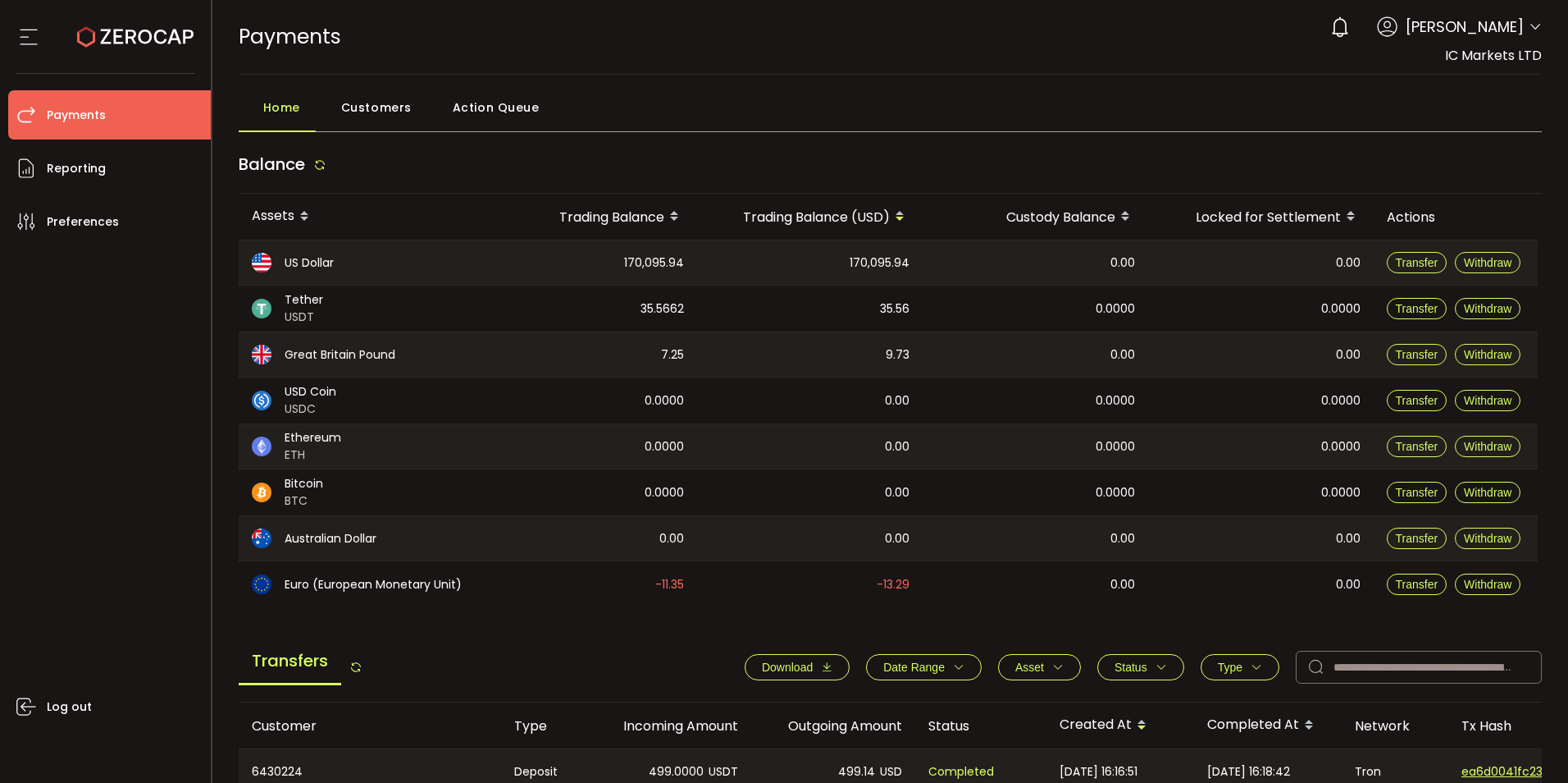
click at [1529, 32] on icon at bounding box center [1535, 27] width 13 height 13
